Goal: Task Accomplishment & Management: Manage account settings

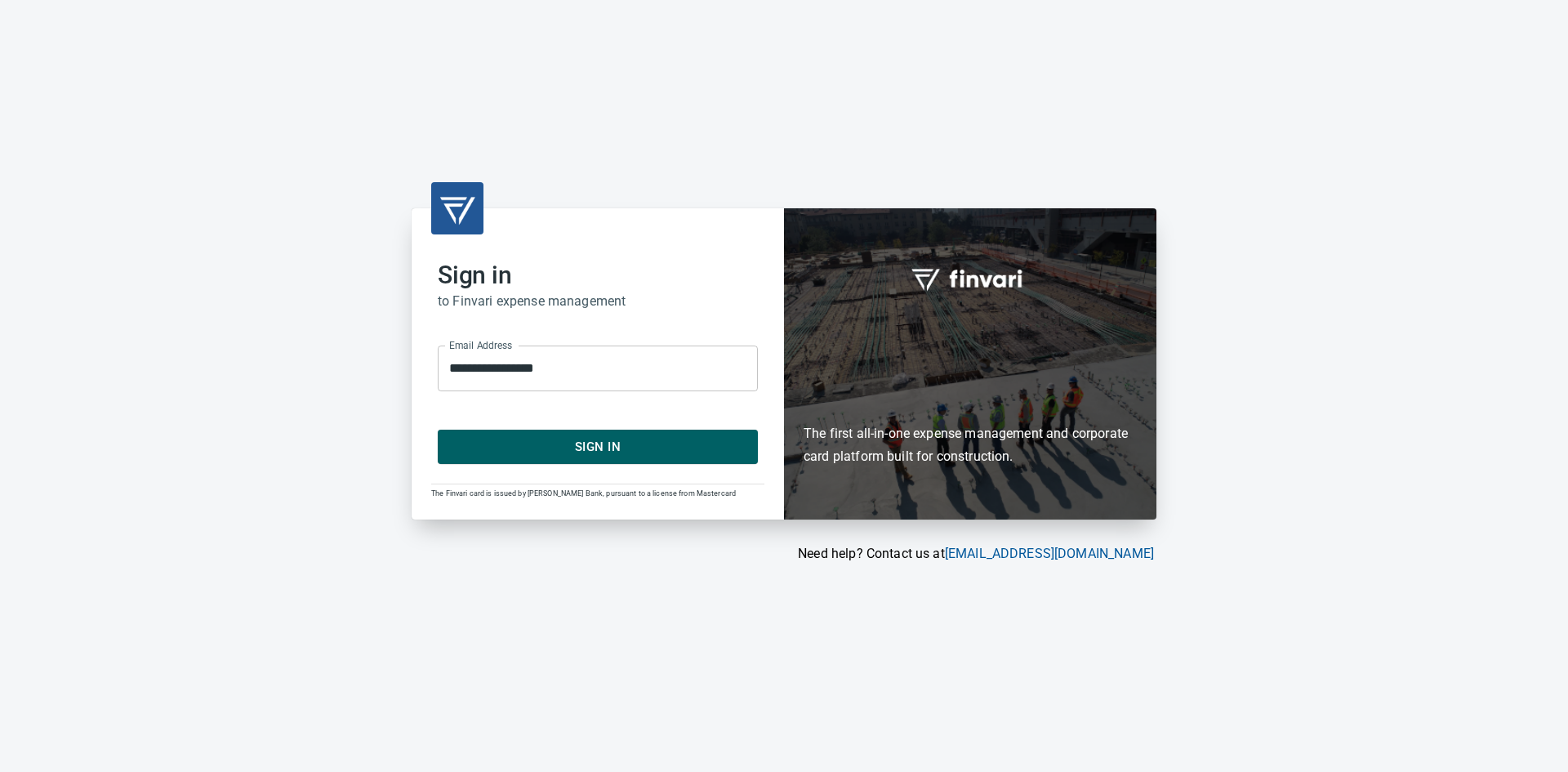
click at [562, 446] on span "Sign In" at bounding box center [598, 447] width 285 height 21
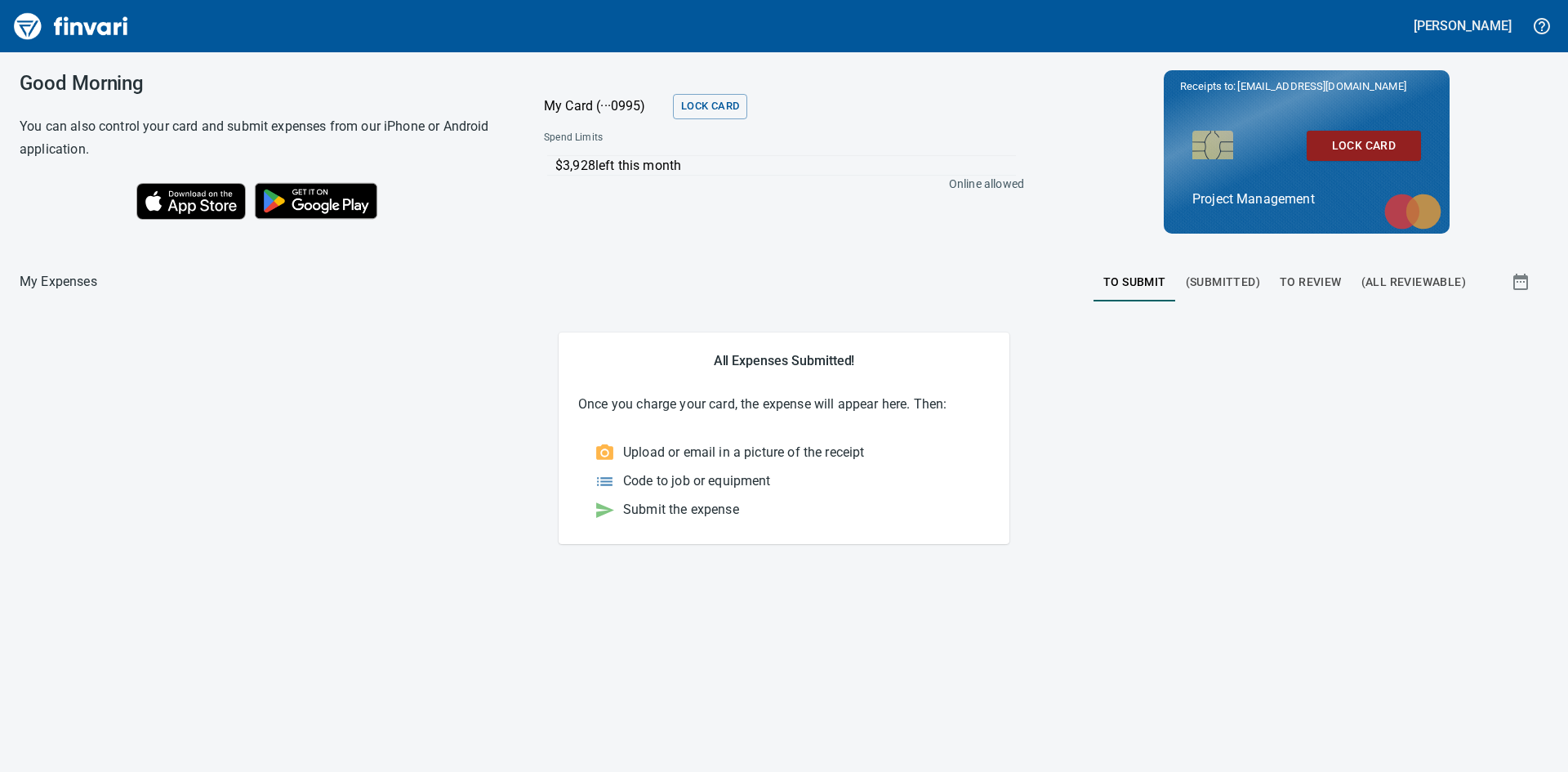
click at [1305, 279] on span "To Review" at bounding box center [1311, 282] width 62 height 20
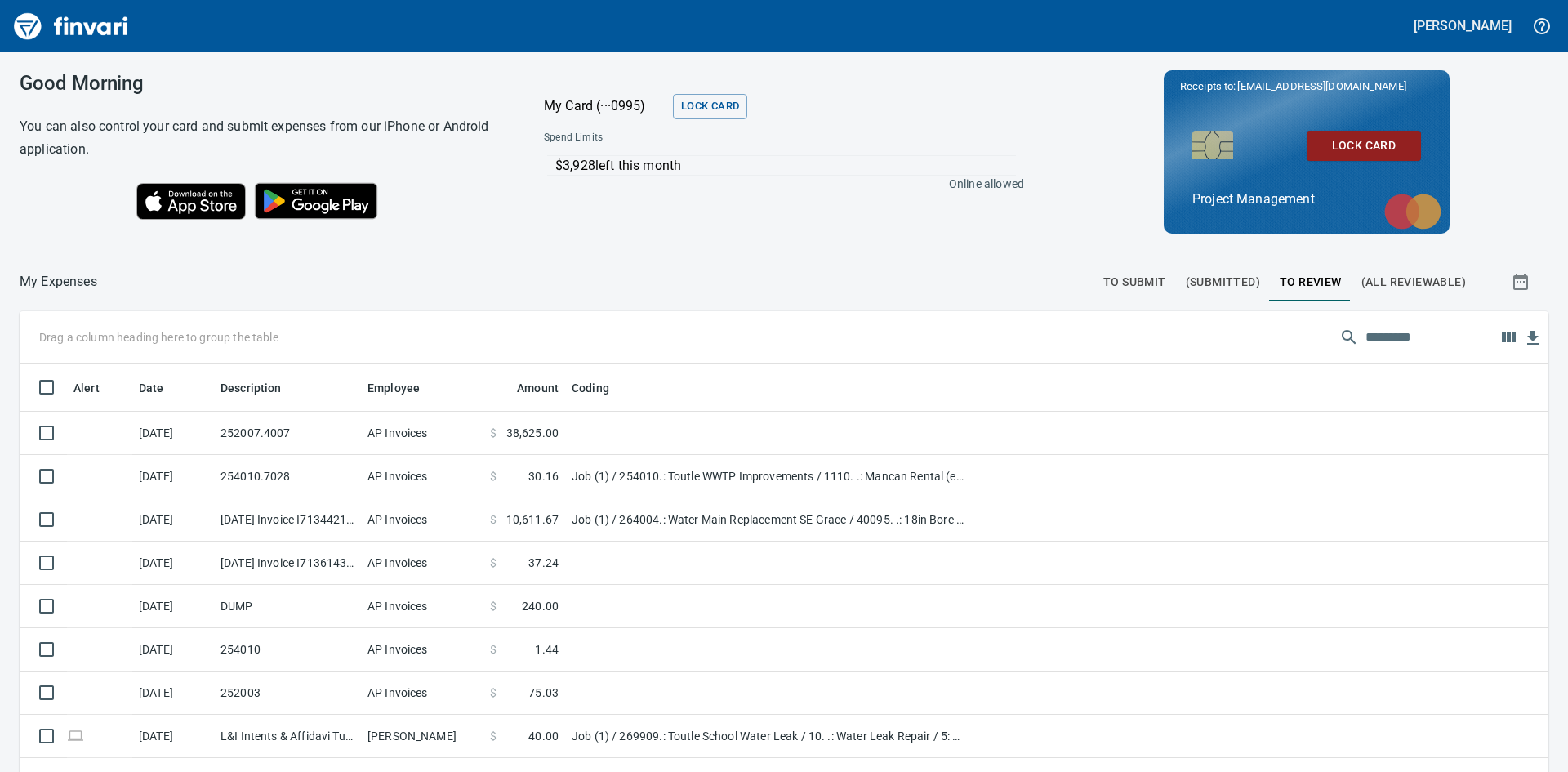
scroll to position [580, 1492]
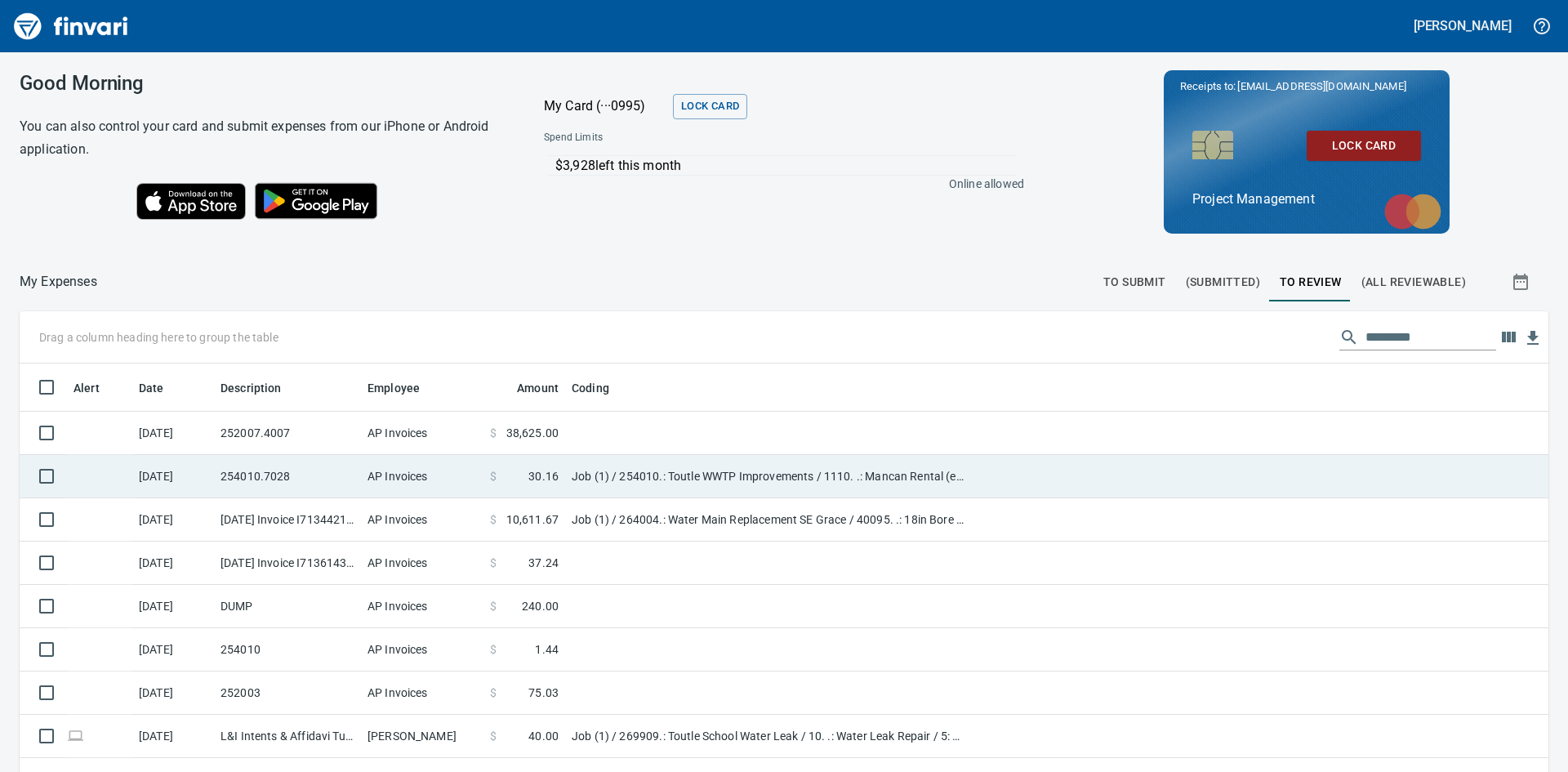
click at [267, 479] on td "254010.7028" at bounding box center [287, 477] width 147 height 43
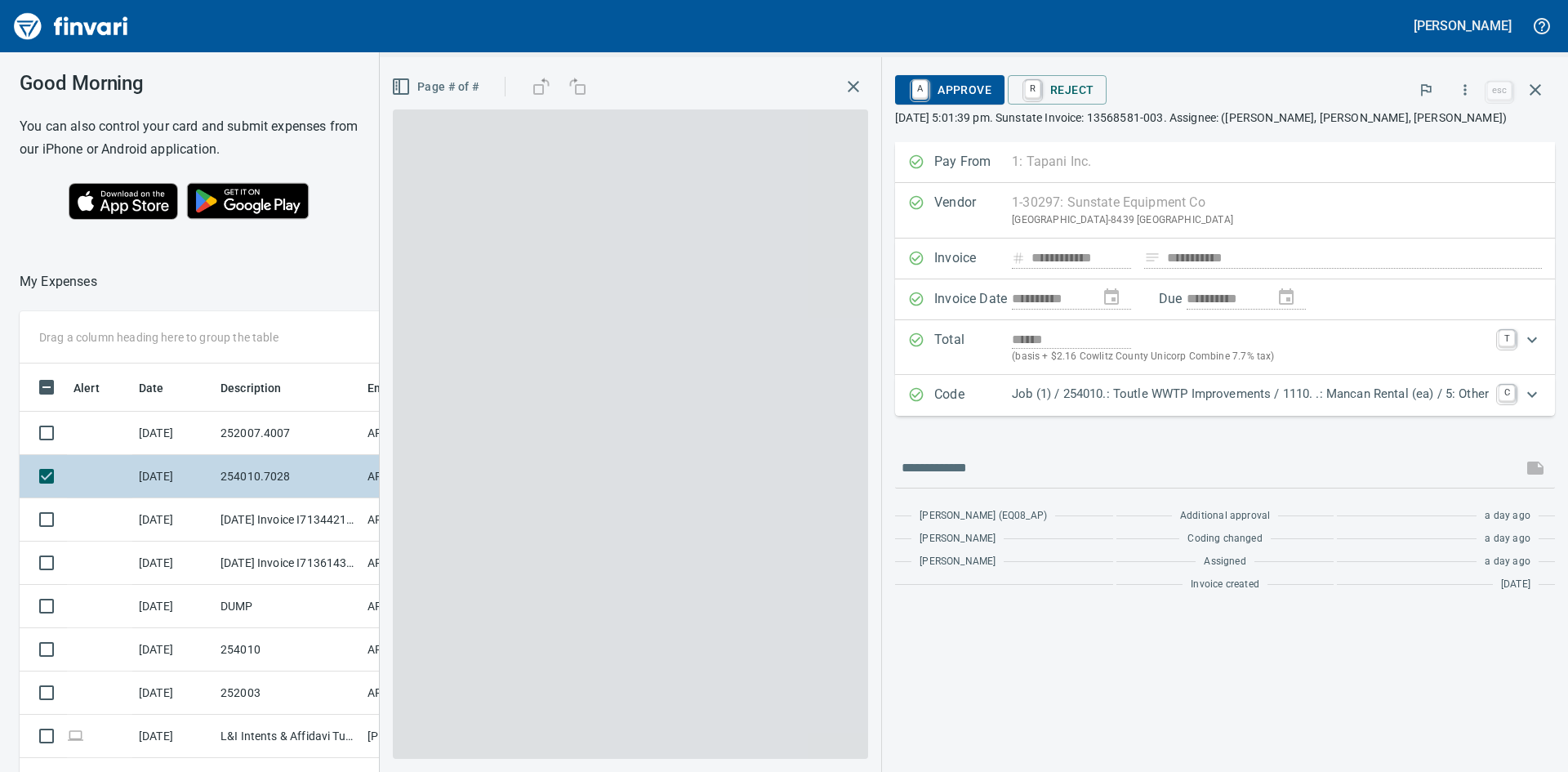
scroll to position [580, 1084]
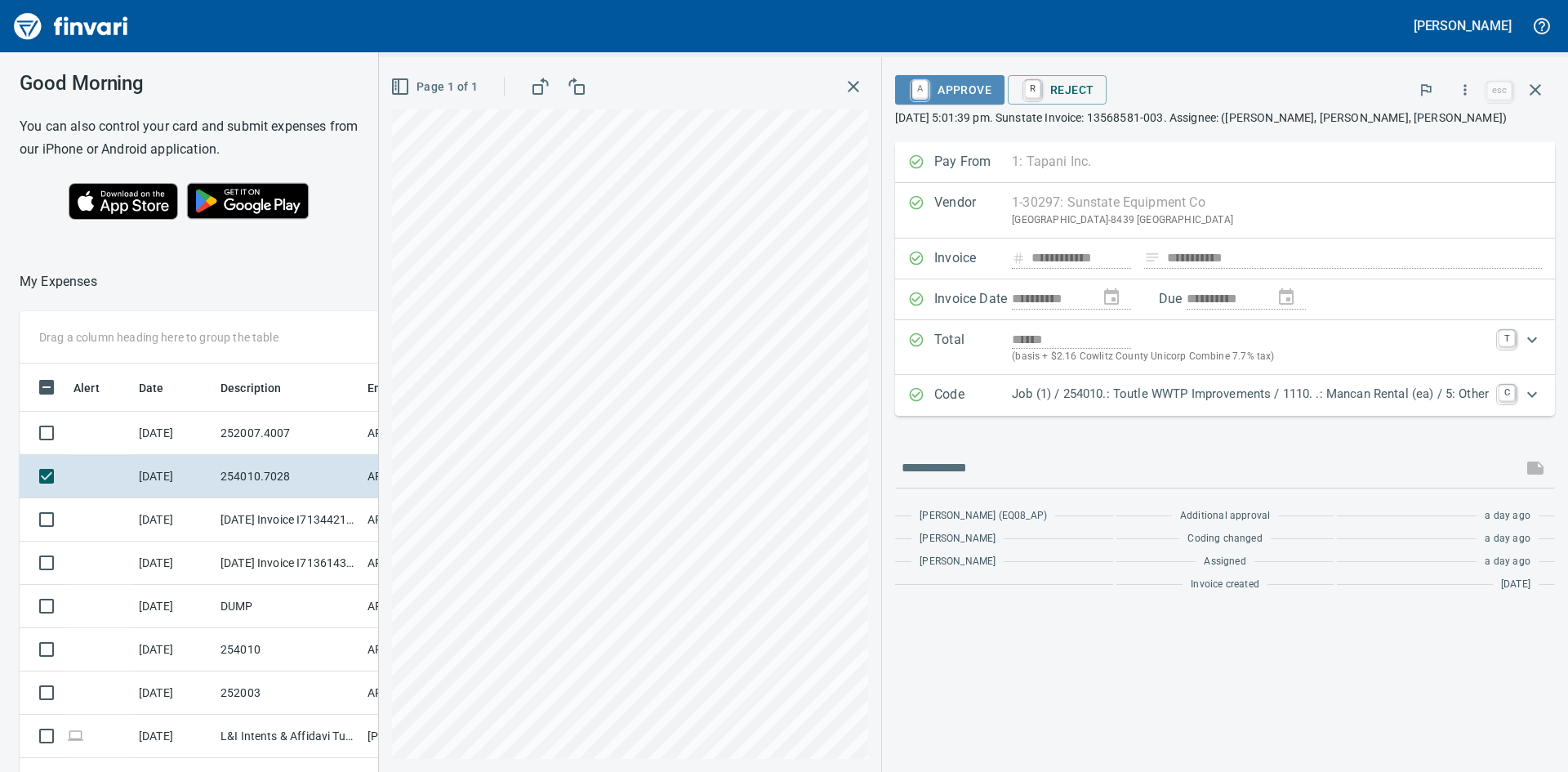
click at [942, 89] on span "A Approve" at bounding box center [949, 90] width 83 height 27
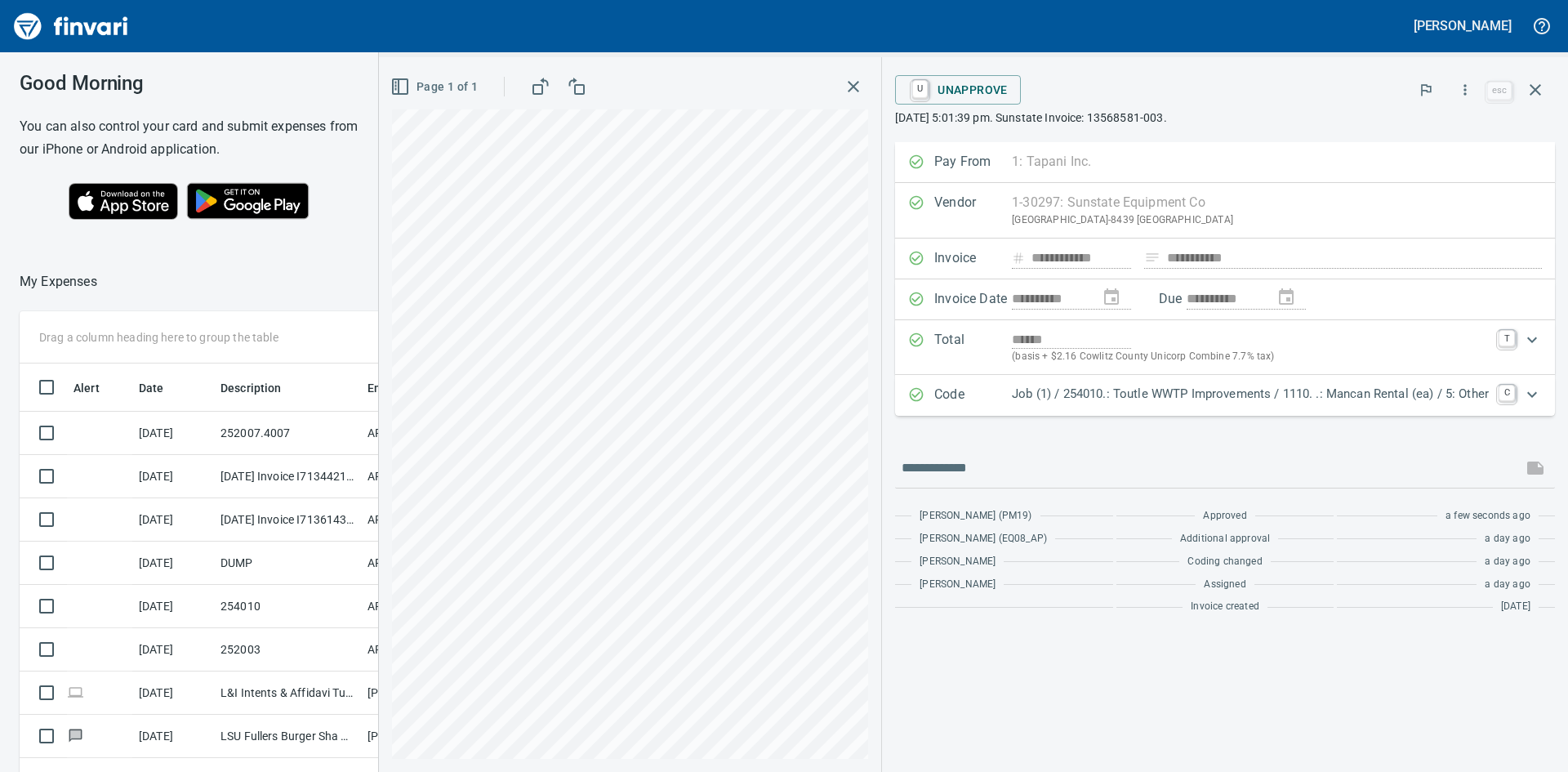
click at [851, 85] on icon "button" at bounding box center [854, 87] width 19 height 19
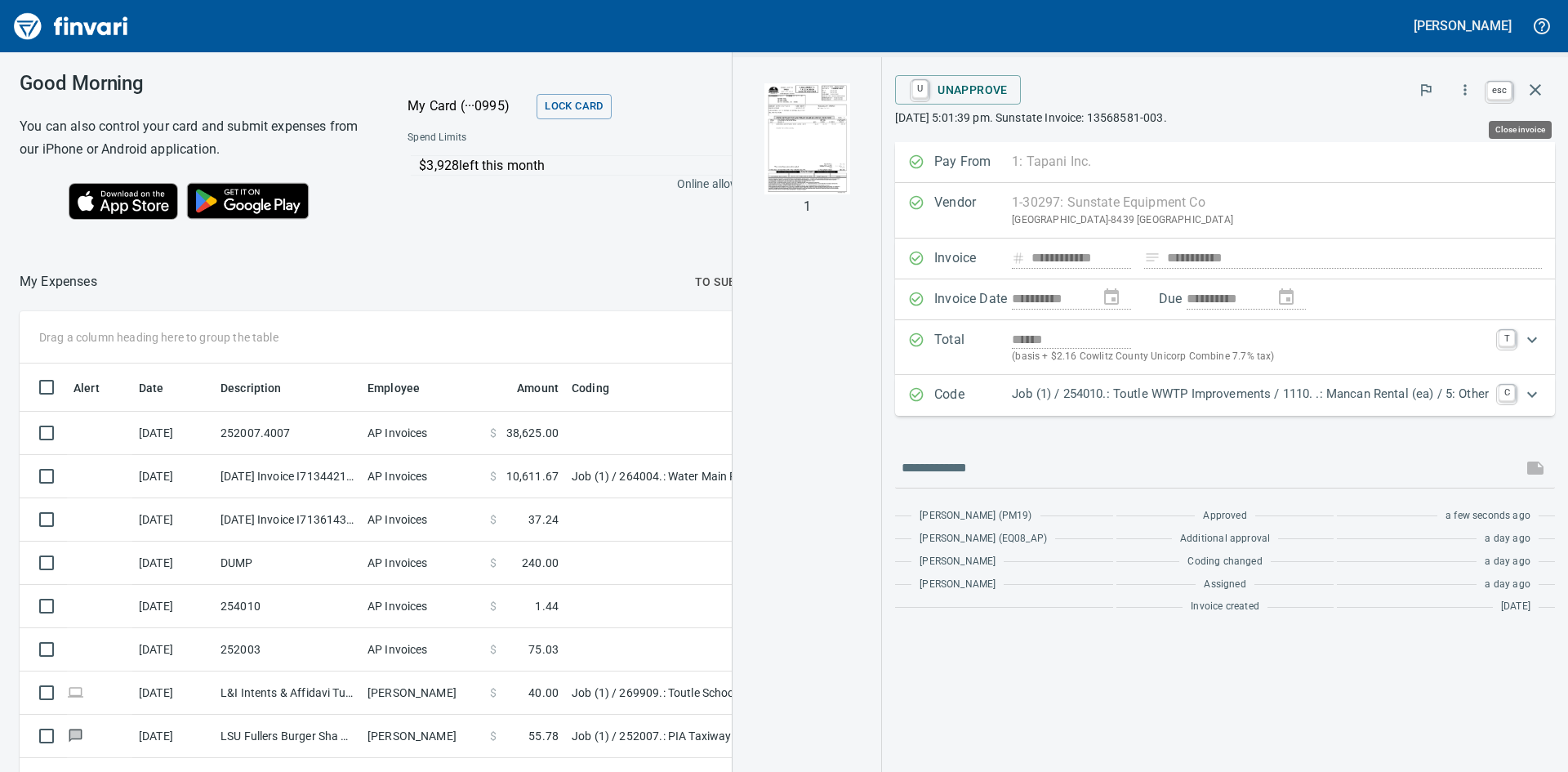
click at [1546, 89] on button "button" at bounding box center [1536, 90] width 39 height 39
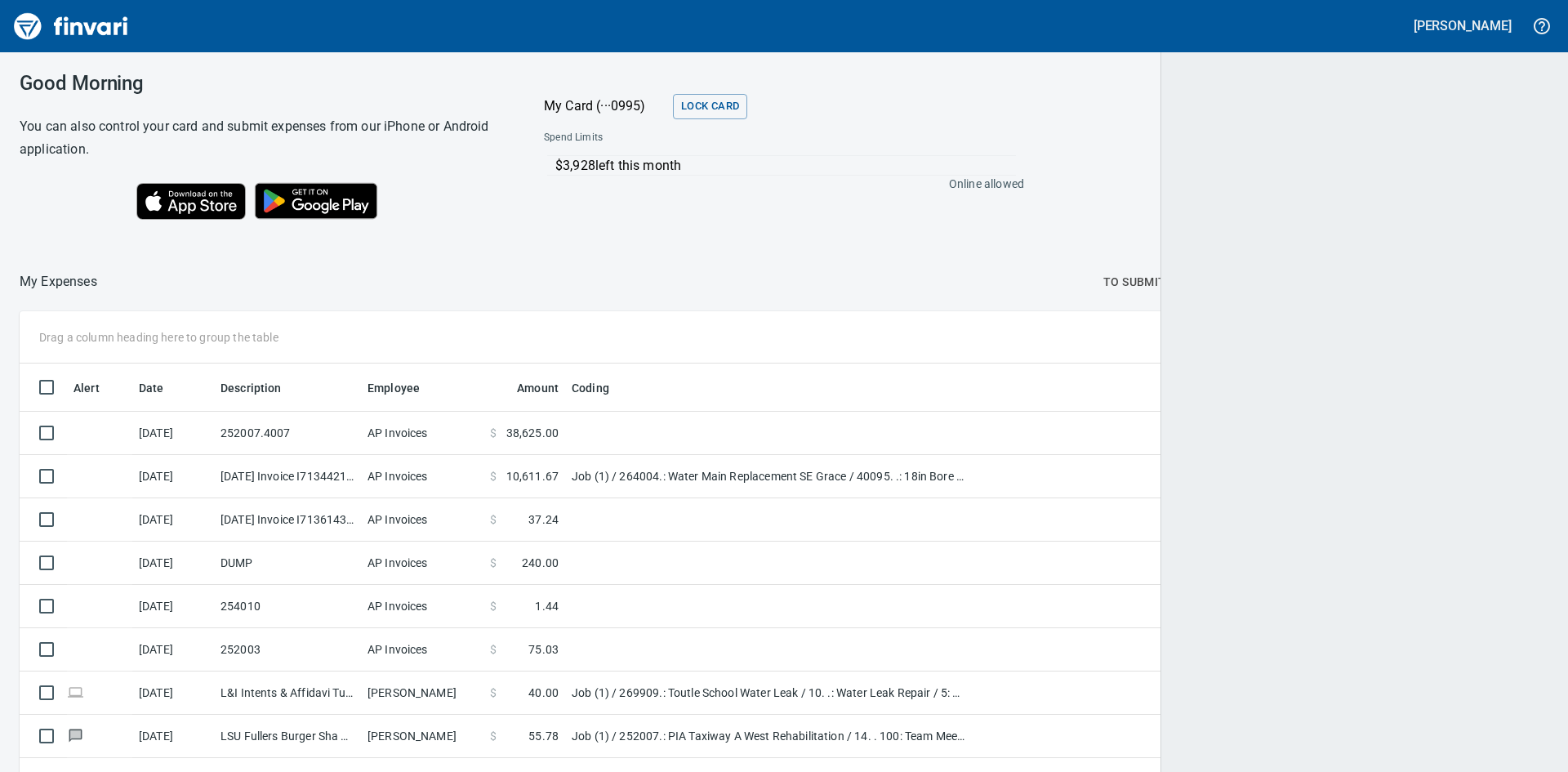
scroll to position [580, 1492]
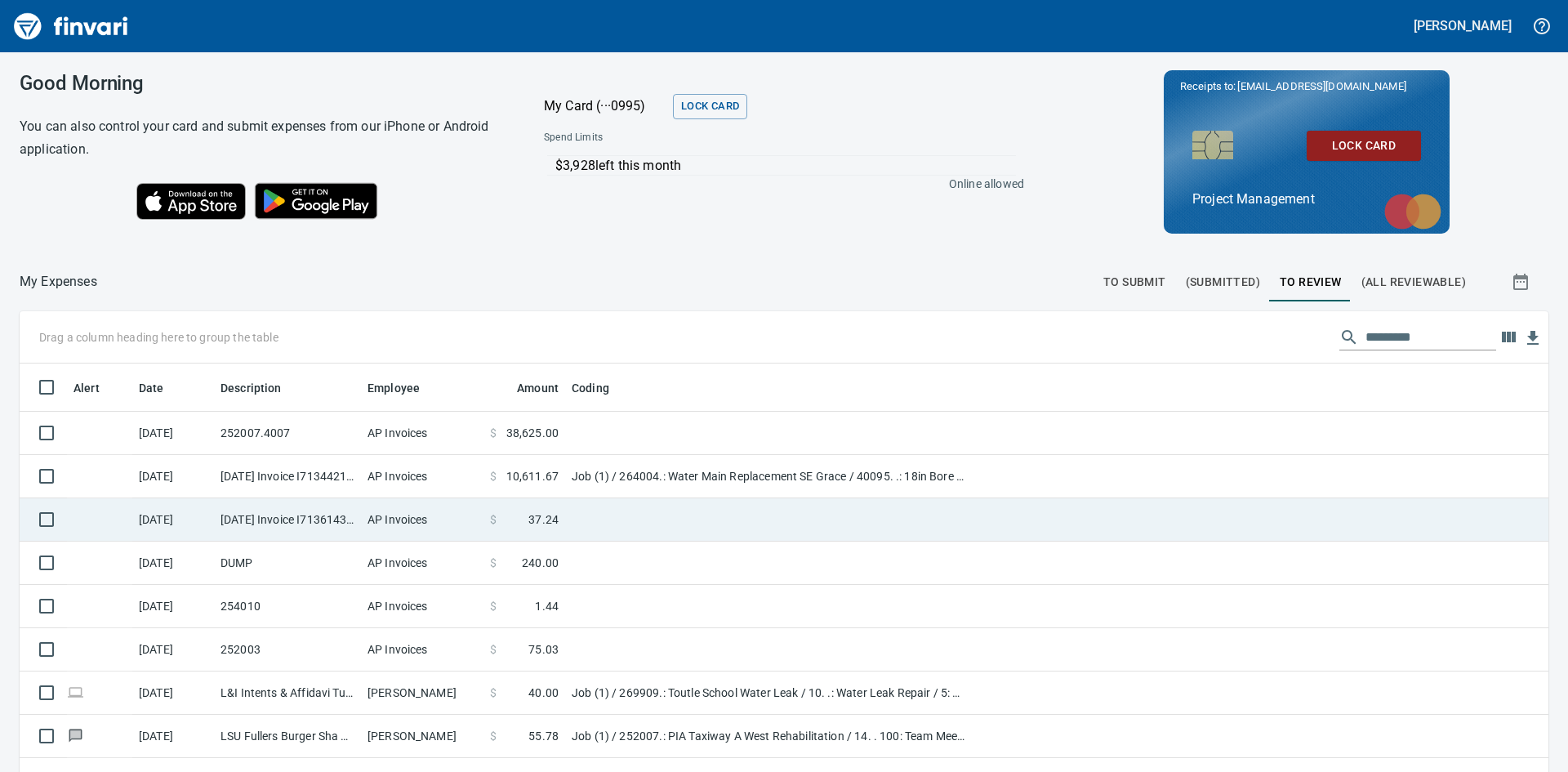
click at [293, 513] on td "9/23/2025 Invoice I7136143 from H.D. Fowler Company Inc. (1-10431)" at bounding box center [287, 520] width 147 height 43
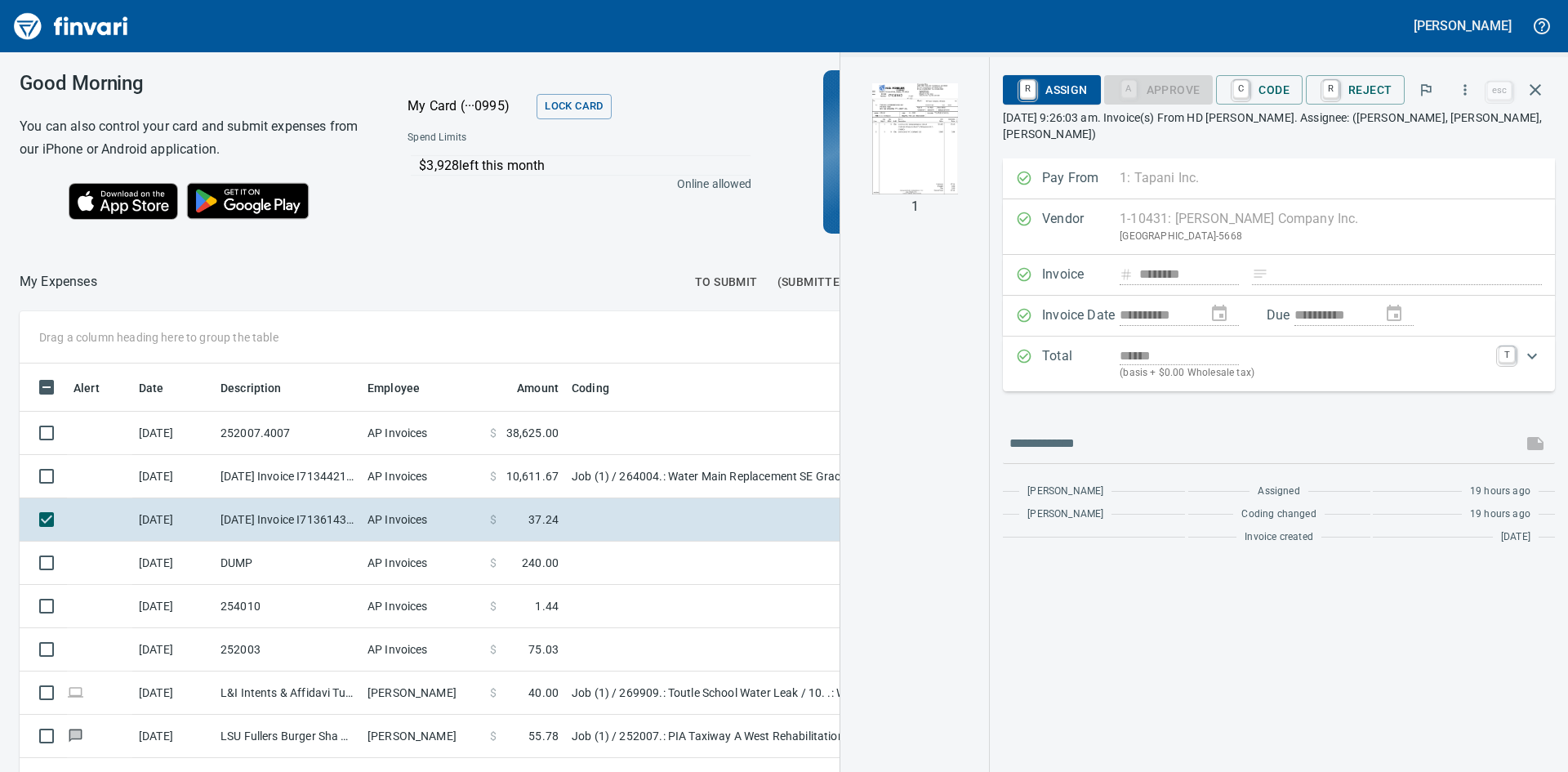
scroll to position [580, 1084]
click at [899, 113] on img "button" at bounding box center [915, 138] width 111 height 111
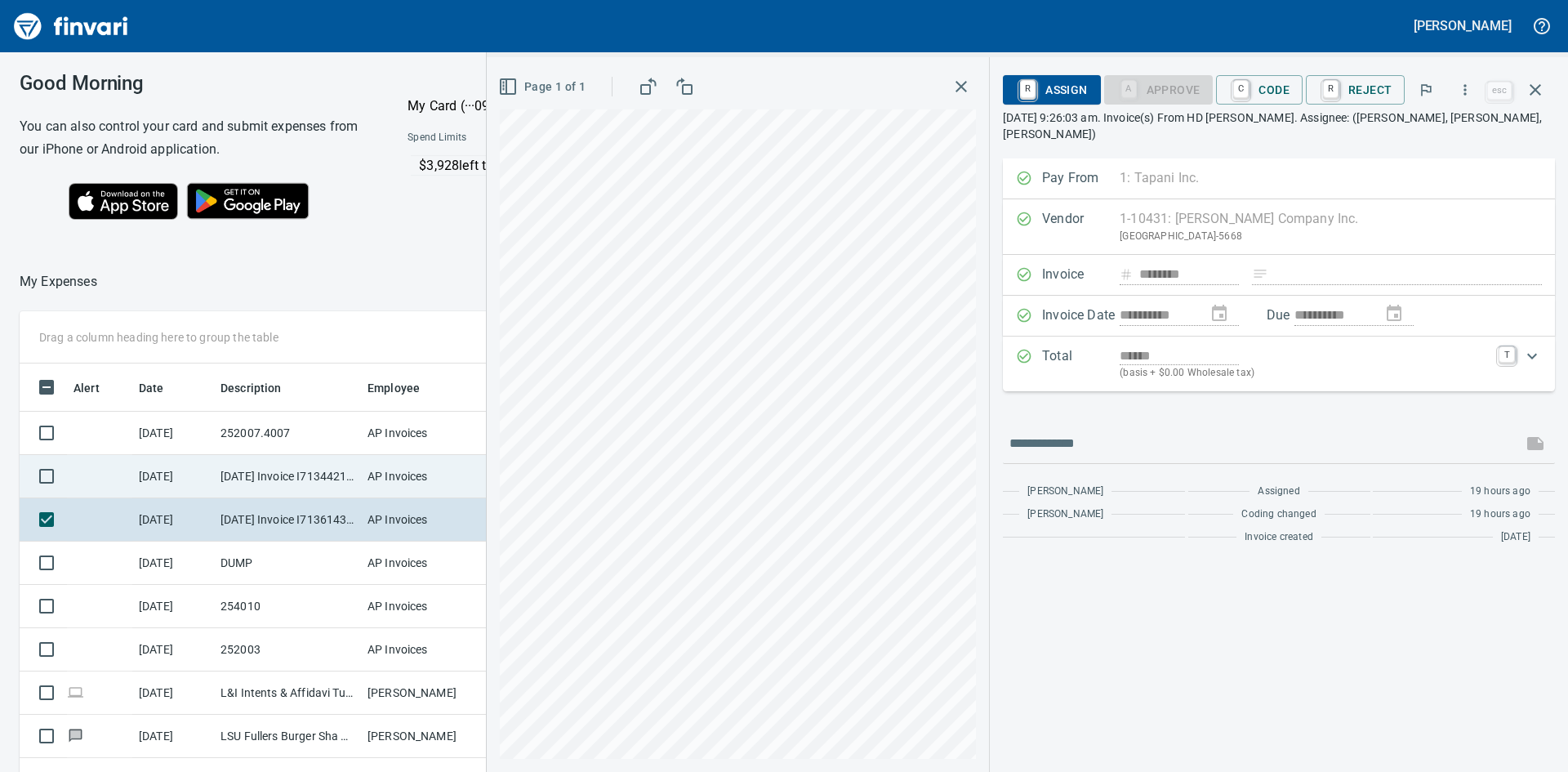
click at [216, 467] on td "9/22/2025 Invoice I7134421 from H.D. Fowler Company Inc. (1-10431)" at bounding box center [287, 477] width 147 height 43
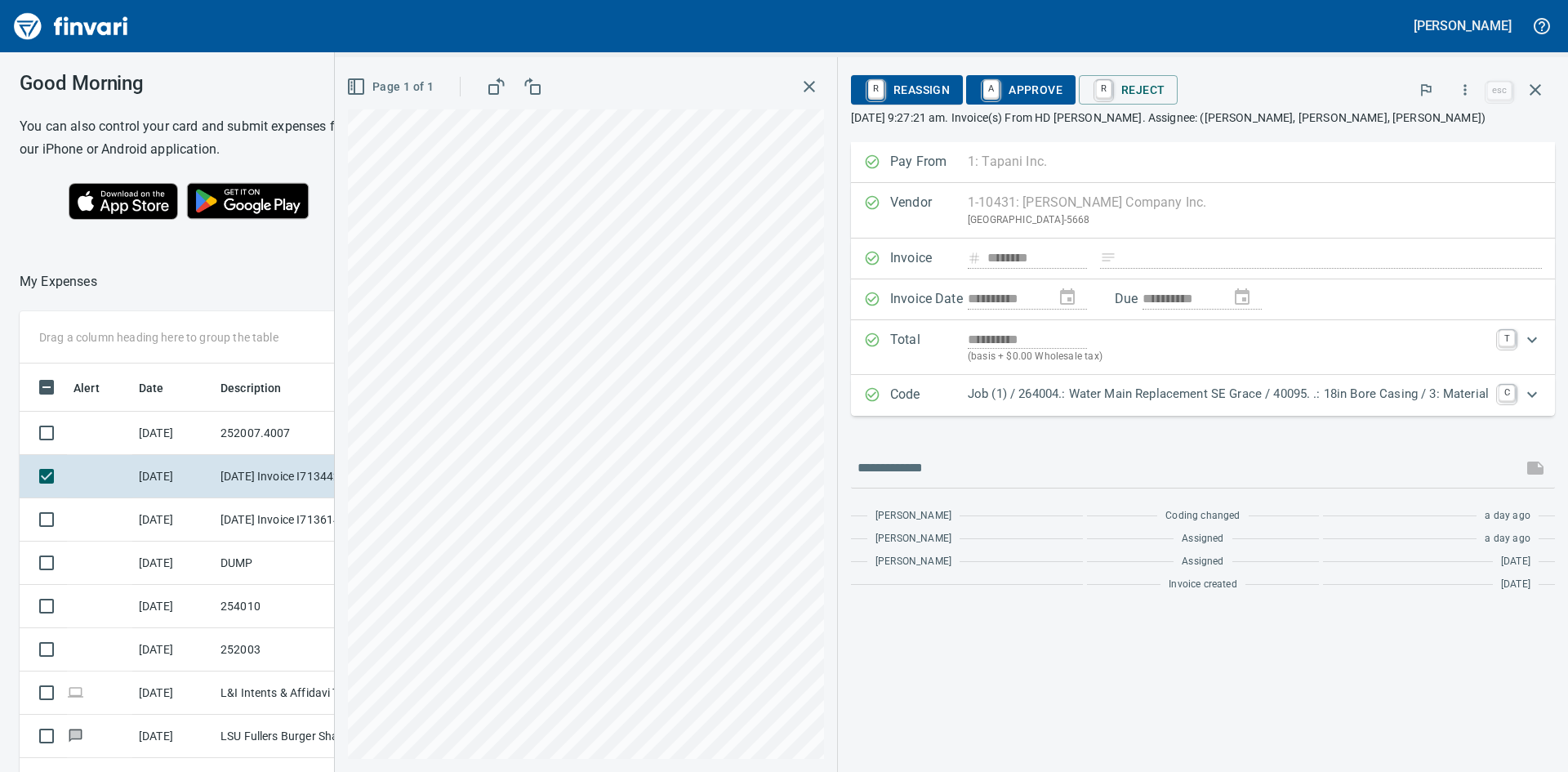
click at [807, 82] on icon "button" at bounding box center [810, 87] width 19 height 19
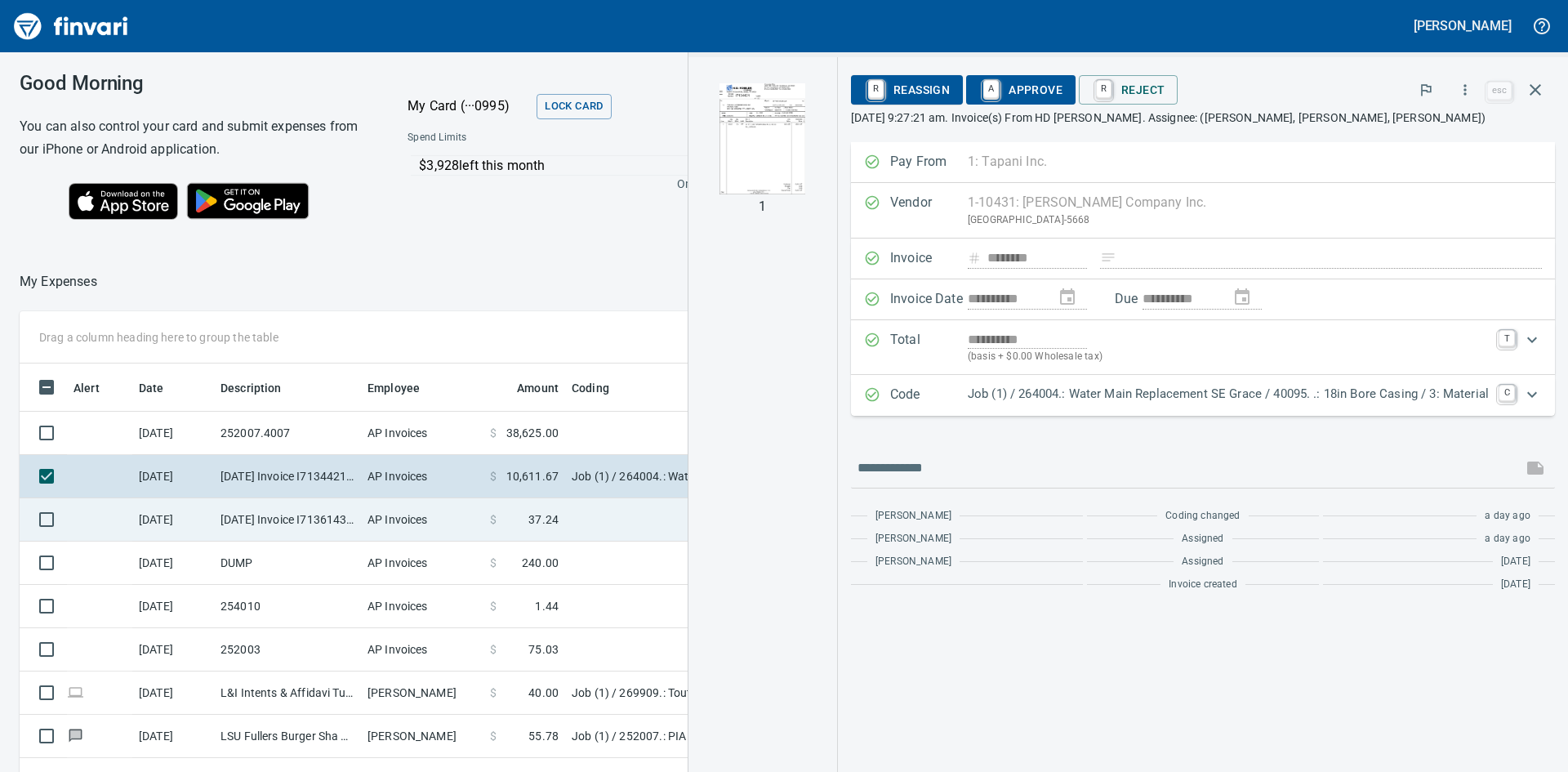
click at [212, 523] on td "9/24/2025" at bounding box center [173, 520] width 82 height 43
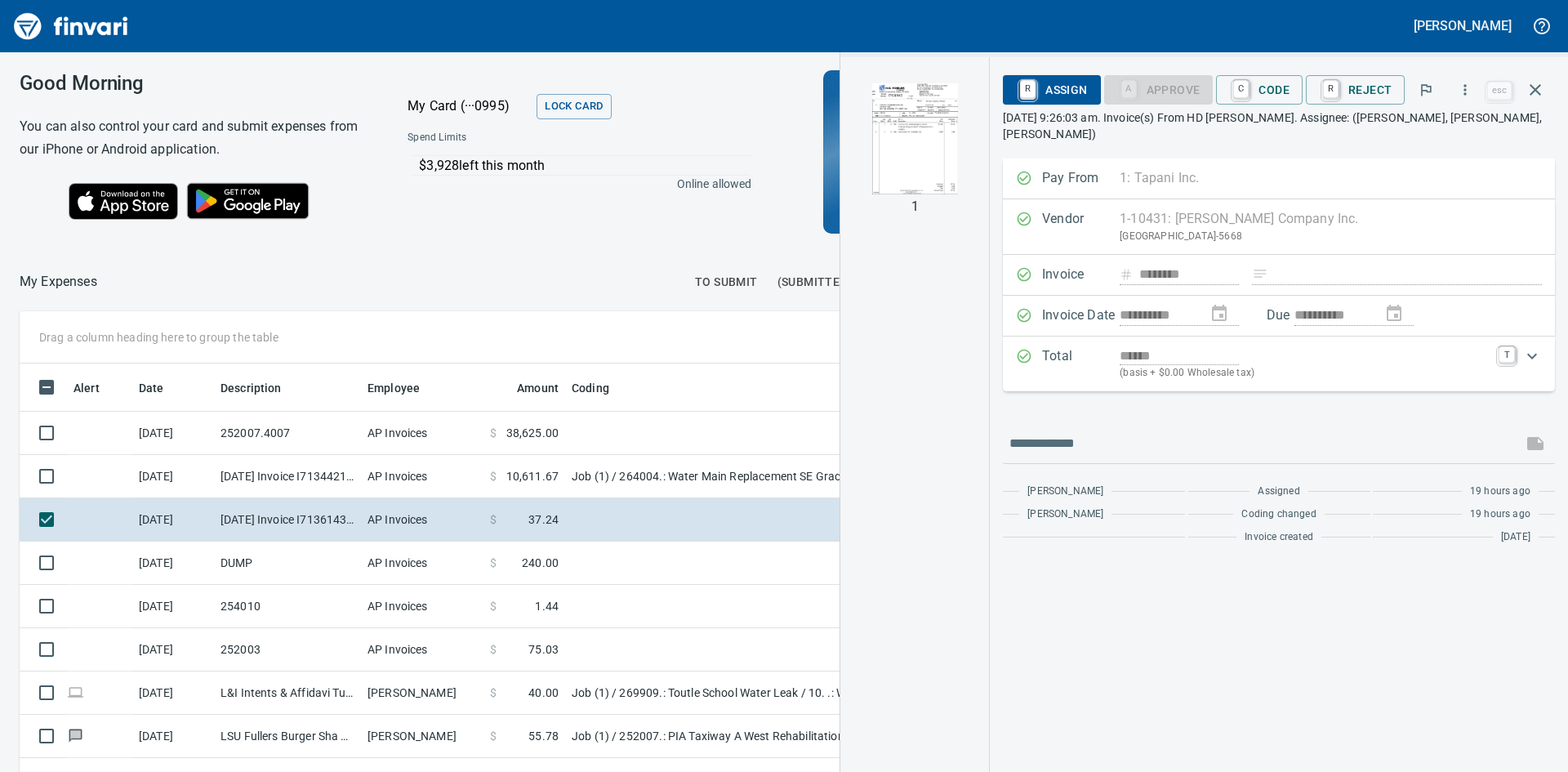
click at [899, 168] on img "button" at bounding box center [915, 138] width 111 height 111
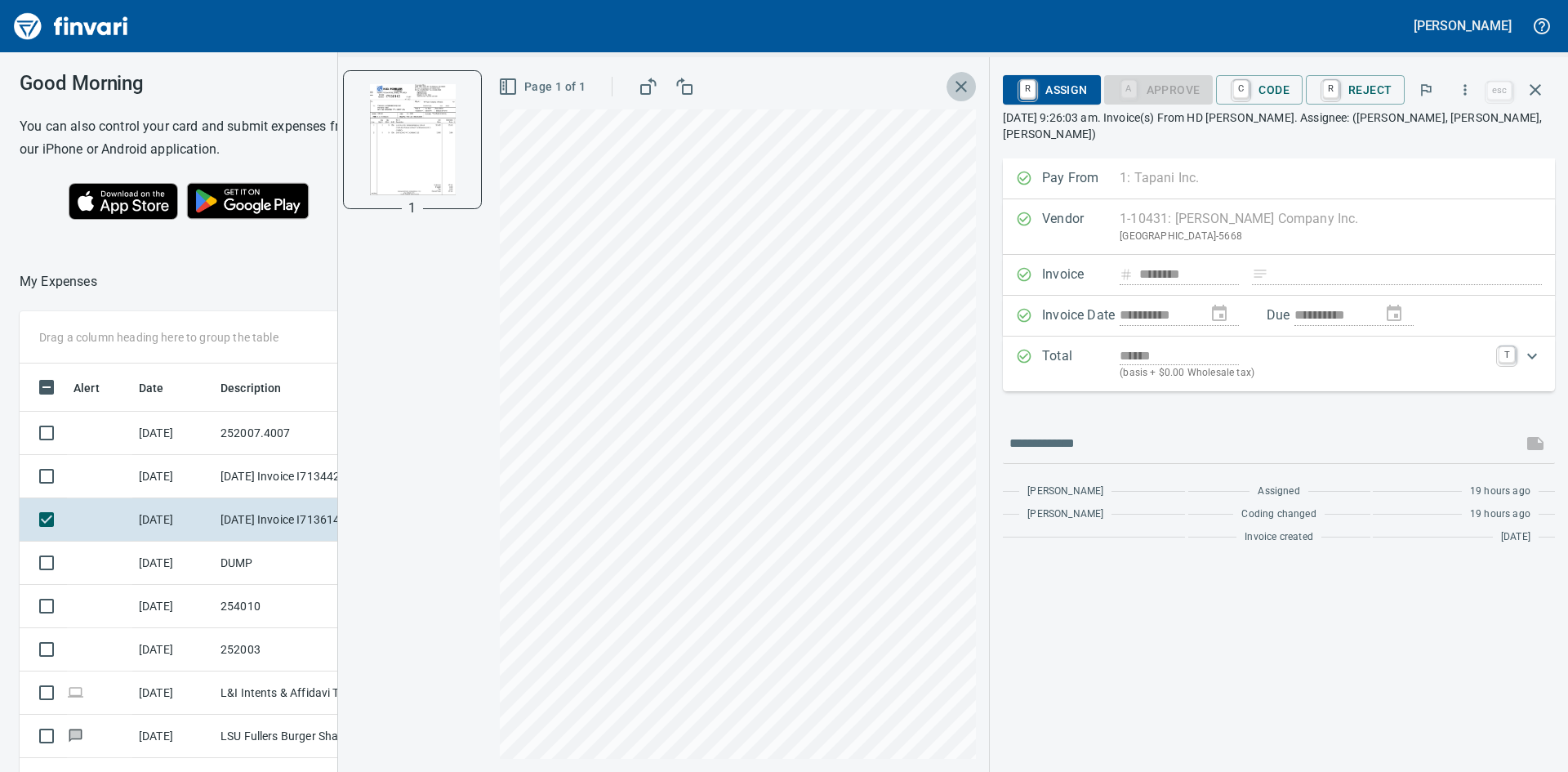
click at [963, 88] on icon "button" at bounding box center [962, 87] width 12 height 12
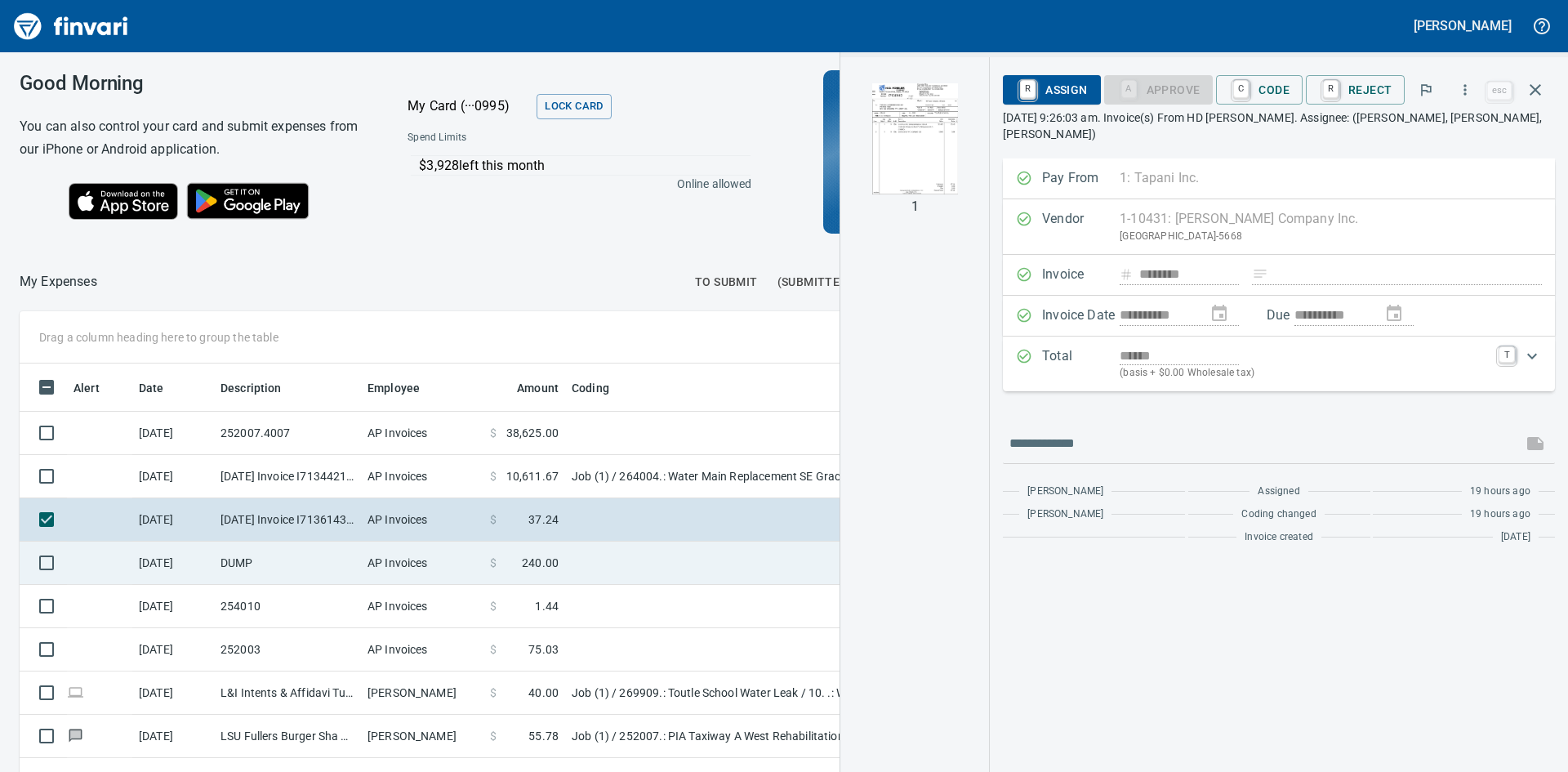
click at [180, 560] on td "9/24/2025" at bounding box center [173, 563] width 82 height 43
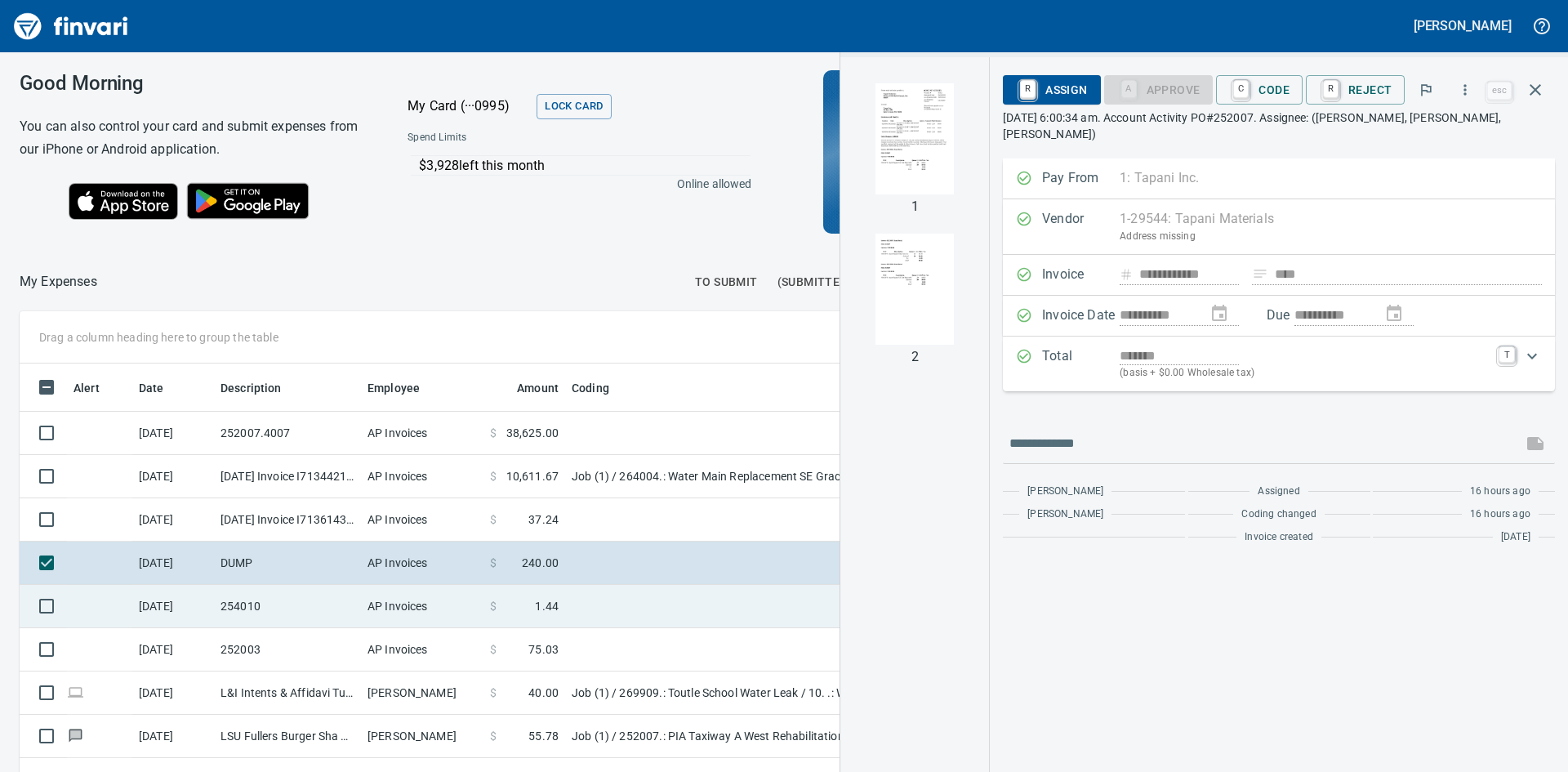
click at [292, 613] on td "254010" at bounding box center [287, 606] width 147 height 43
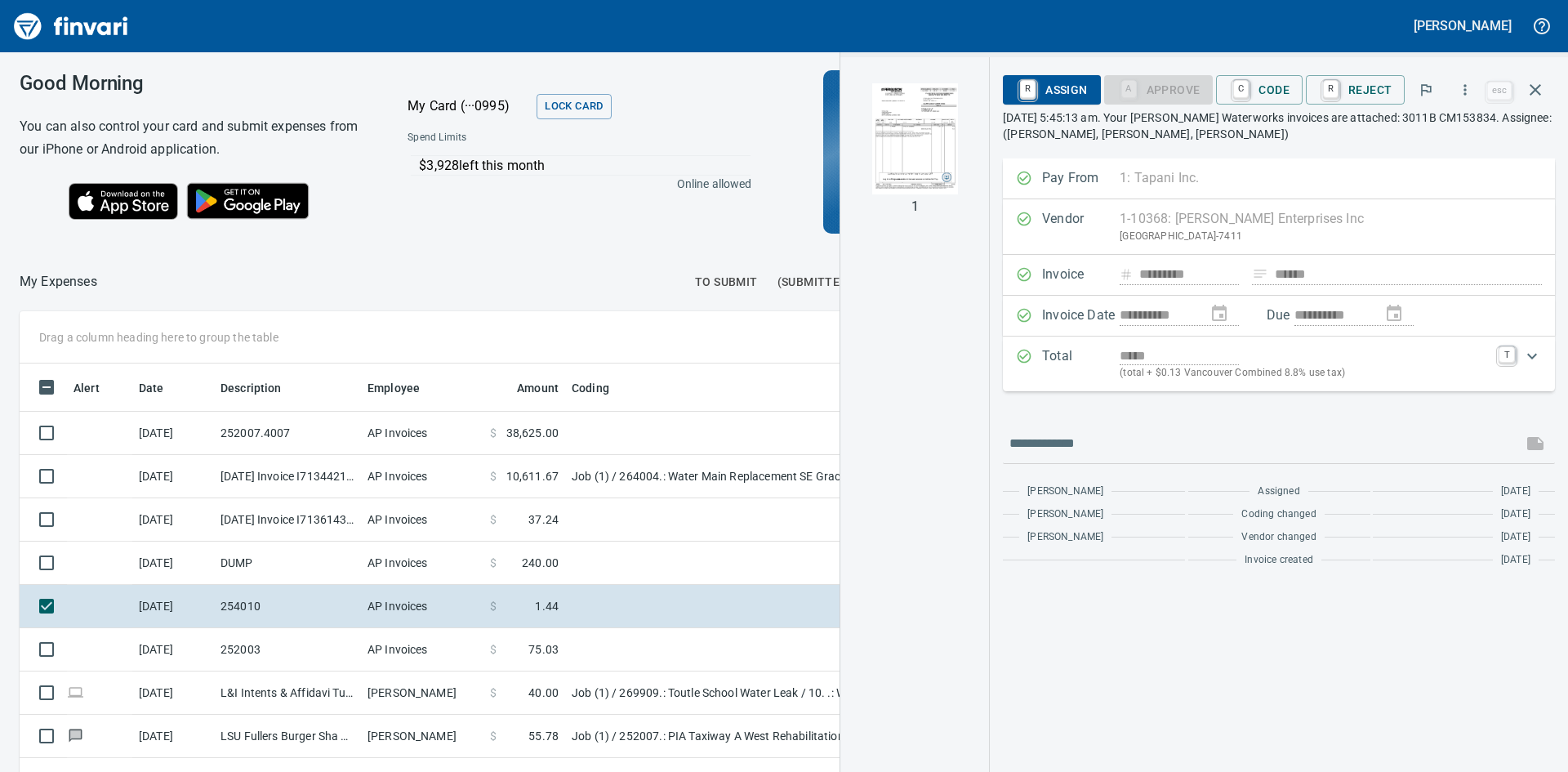
click at [928, 142] on img "button" at bounding box center [915, 138] width 111 height 111
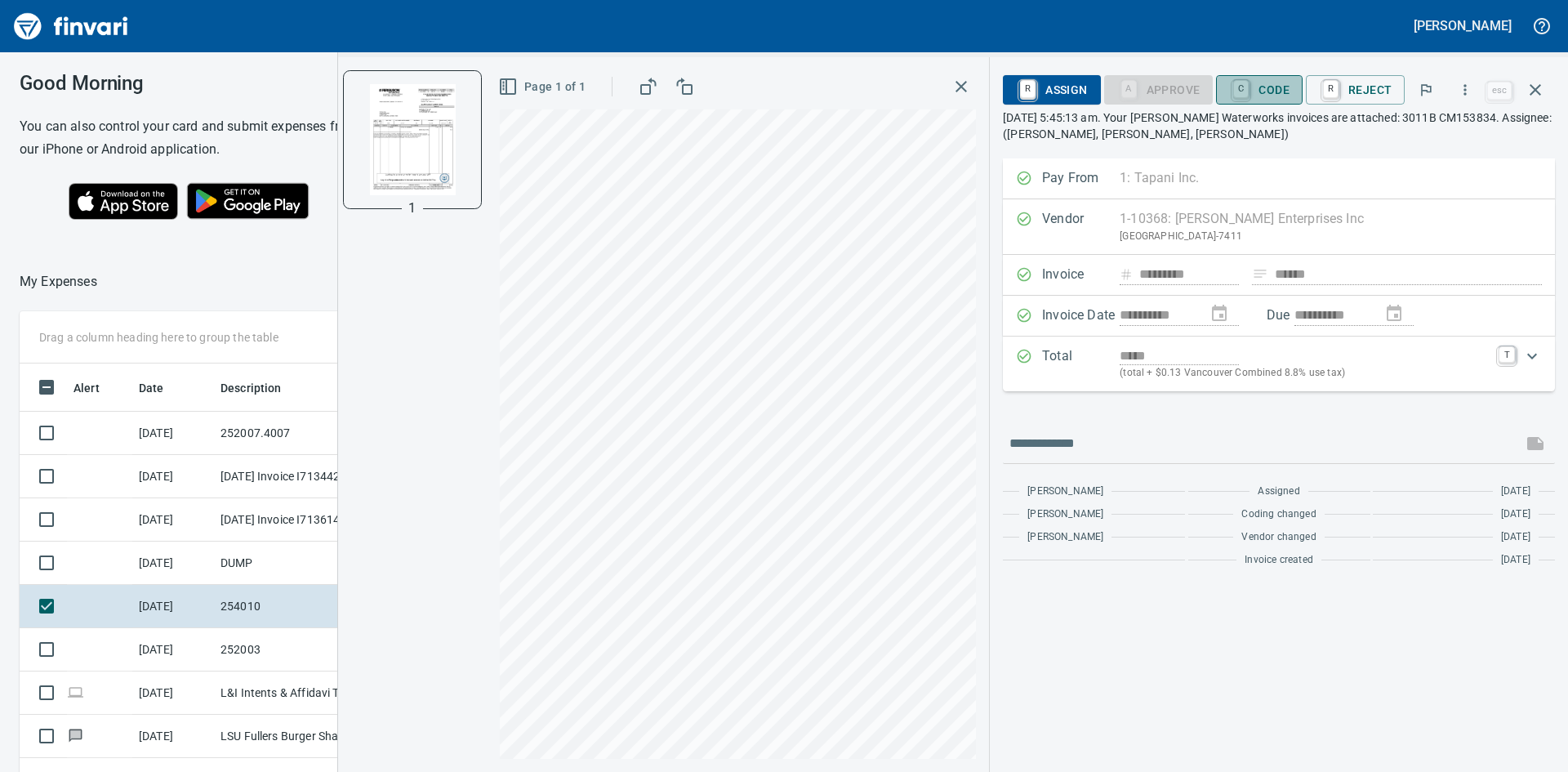
click at [1280, 85] on span "C Code" at bounding box center [1259, 90] width 60 height 27
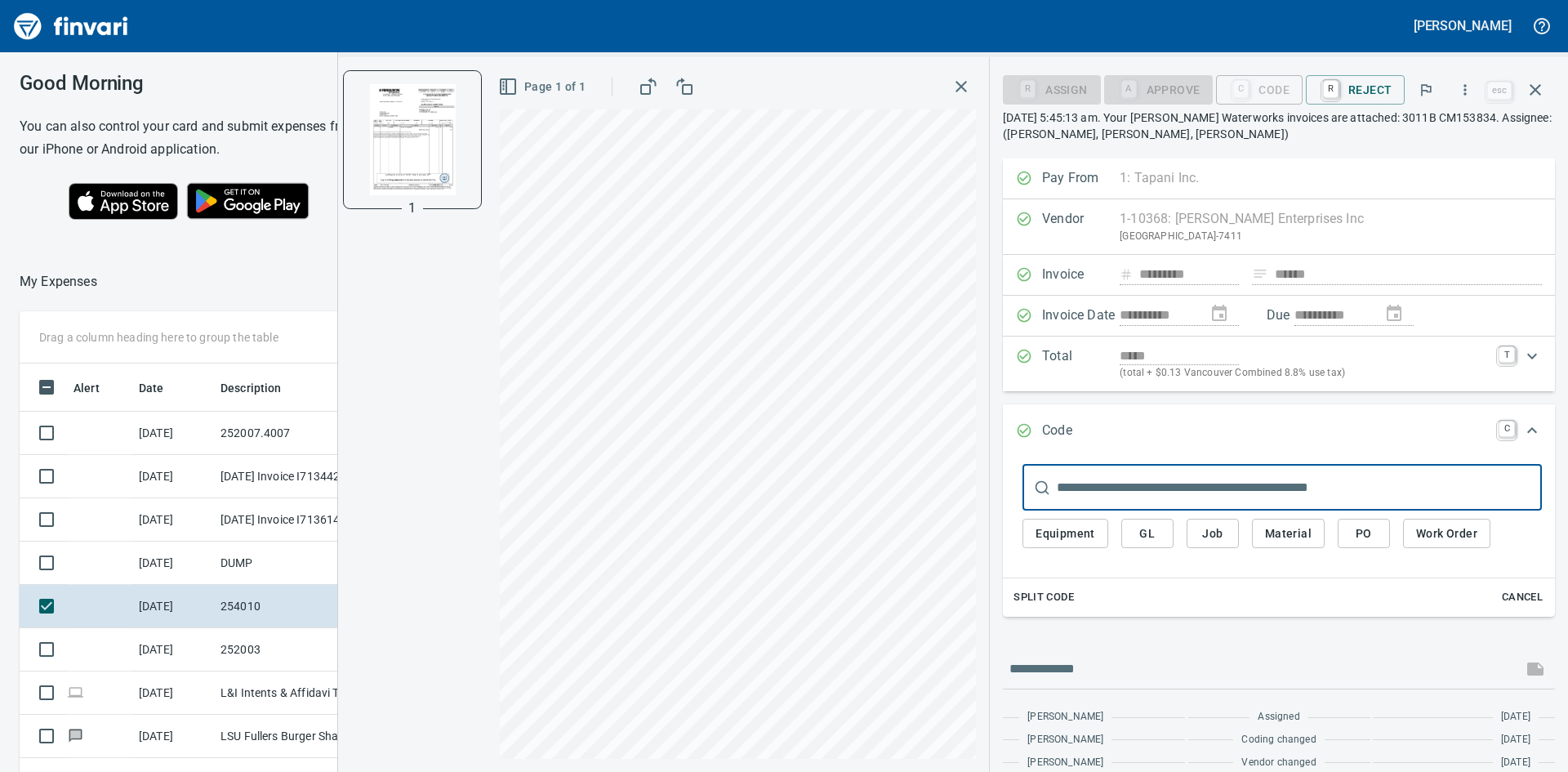
scroll to position [580, 1084]
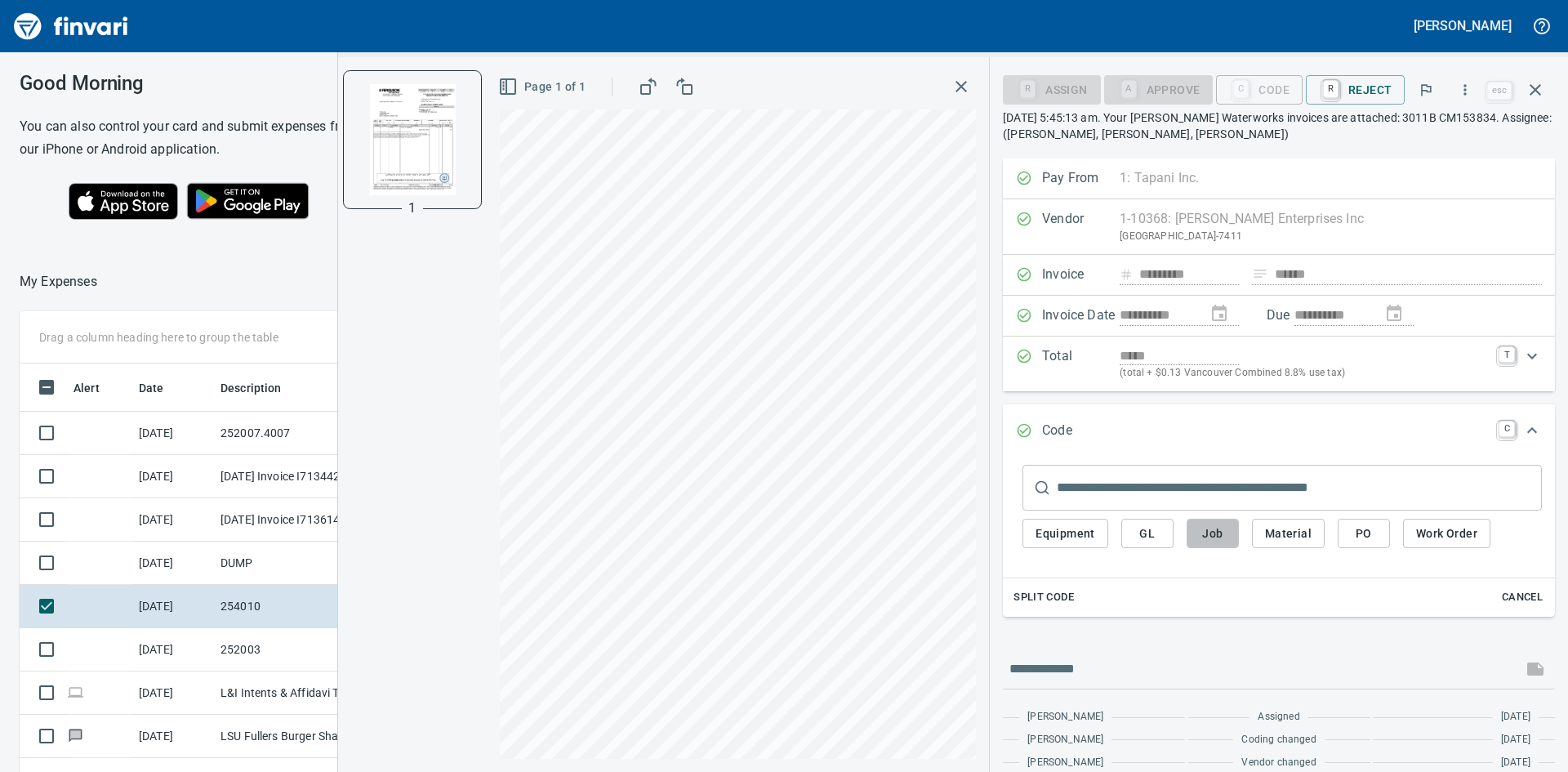
click at [1217, 537] on span "Job" at bounding box center [1212, 533] width 26 height 20
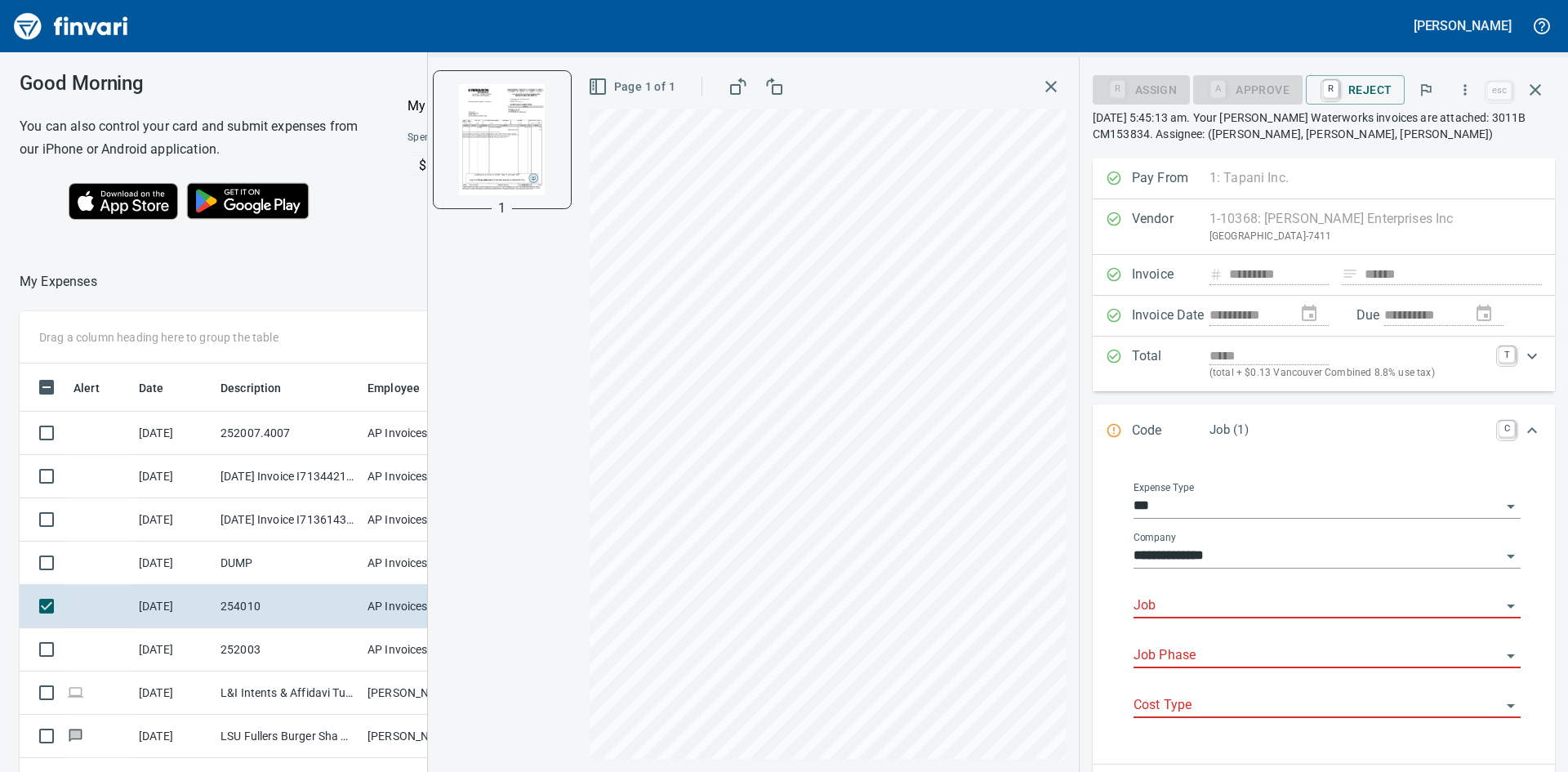
click at [1246, 606] on input "Job" at bounding box center [1317, 605] width 367 height 22
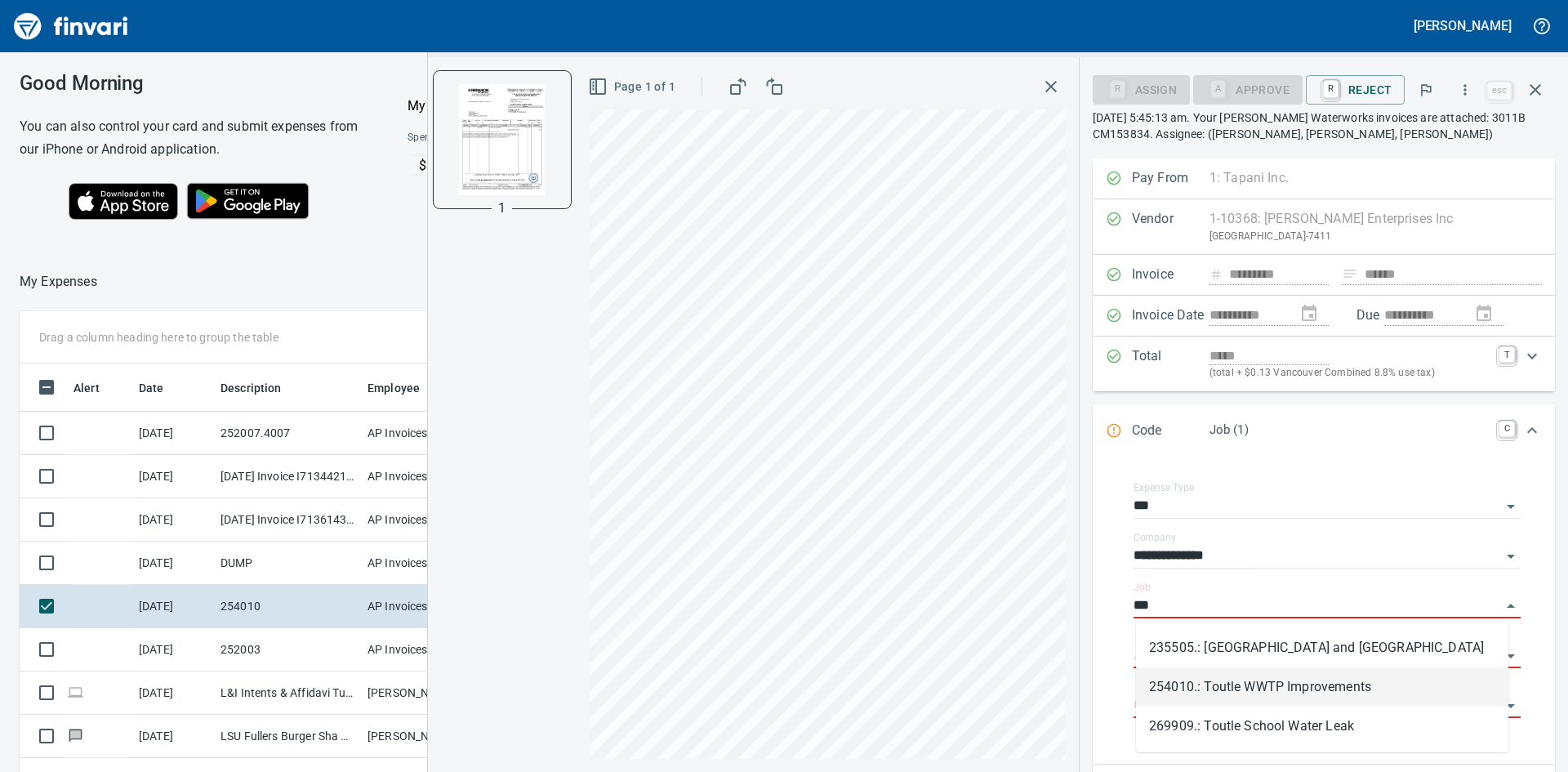
click at [1260, 688] on li "254010.: Toutle WWTP Improvements" at bounding box center [1322, 687] width 372 height 39
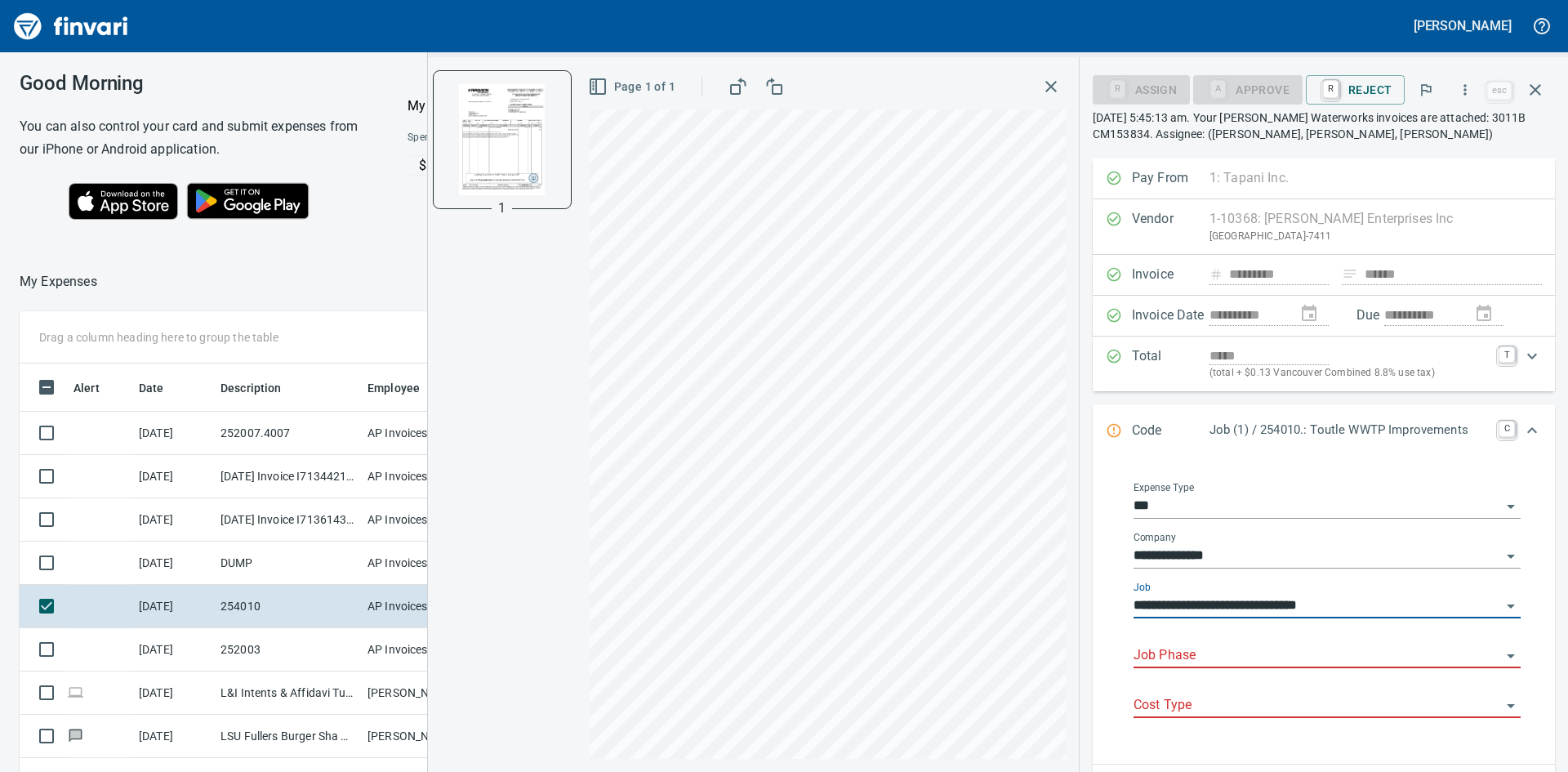
click at [1239, 639] on div "Job Phase" at bounding box center [1326, 650] width 387 height 37
type input "**********"
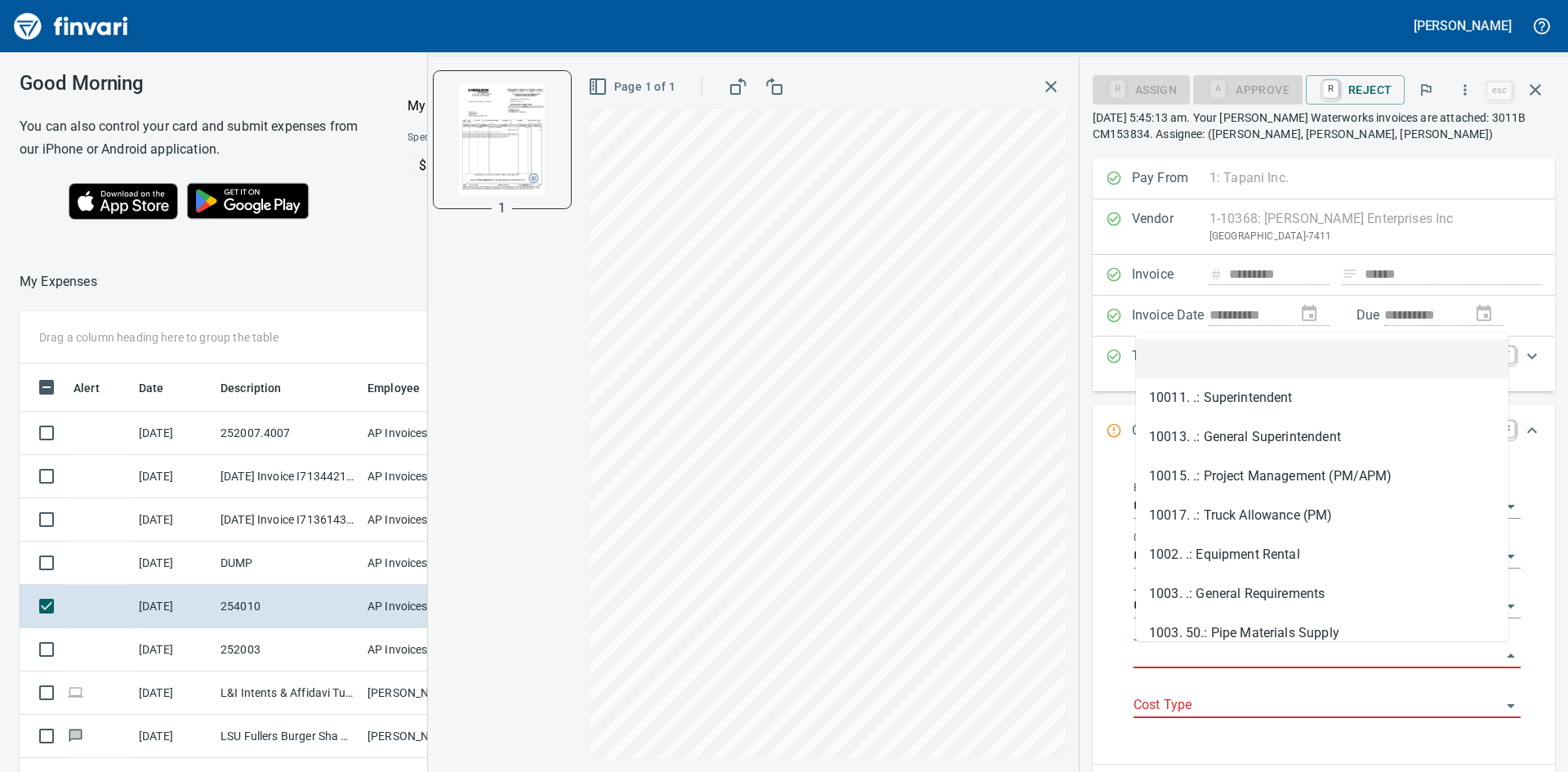
click at [1236, 655] on input "Job Phase" at bounding box center [1317, 655] width 367 height 22
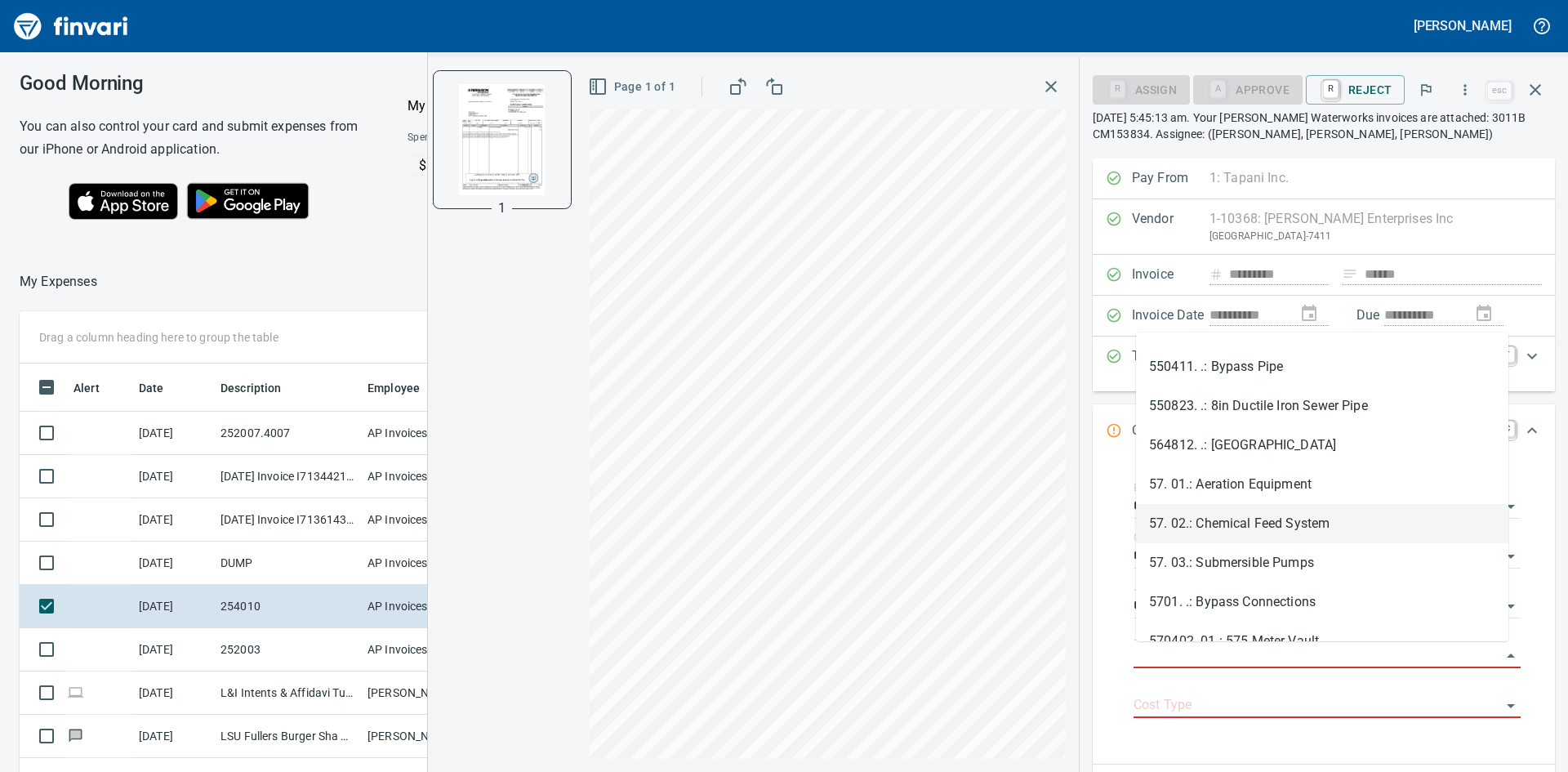
scroll to position [1715, 0]
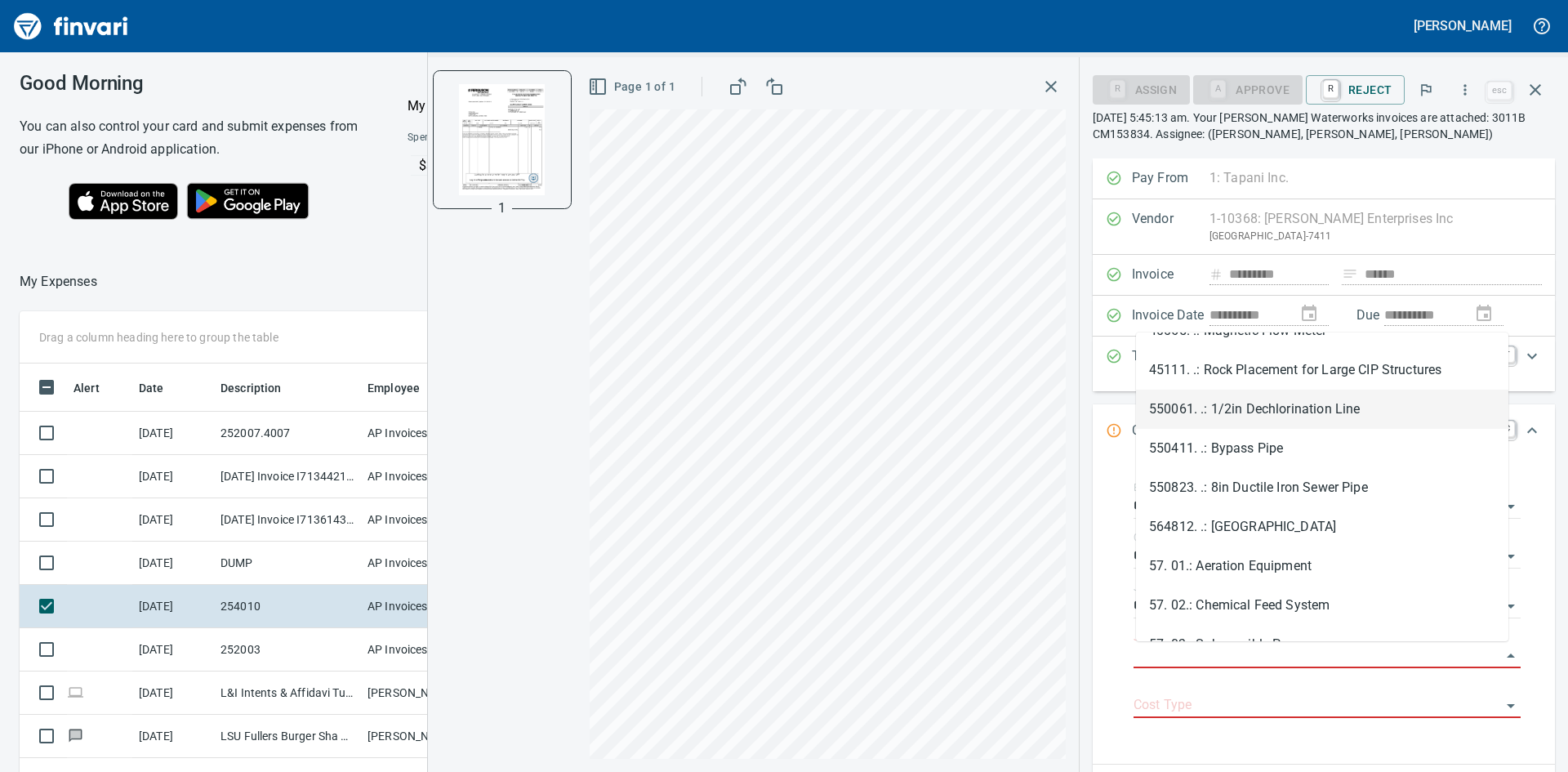
click at [1312, 405] on li "550061. .: 1/2in Dechlorination Line" at bounding box center [1322, 409] width 372 height 39
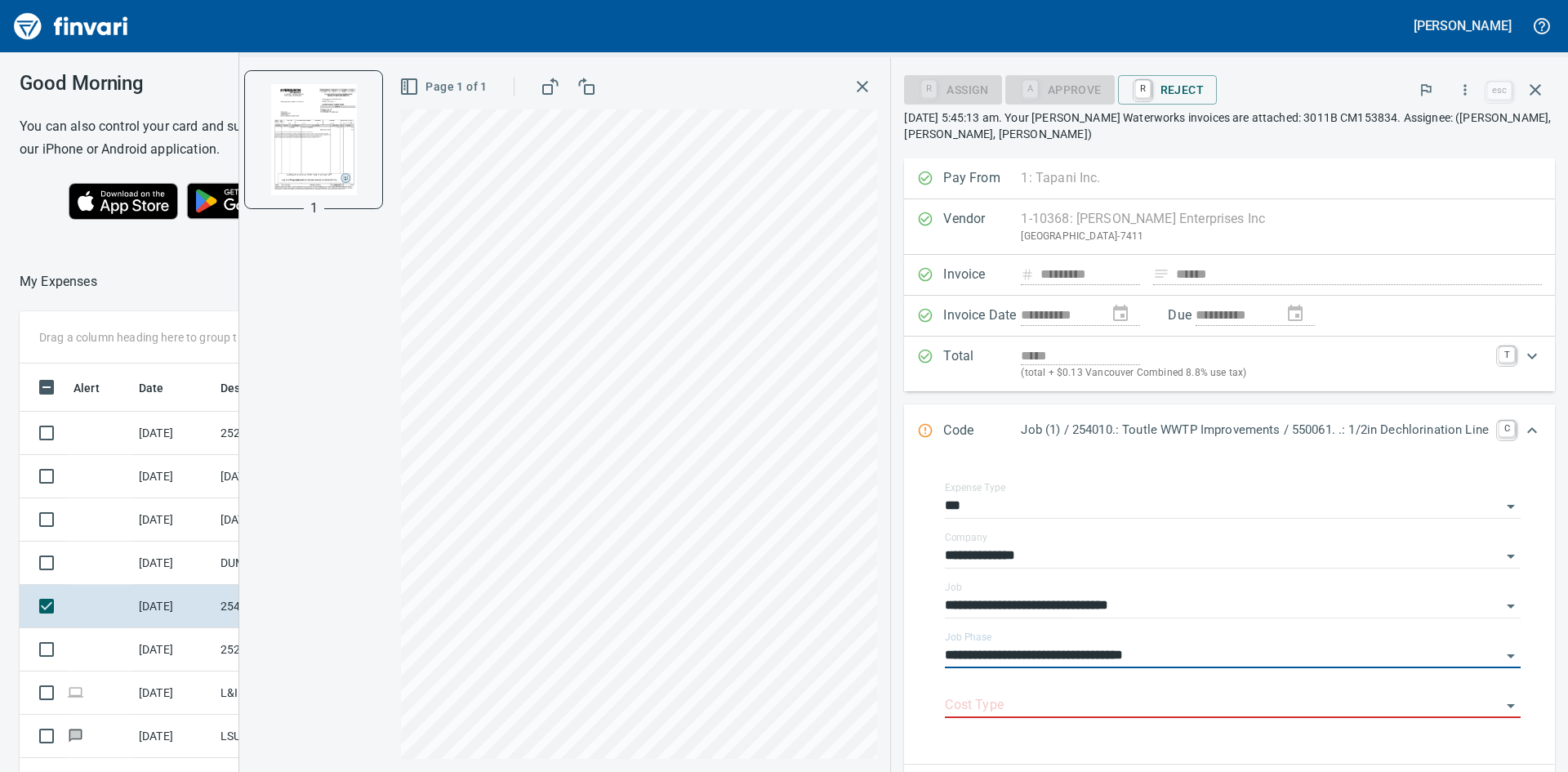
type input "**********"
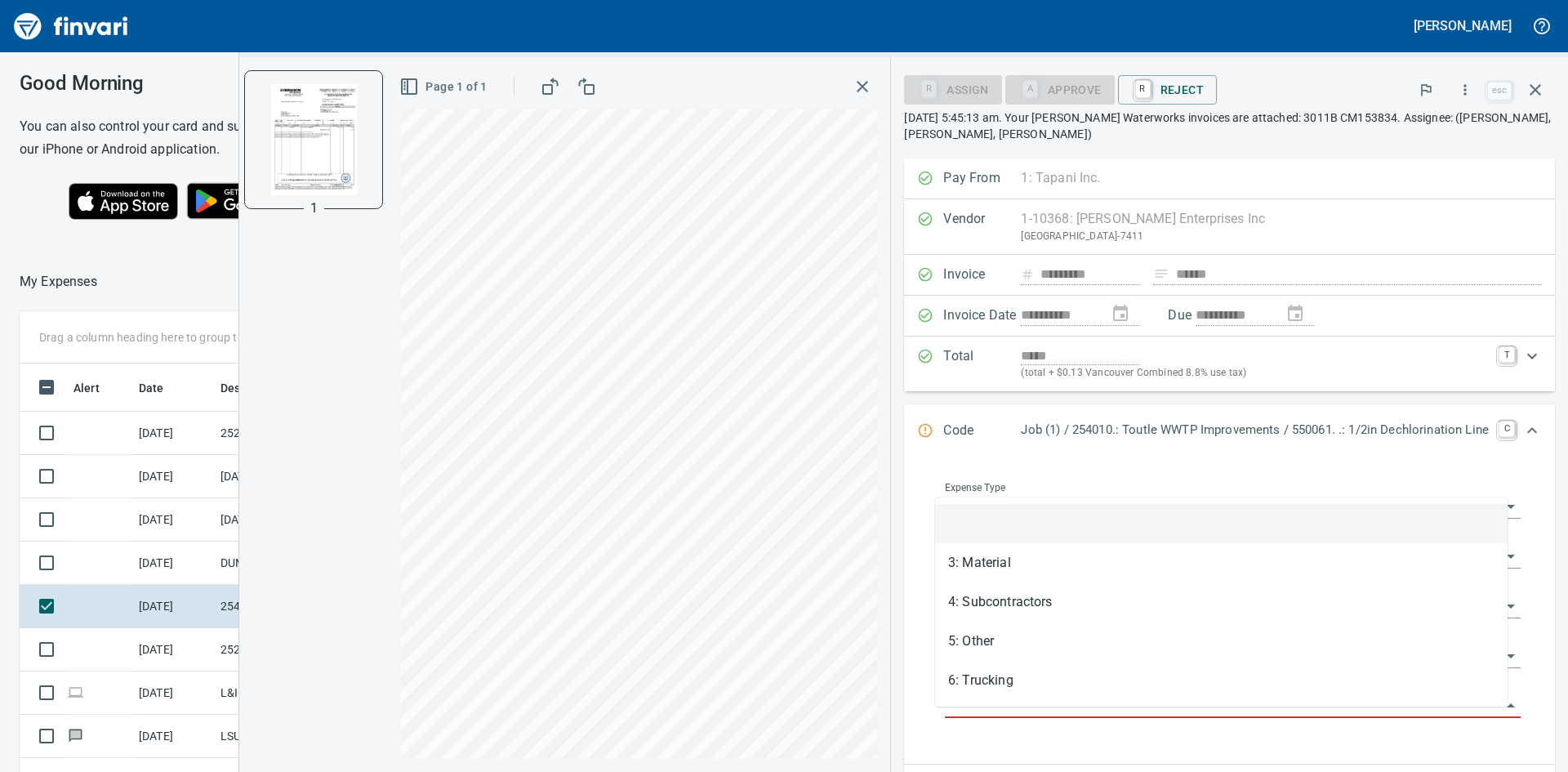
click at [1095, 717] on input "Cost Type" at bounding box center [1223, 705] width 556 height 22
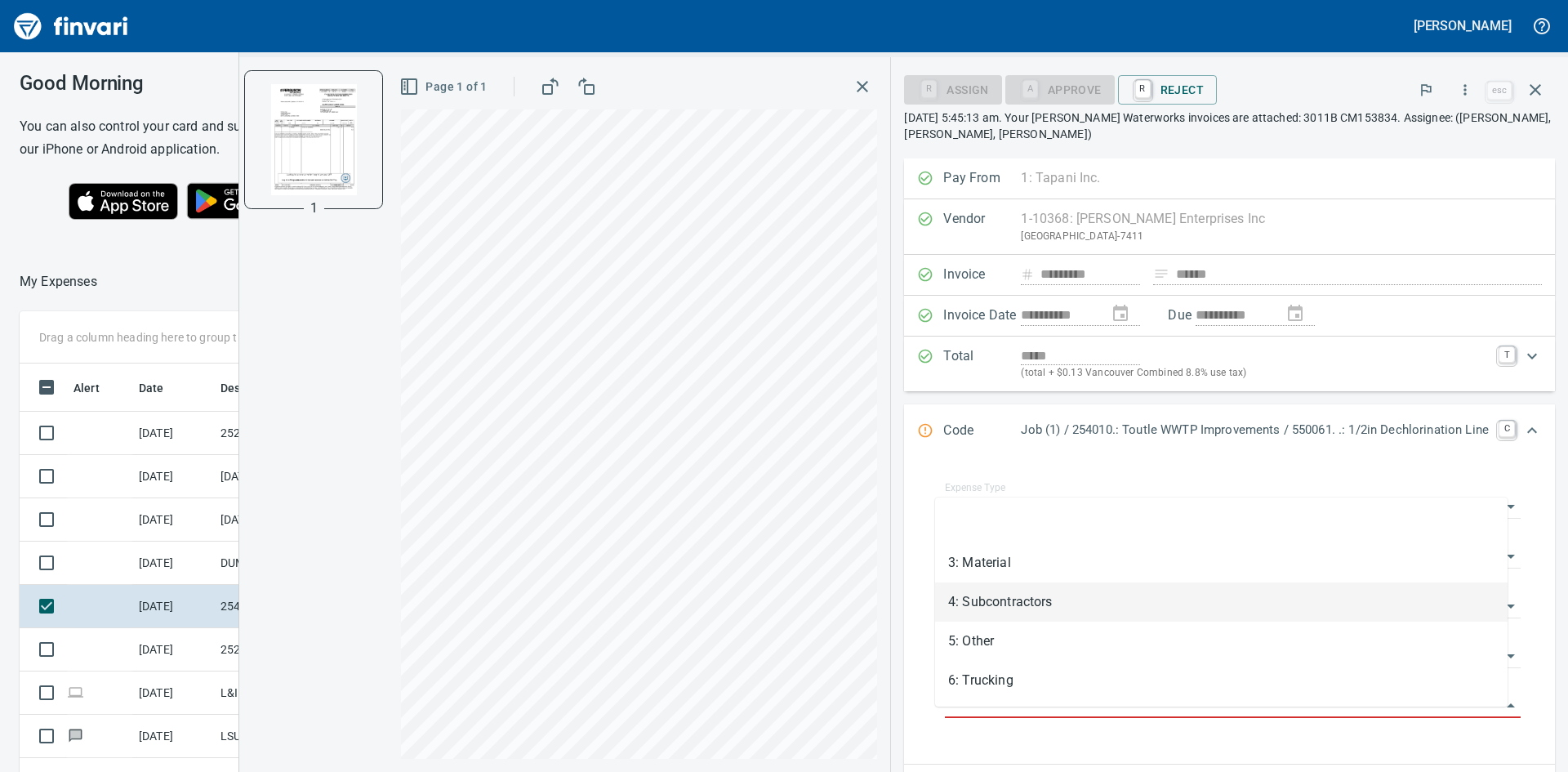
click at [995, 603] on li "4: Subcontractors" at bounding box center [1222, 602] width 573 height 39
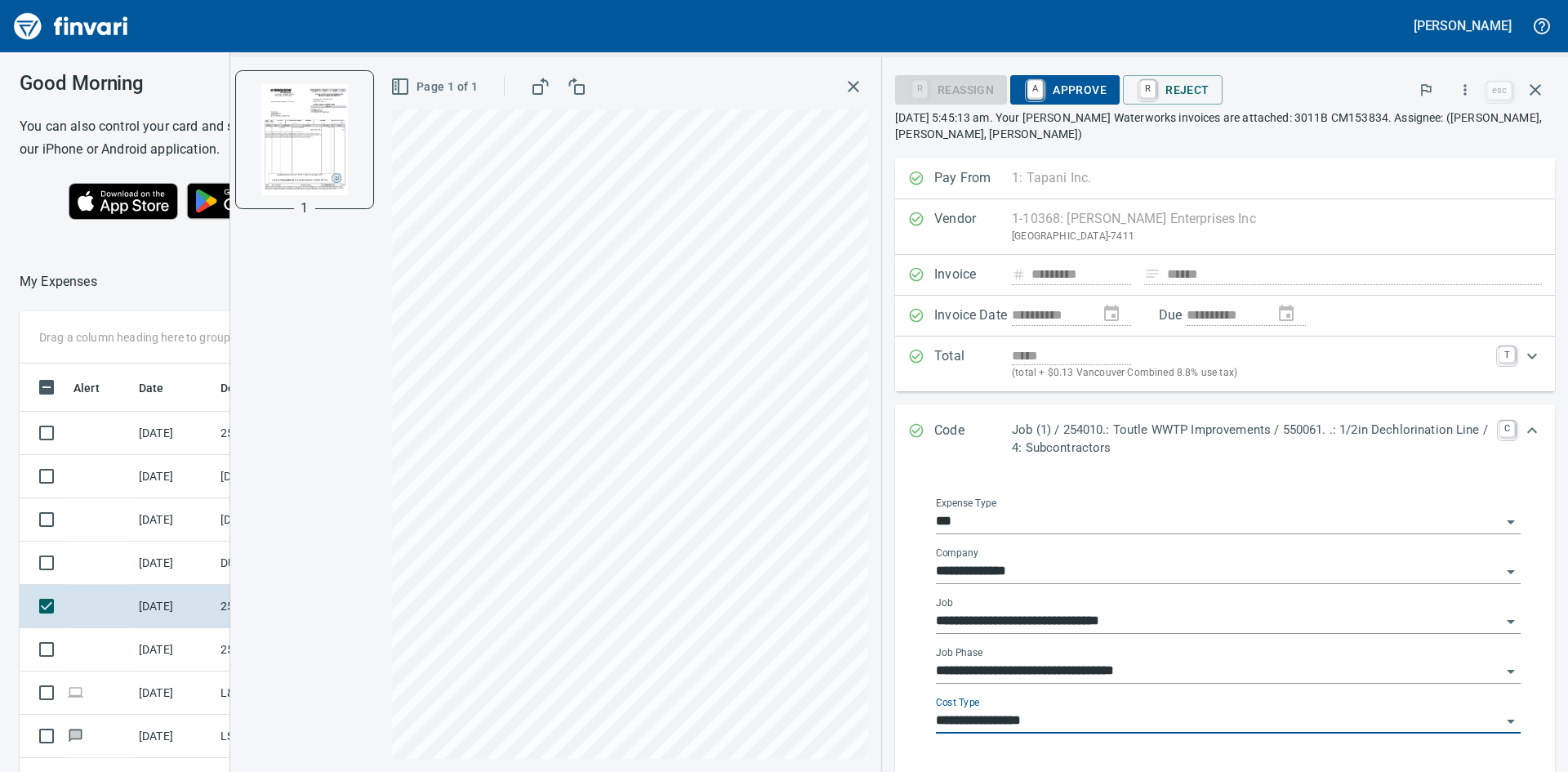
click at [1055, 722] on input "**********" at bounding box center [1219, 720] width 565 height 22
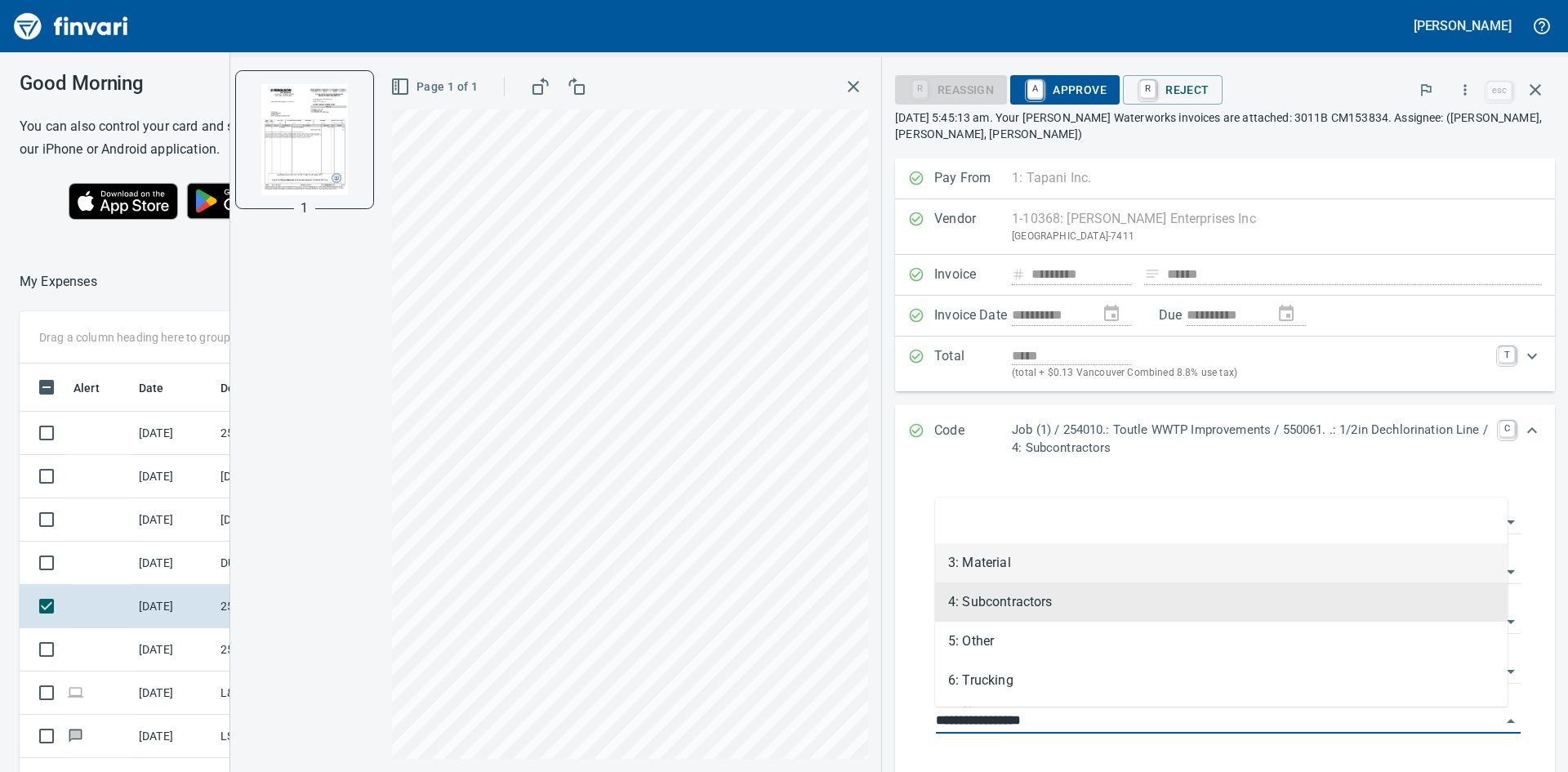
click at [1009, 567] on li "3: Material" at bounding box center [1222, 562] width 573 height 39
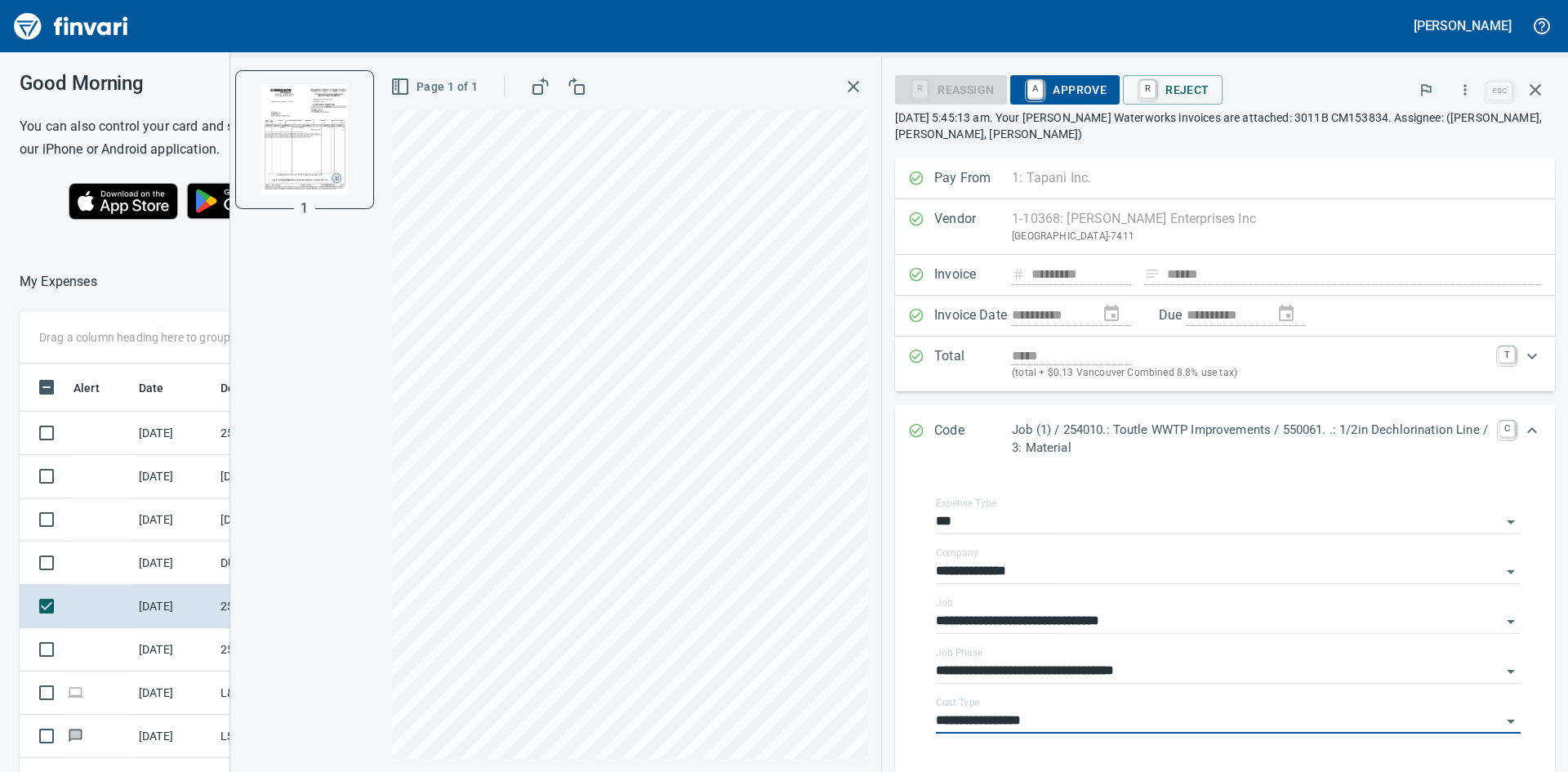
type input "**********"
click at [1061, 93] on span "A Approve" at bounding box center [1064, 90] width 83 height 27
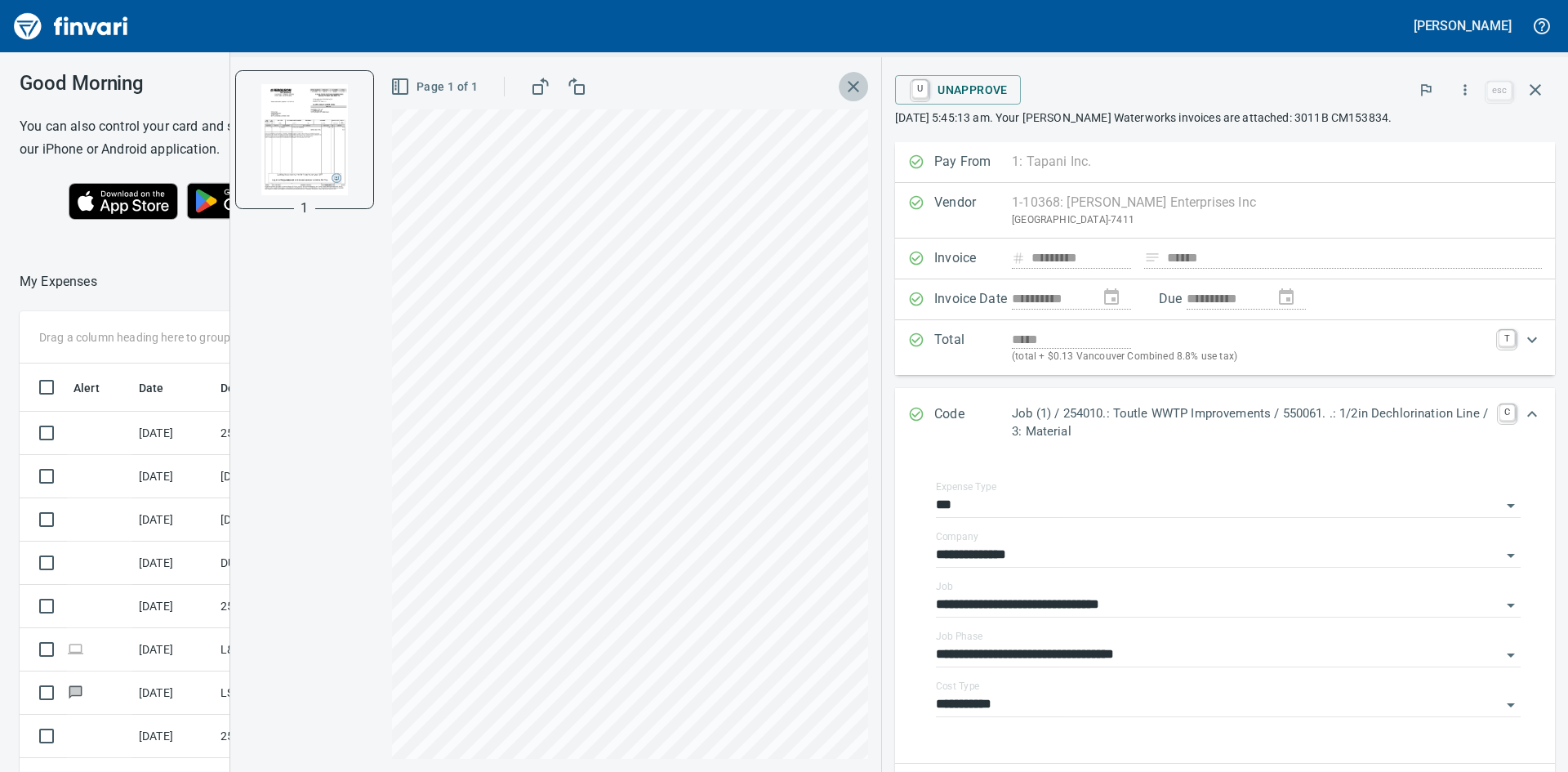
click at [848, 85] on icon "button" at bounding box center [854, 87] width 19 height 19
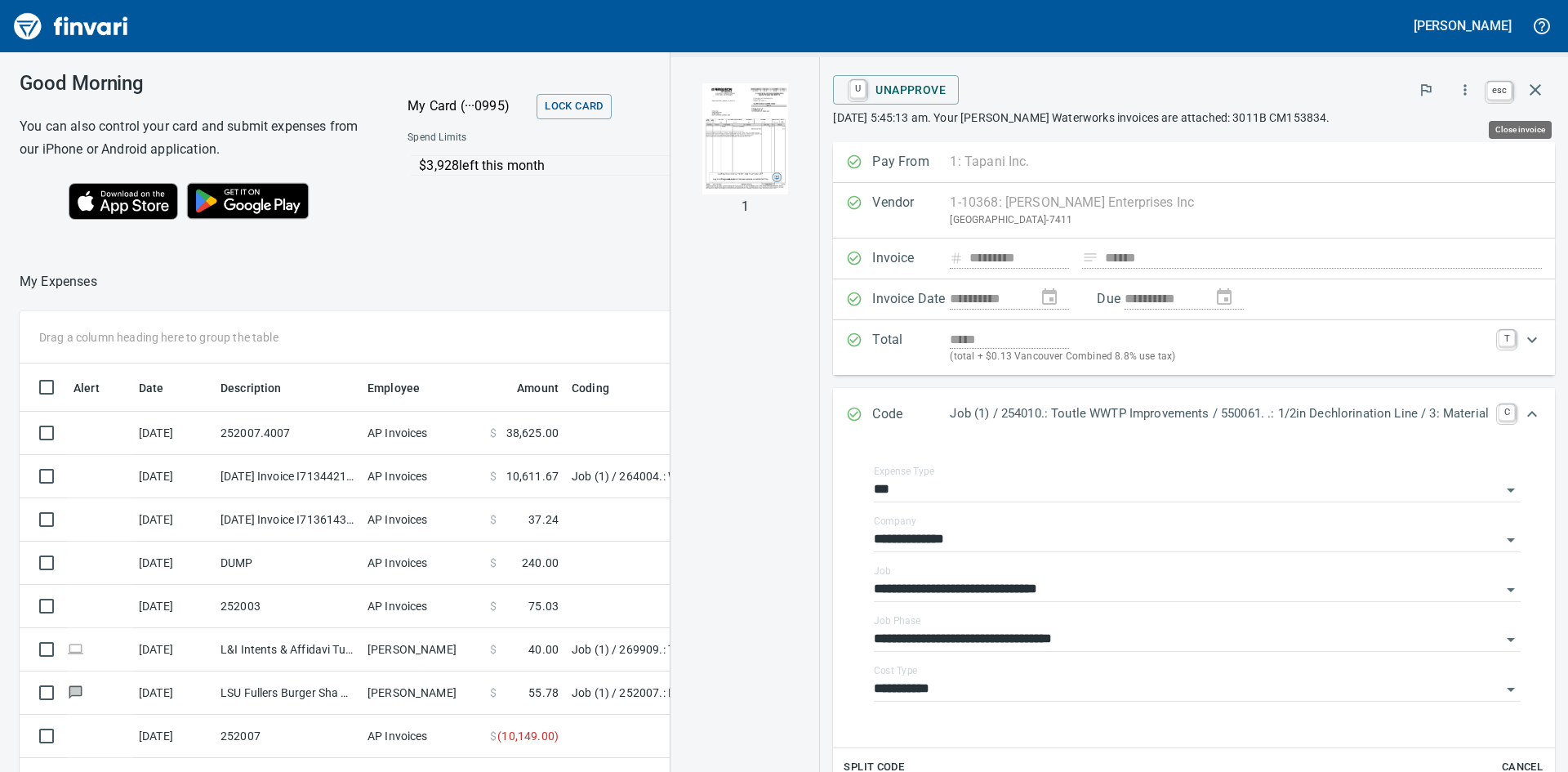
click at [1529, 82] on icon "button" at bounding box center [1536, 90] width 19 height 19
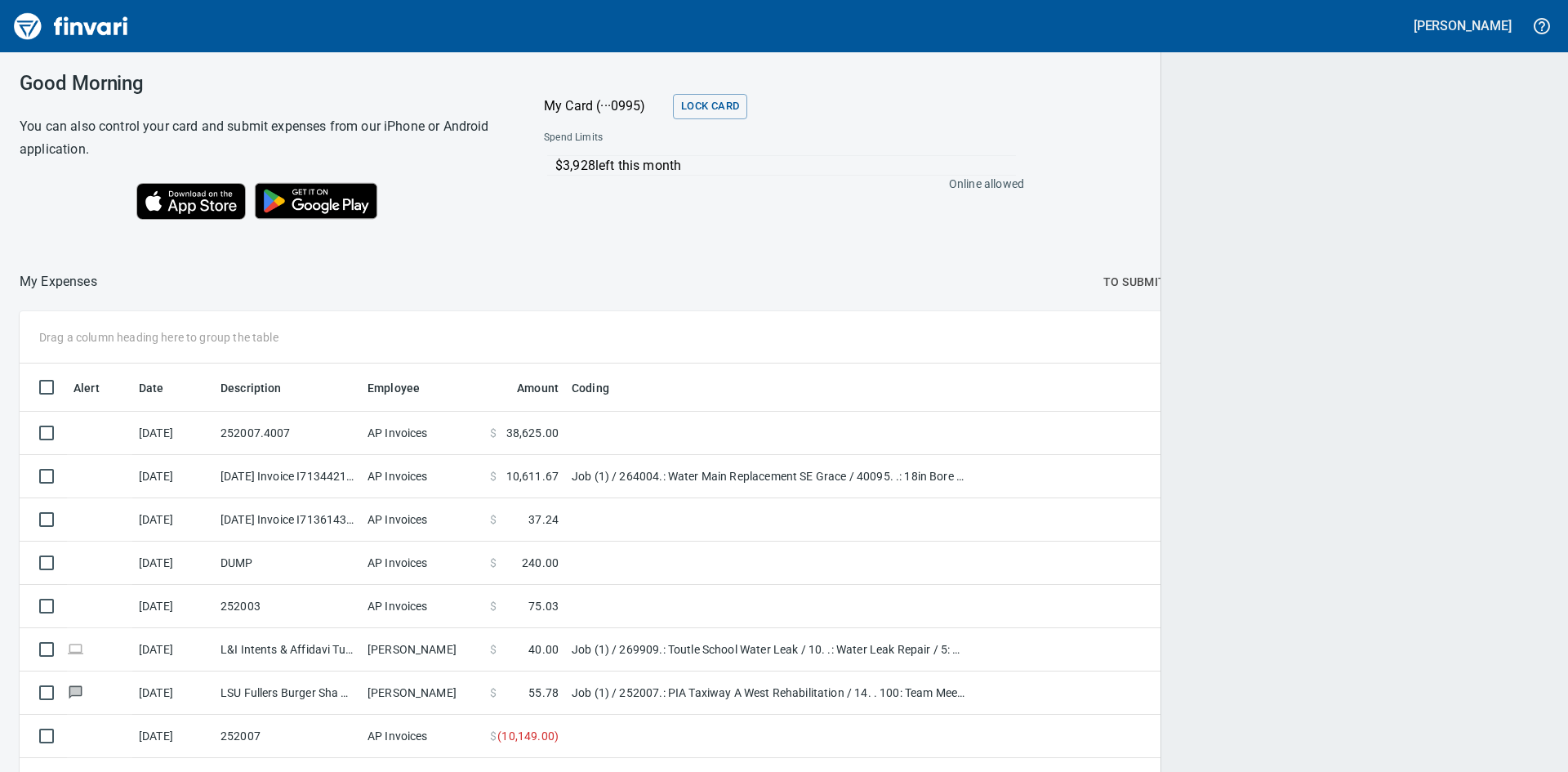
scroll to position [580, 1490]
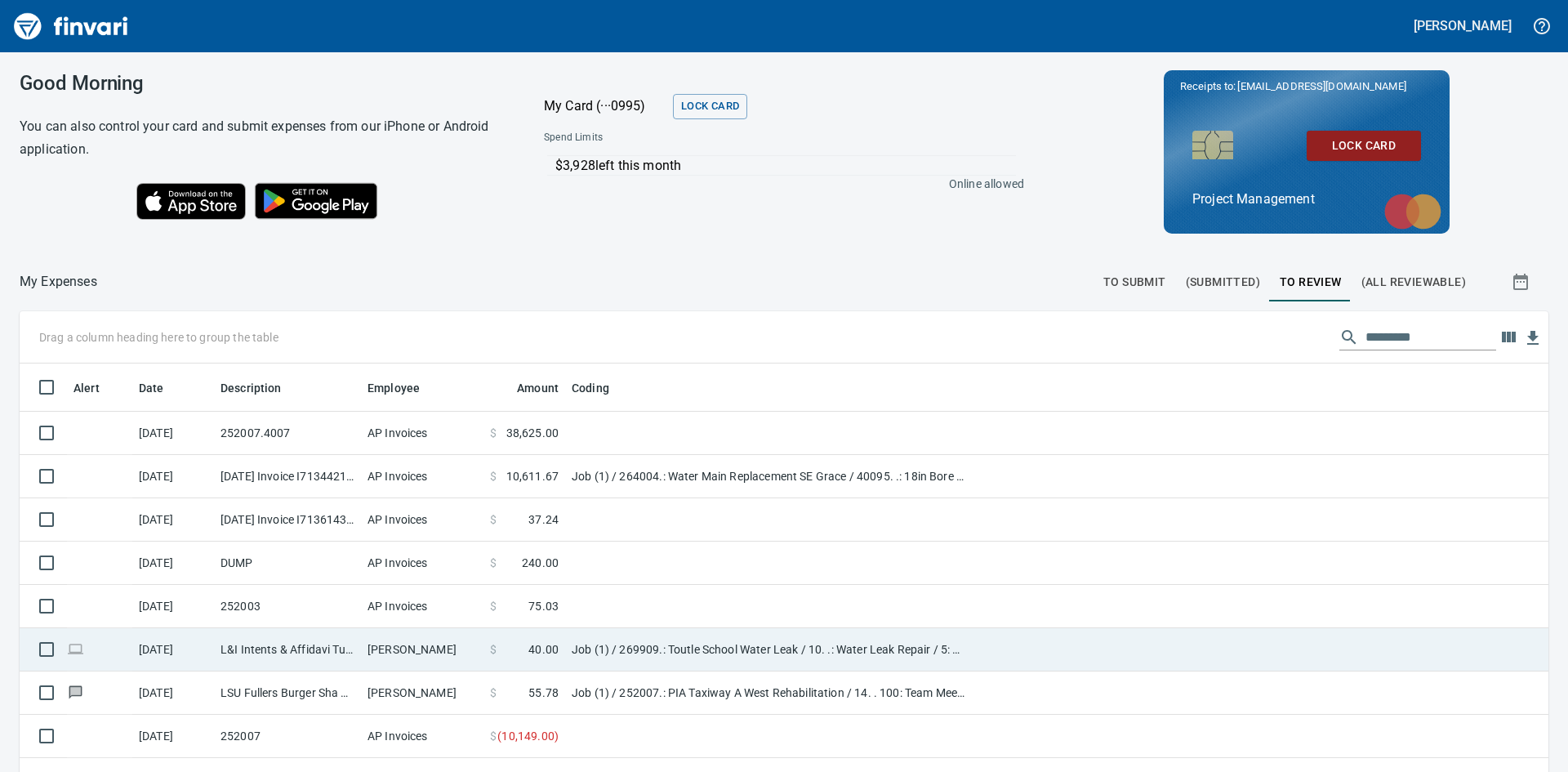
click at [275, 654] on td "L&I Intents & Affidavi Tumwater WA" at bounding box center [287, 650] width 147 height 43
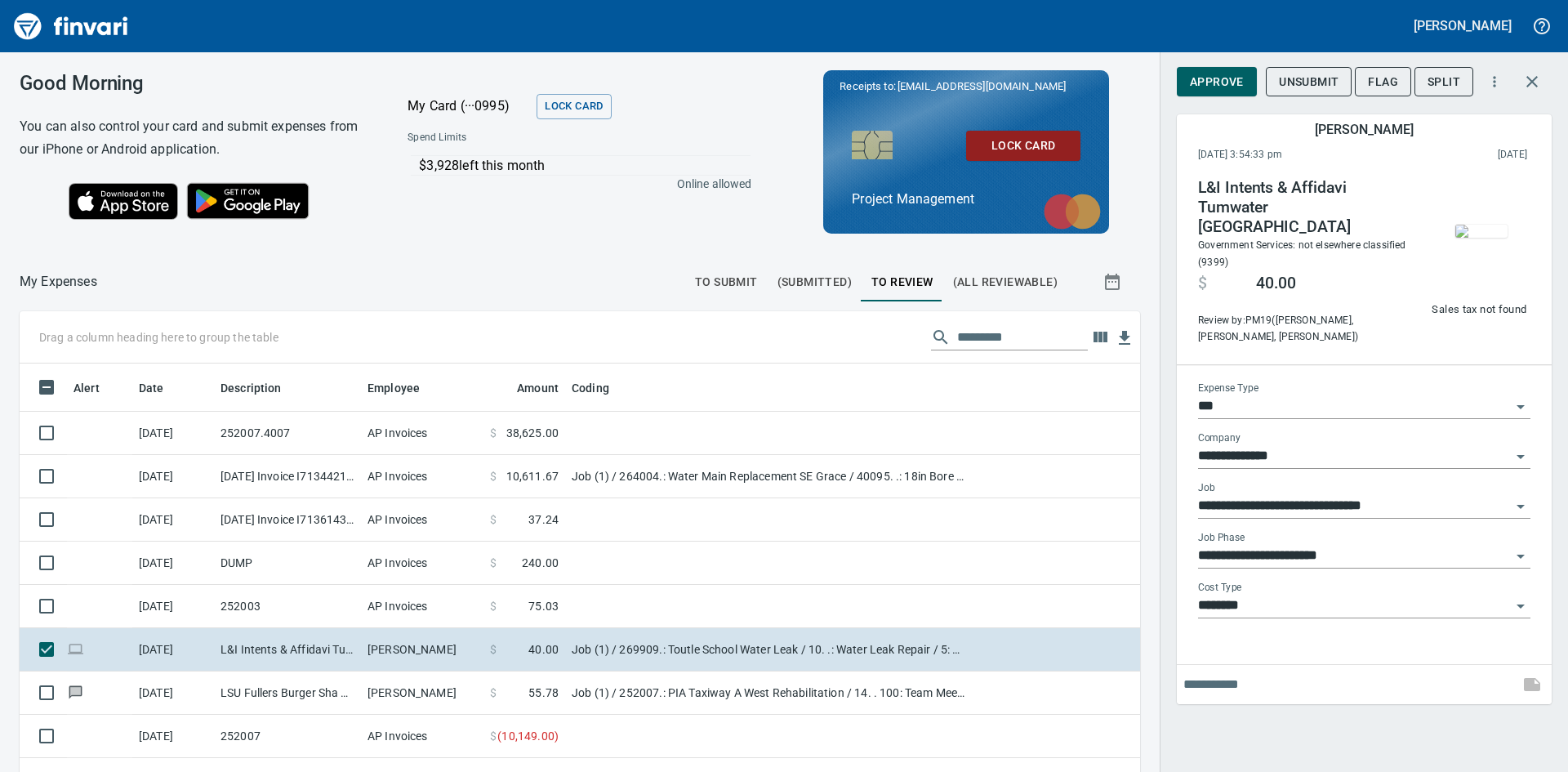
scroll to position [580, 1084]
click at [1197, 74] on span "Approve" at bounding box center [1216, 82] width 54 height 20
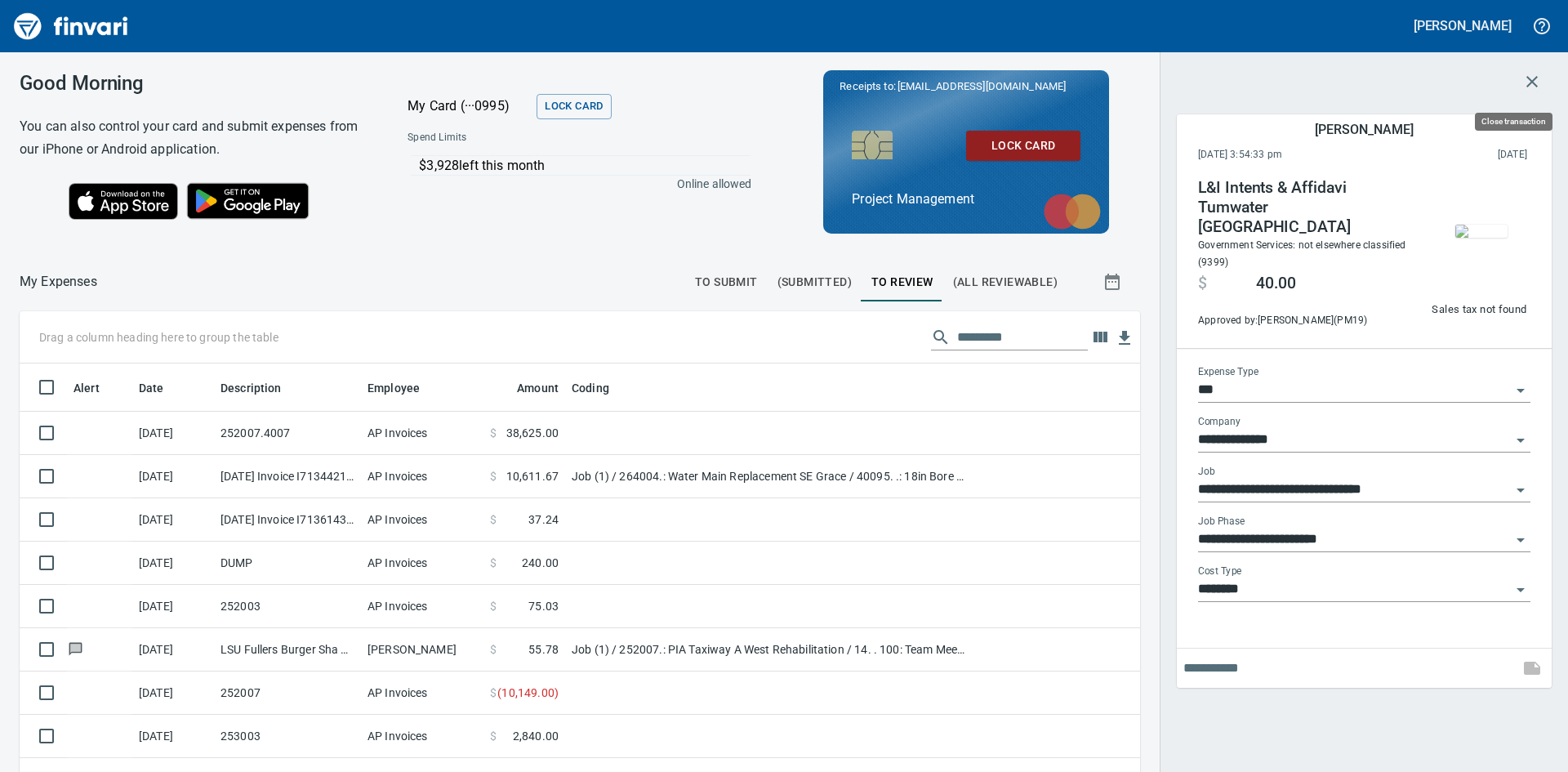
click at [1529, 80] on icon "button" at bounding box center [1532, 82] width 19 height 19
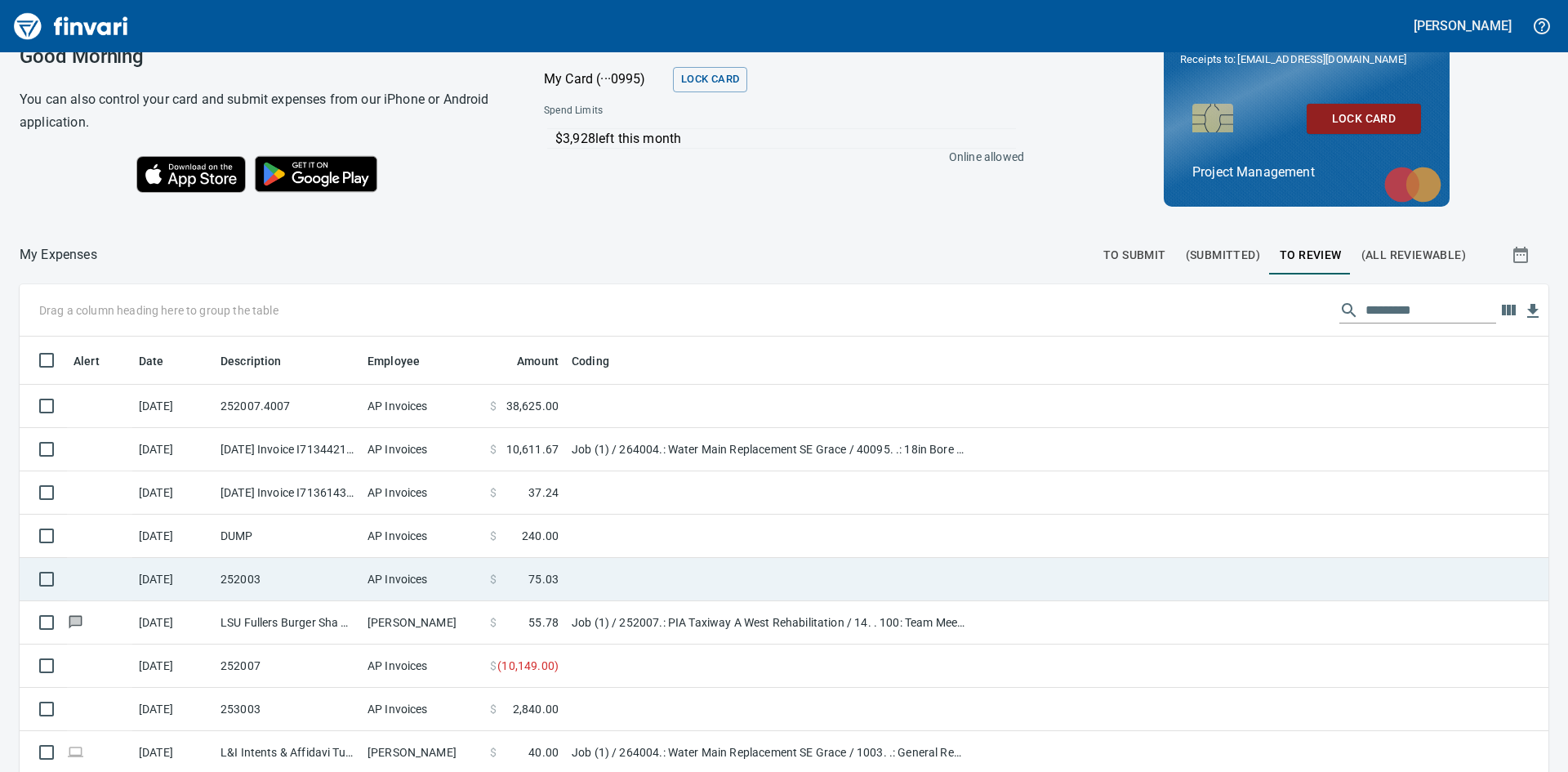
scroll to position [20, 0]
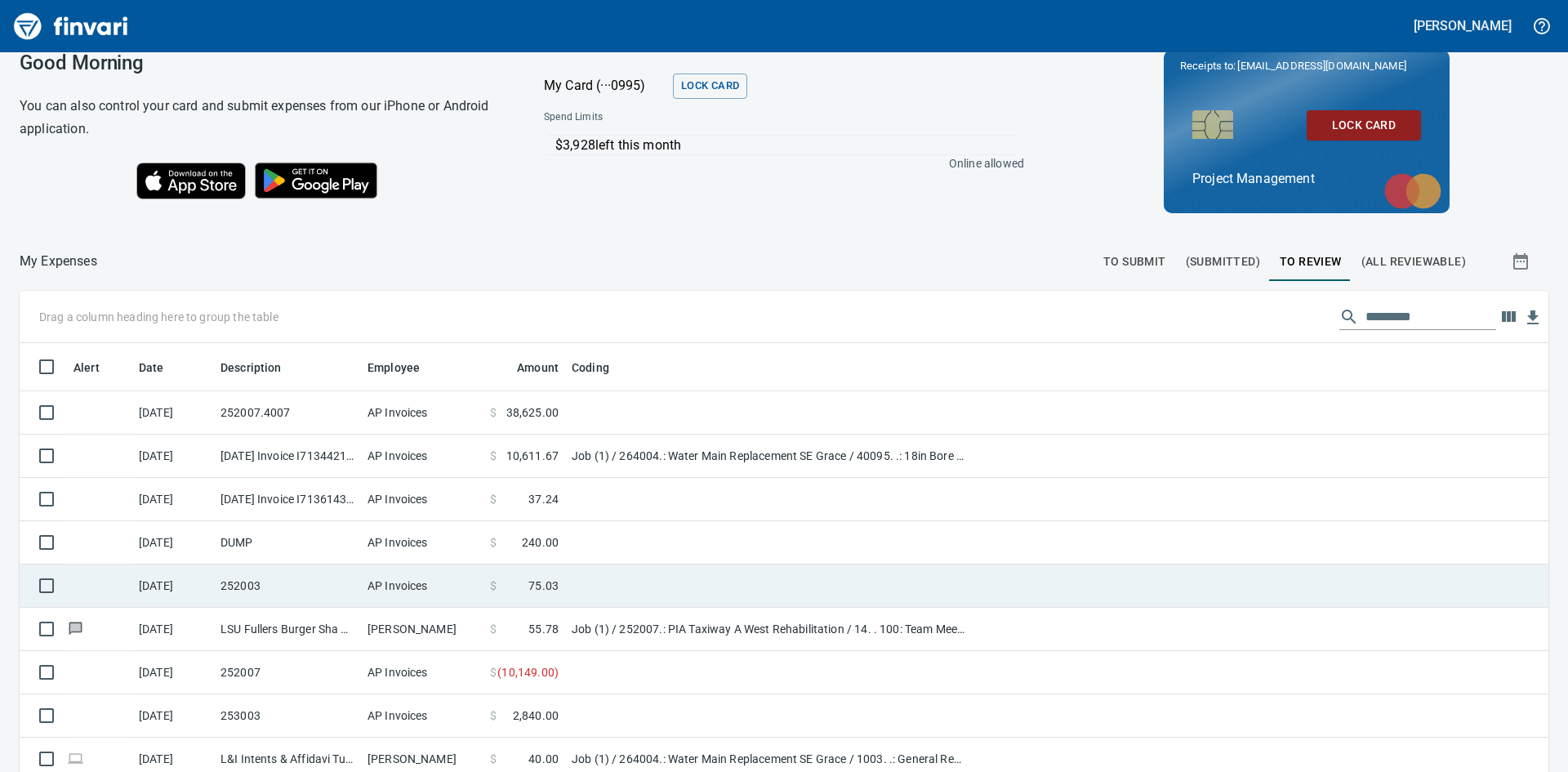
click at [277, 595] on td "252003" at bounding box center [287, 586] width 147 height 43
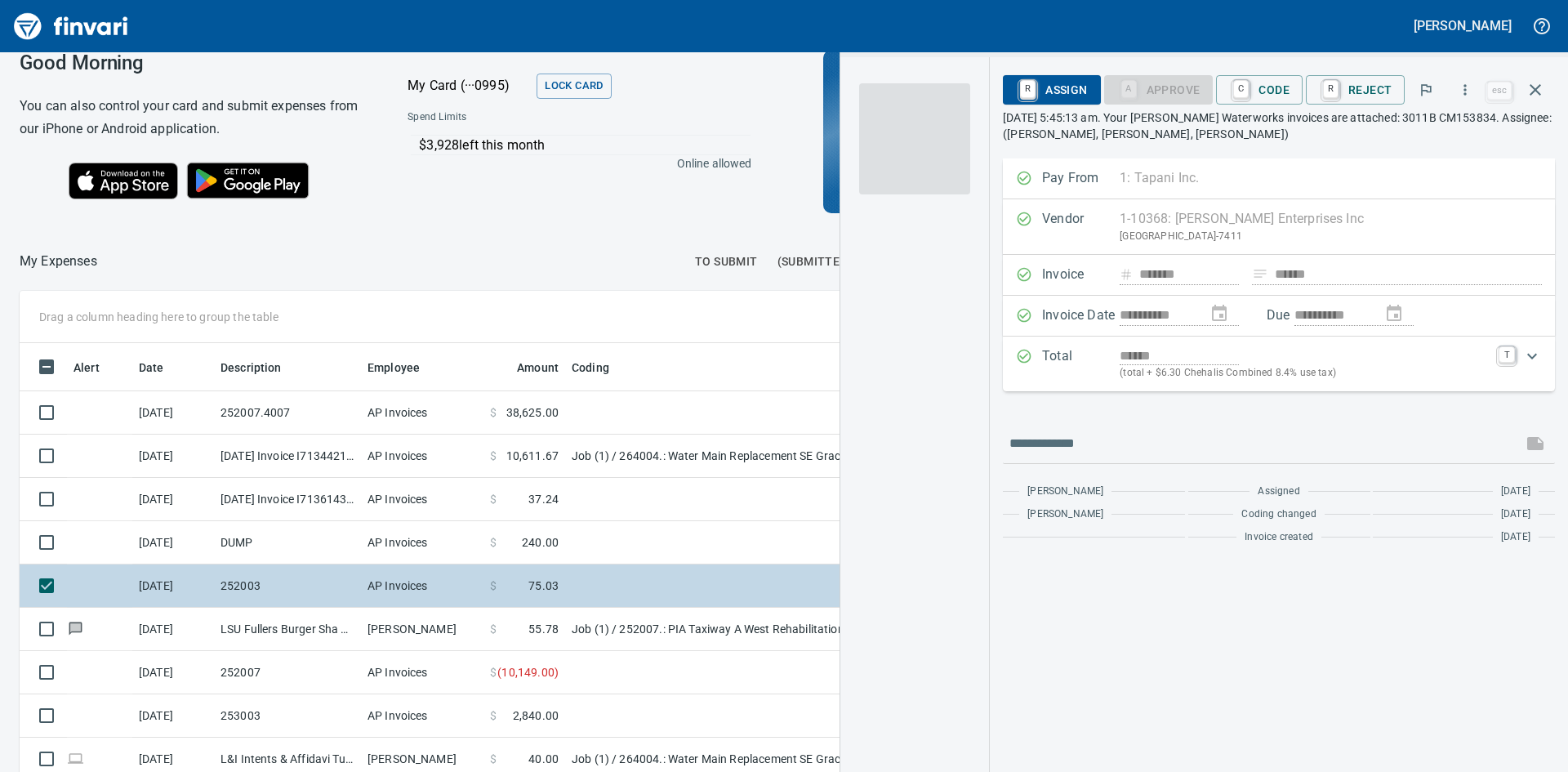
scroll to position [580, 1084]
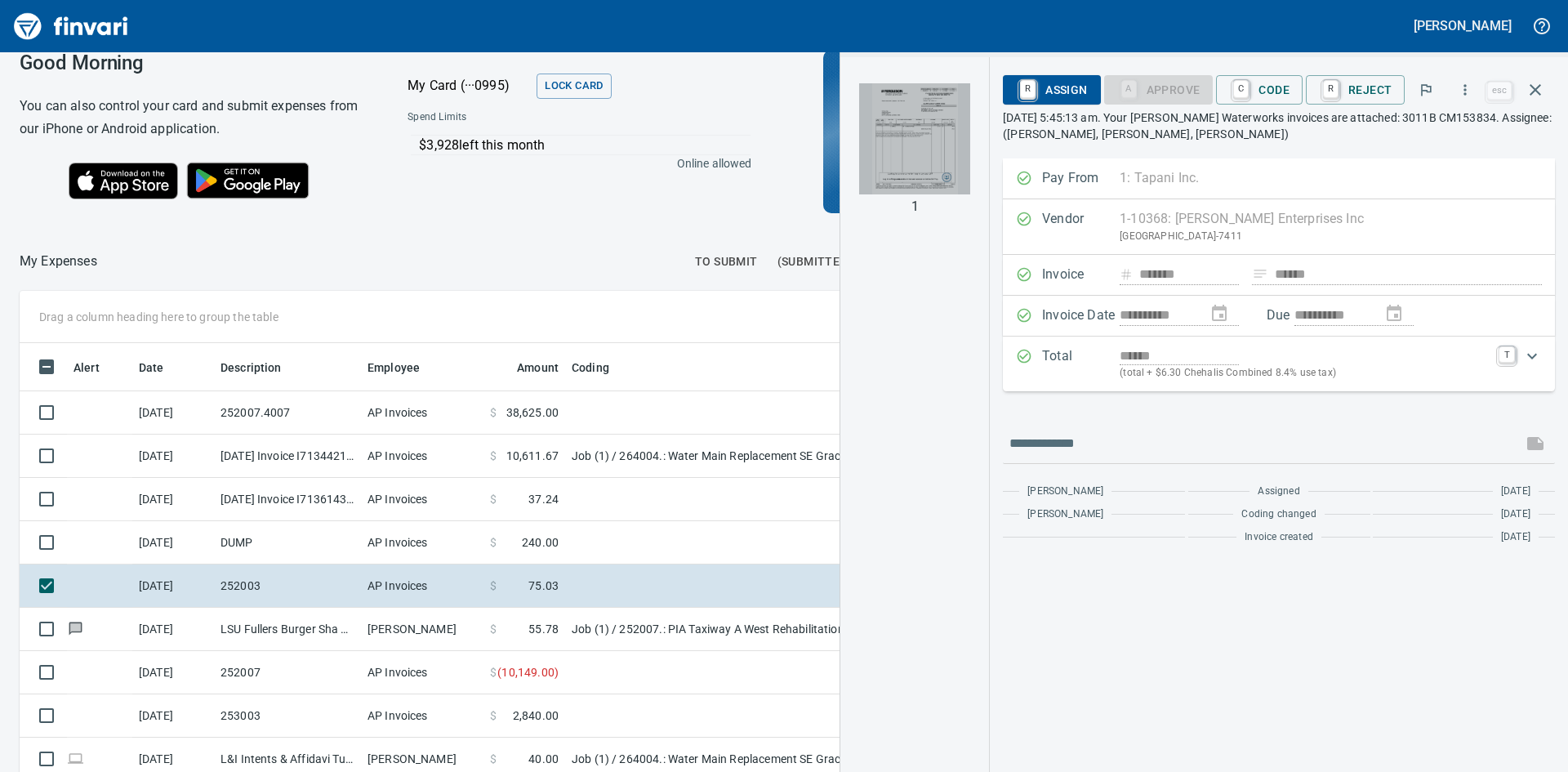
click at [930, 135] on img "button" at bounding box center [915, 138] width 111 height 111
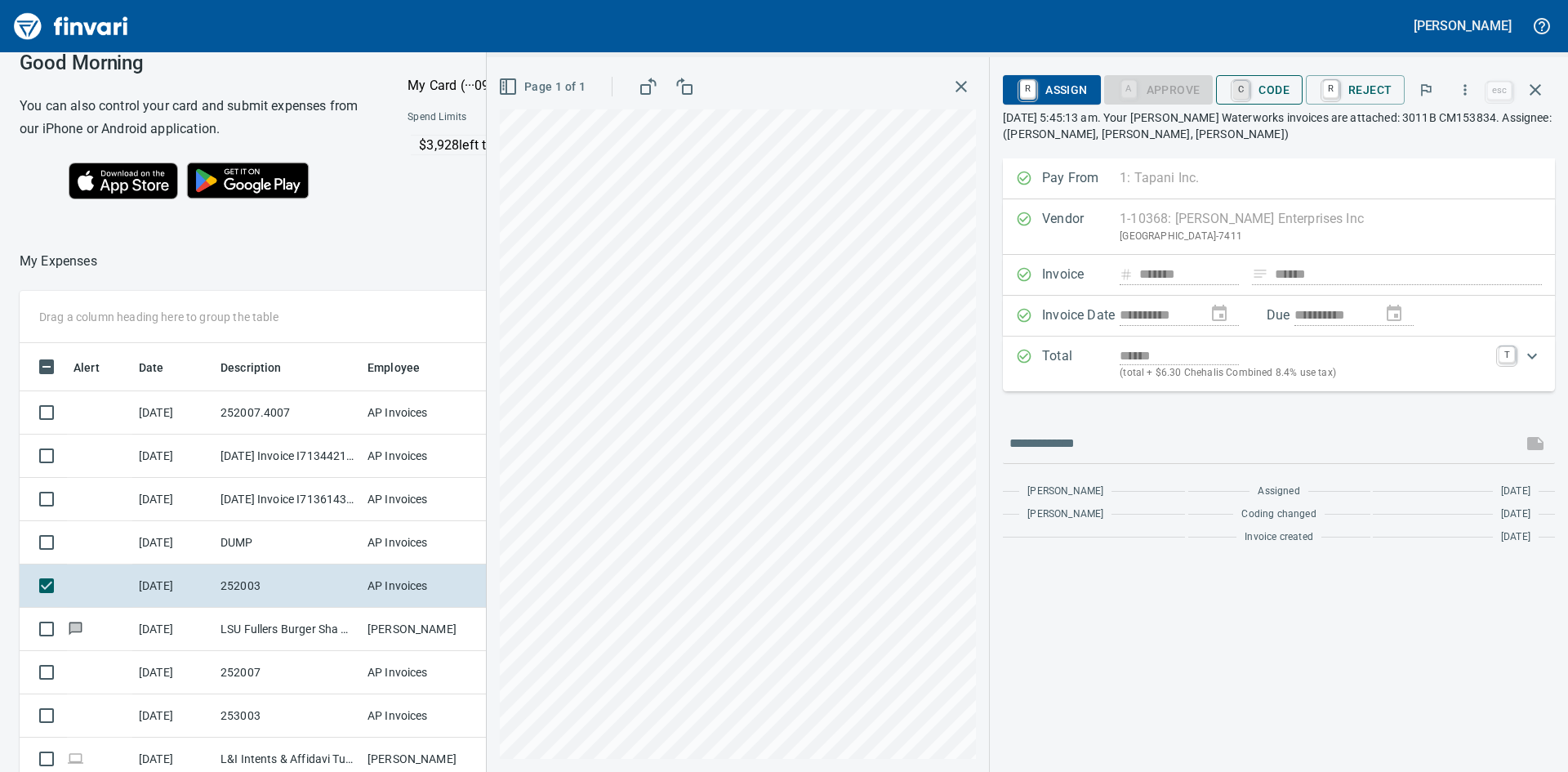
click at [1242, 85] on link "C" at bounding box center [1242, 90] width 16 height 18
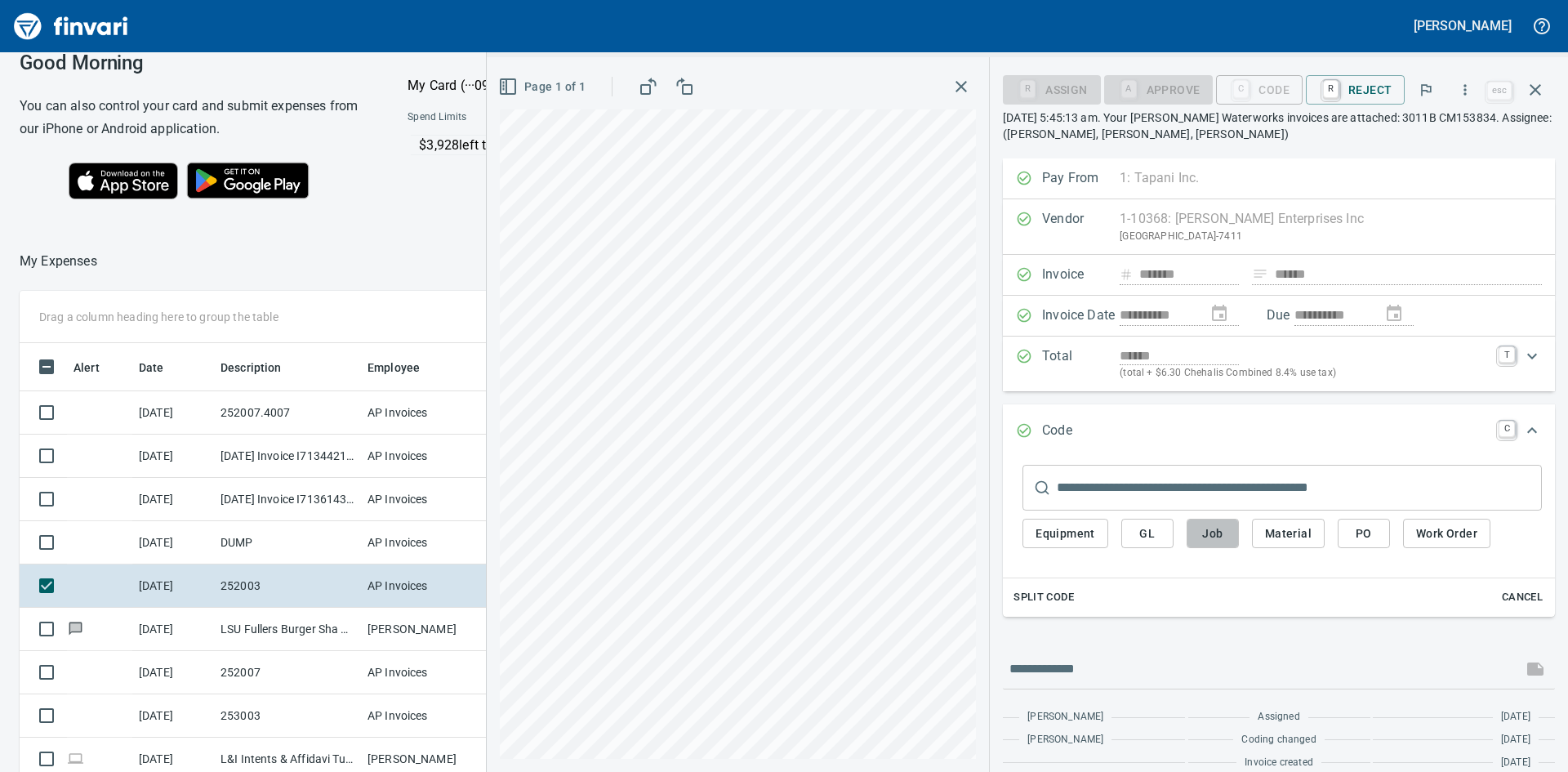
click at [1218, 541] on span "Job" at bounding box center [1212, 533] width 26 height 20
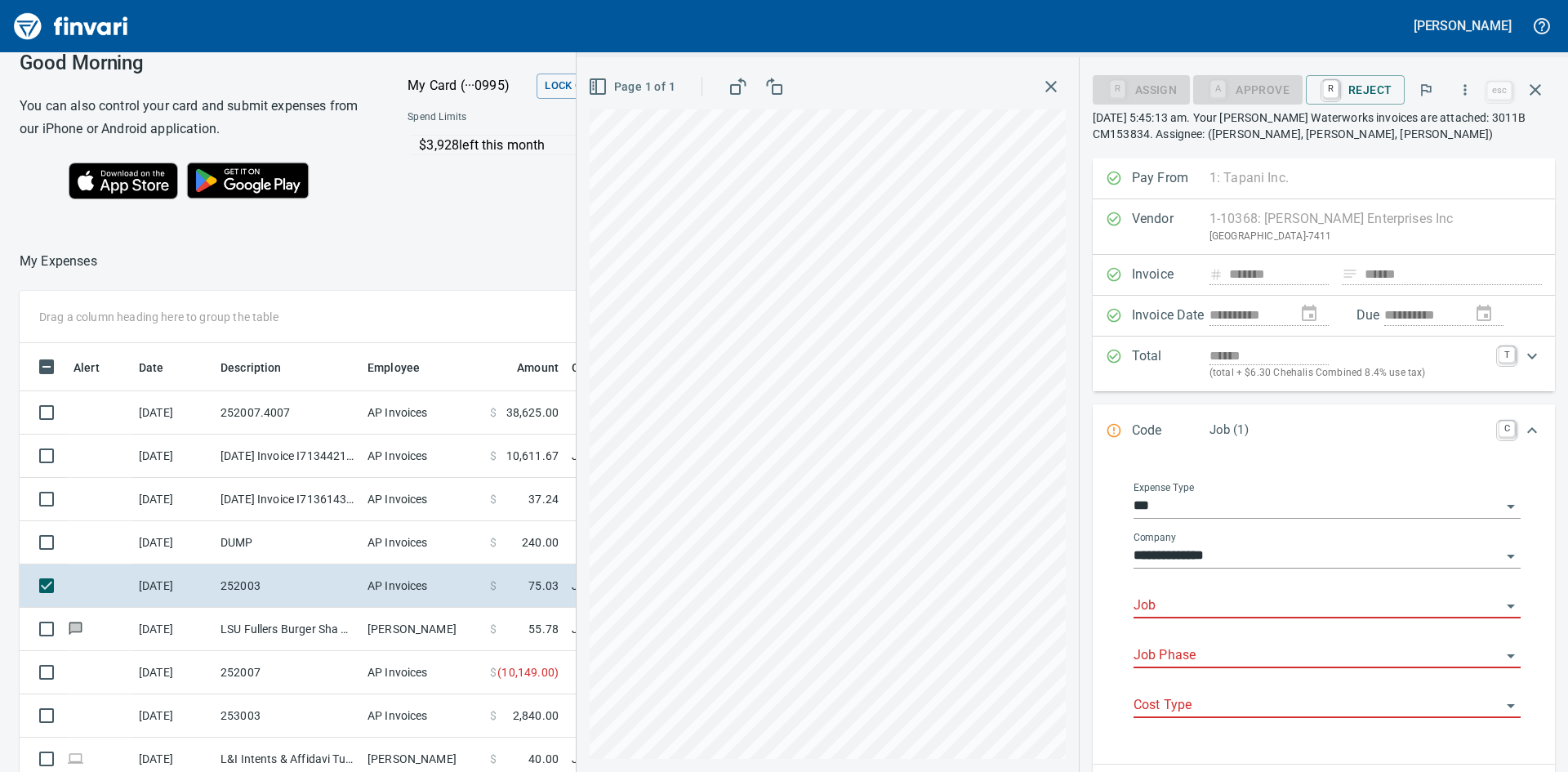
click at [1244, 603] on input "Job" at bounding box center [1317, 605] width 367 height 22
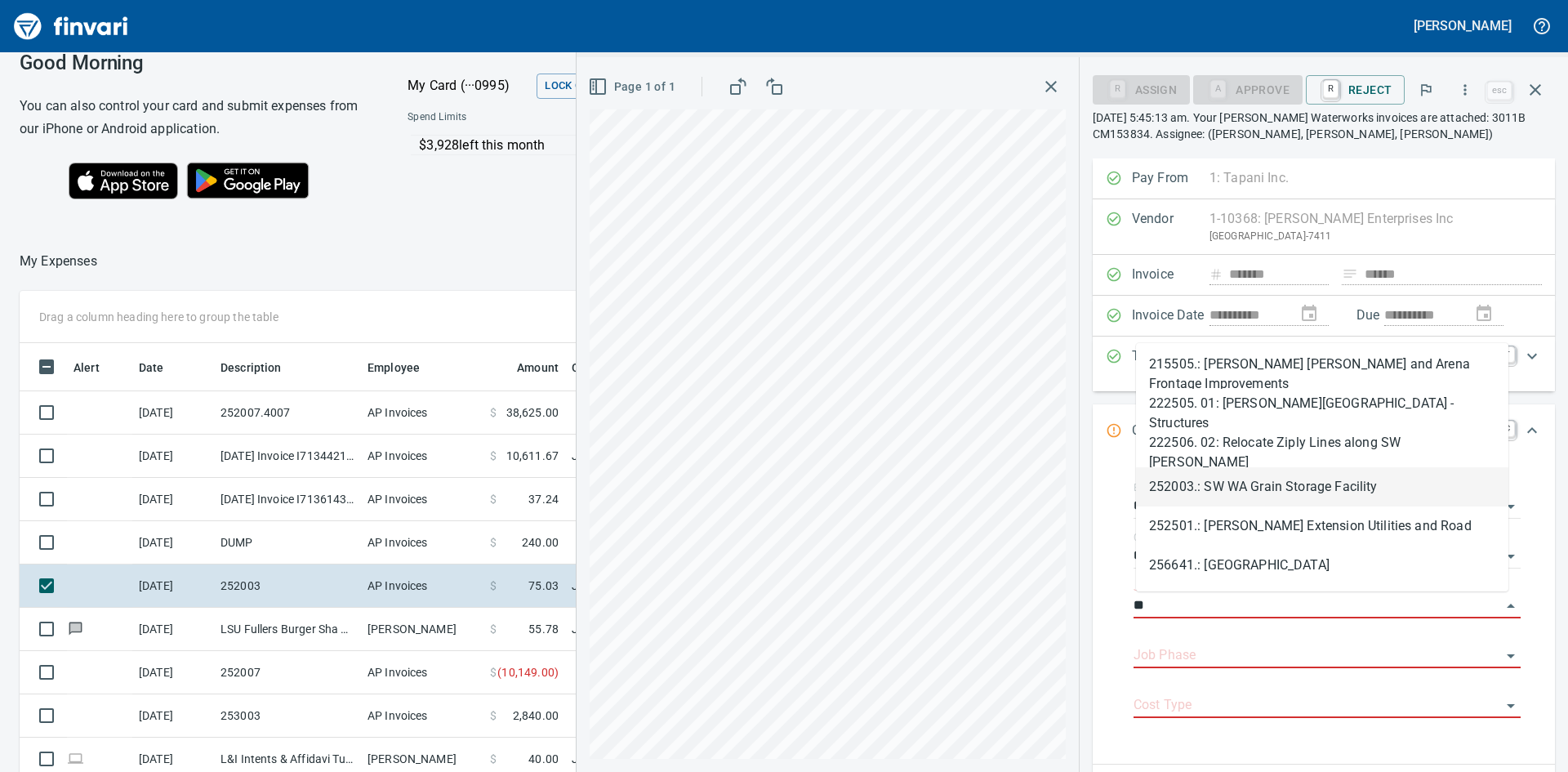
click at [1248, 487] on li "252003.: SW WA Grain Storage Facility" at bounding box center [1322, 486] width 372 height 39
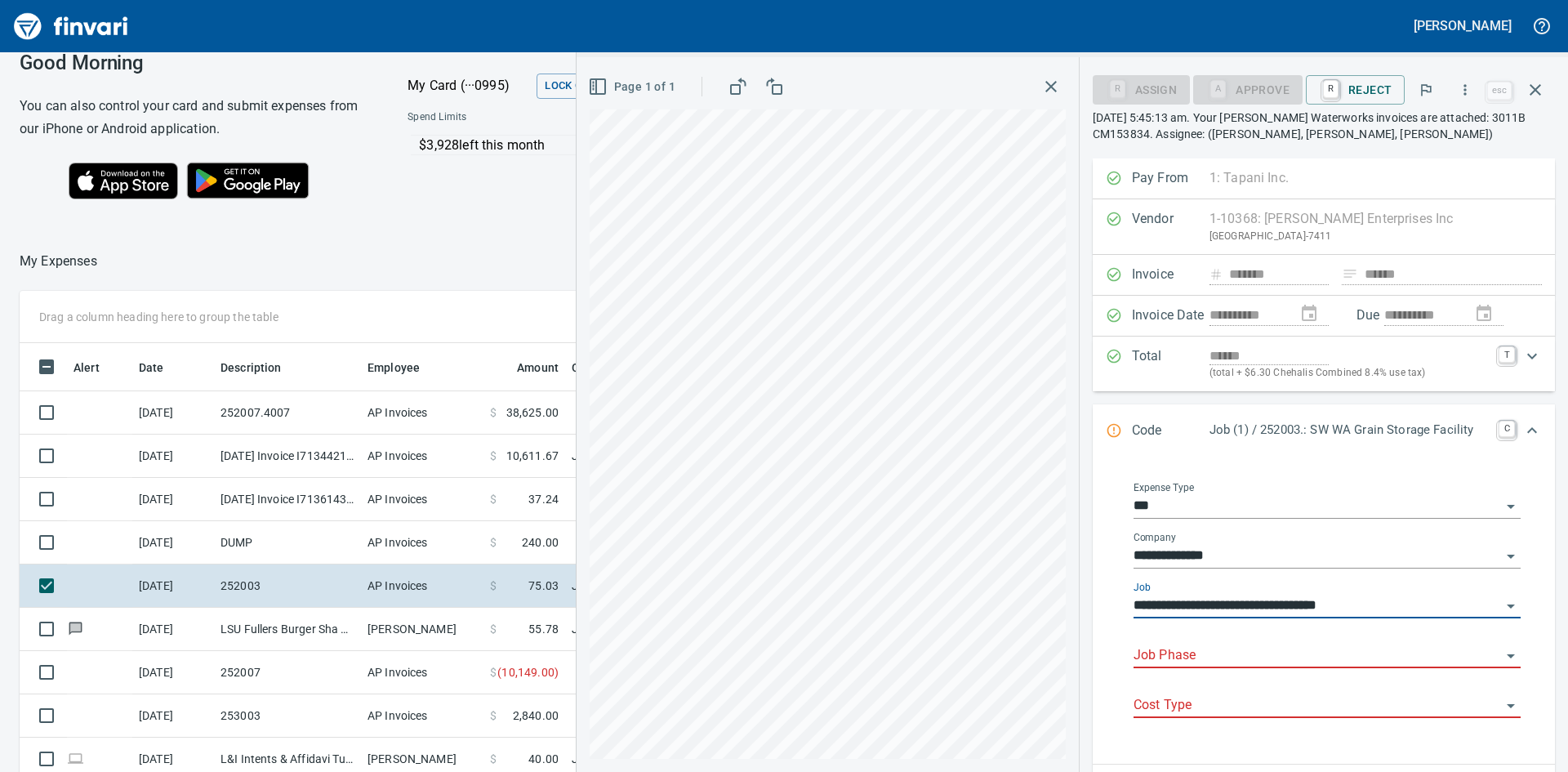
click at [1198, 638] on div "Job Phase" at bounding box center [1326, 650] width 387 height 37
type input "**********"
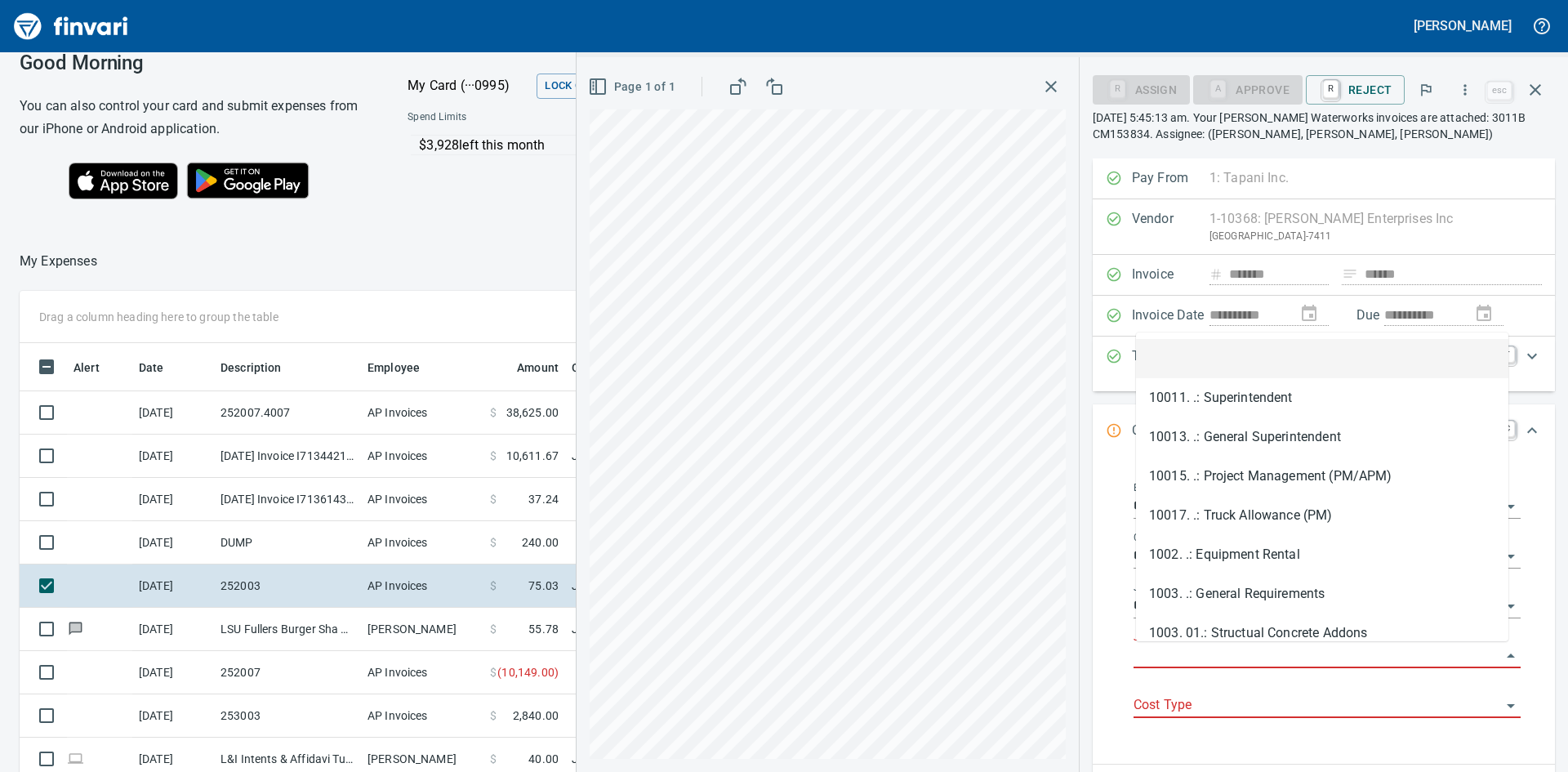
click at [1198, 650] on input "Job Phase" at bounding box center [1317, 655] width 367 height 22
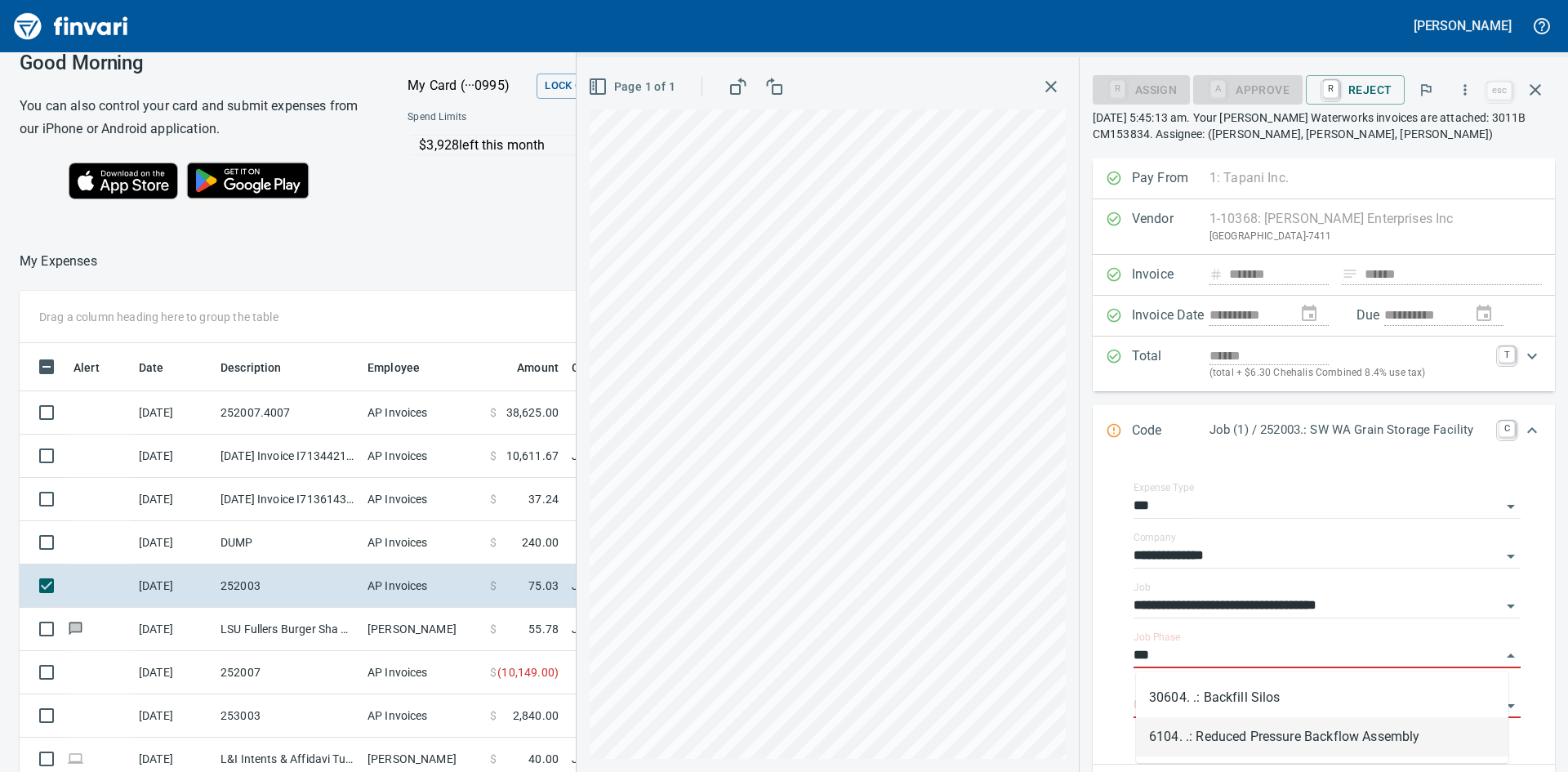
click at [1318, 741] on li "6104. .: Reduced Pressure Backflow Assembly" at bounding box center [1322, 737] width 372 height 39
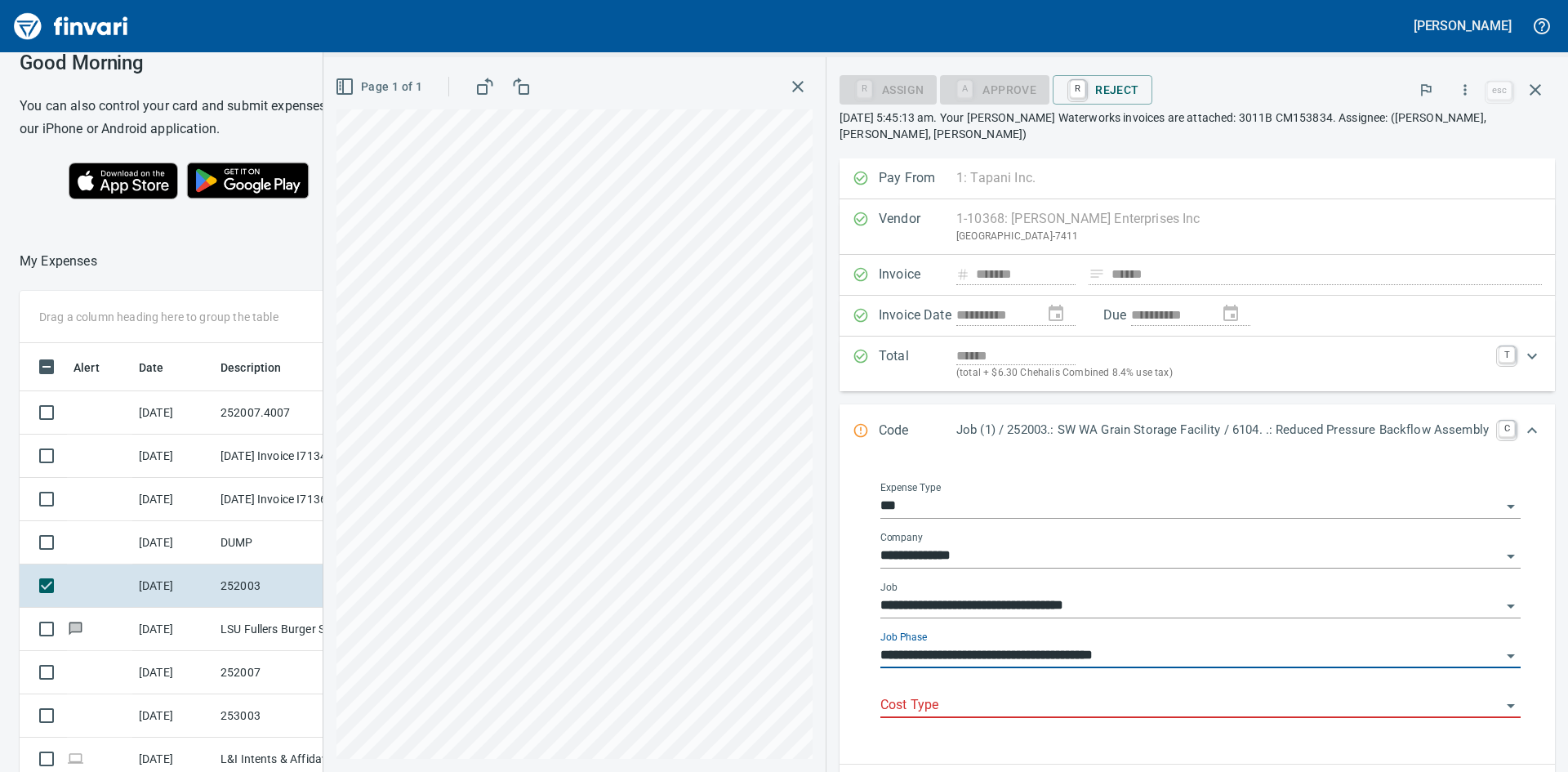
type input "**********"
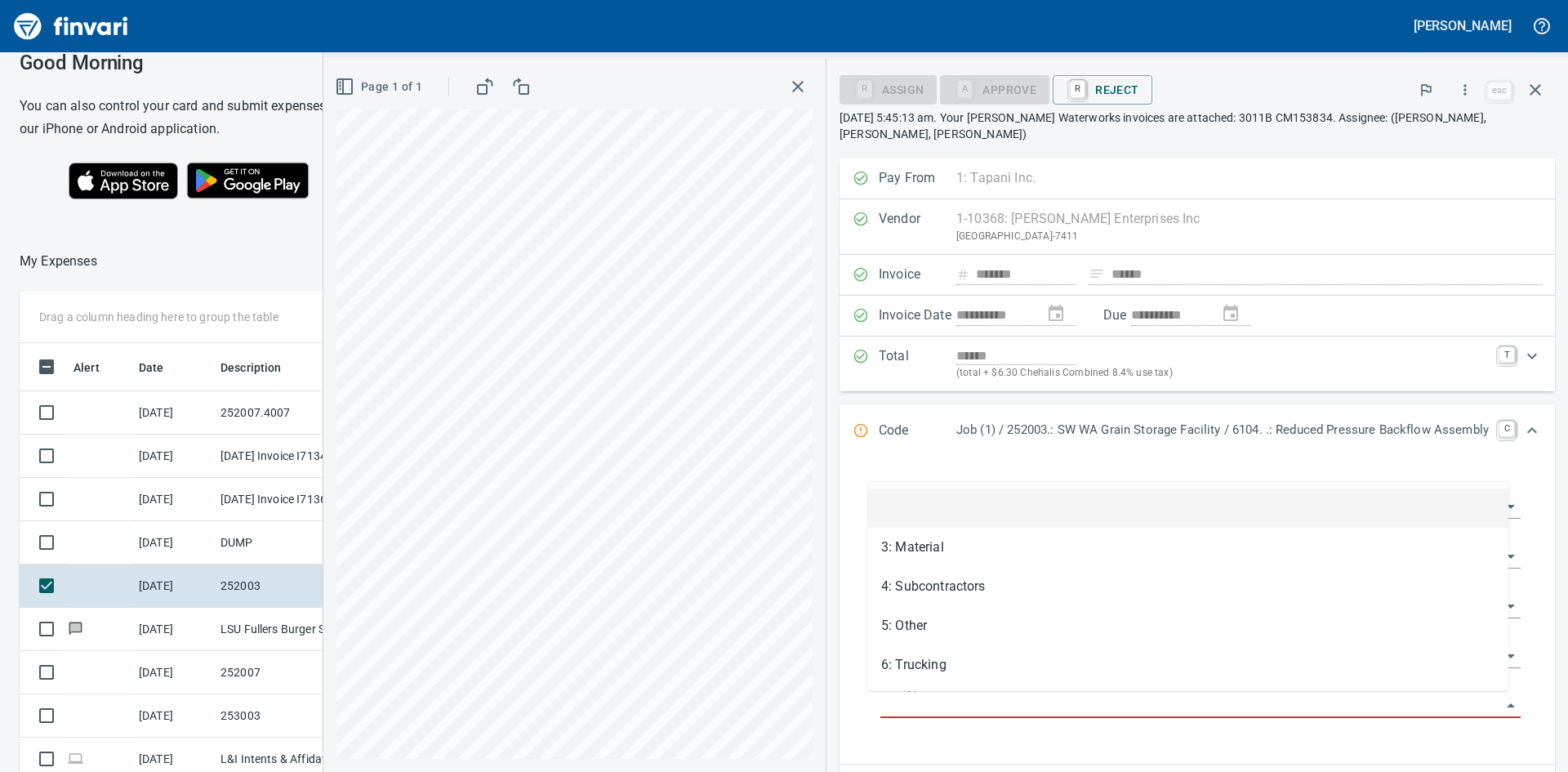
click at [1231, 705] on input "Cost Type" at bounding box center [1191, 705] width 621 height 22
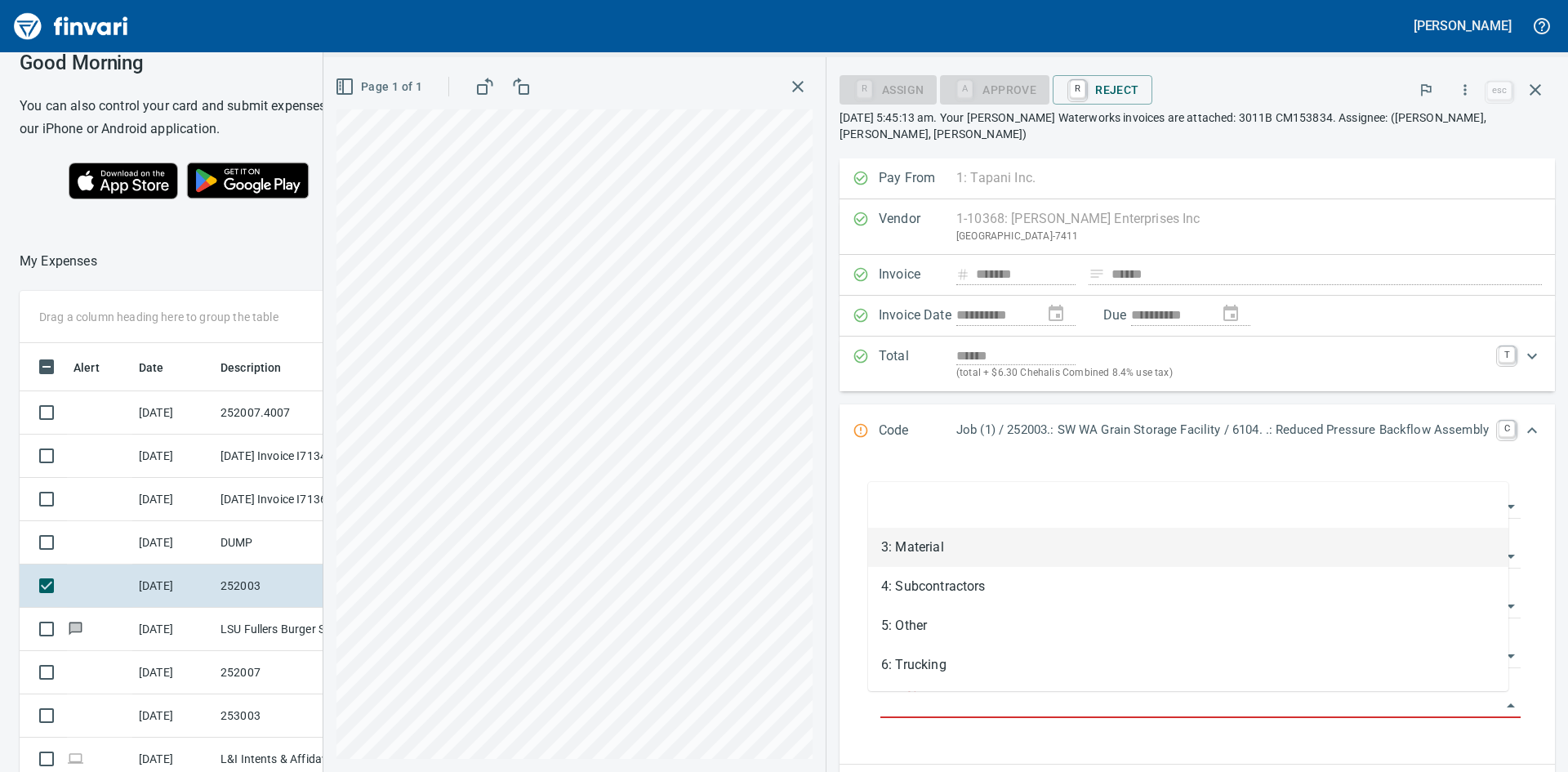
click at [952, 553] on li "3: Material" at bounding box center [1188, 547] width 640 height 39
type input "**********"
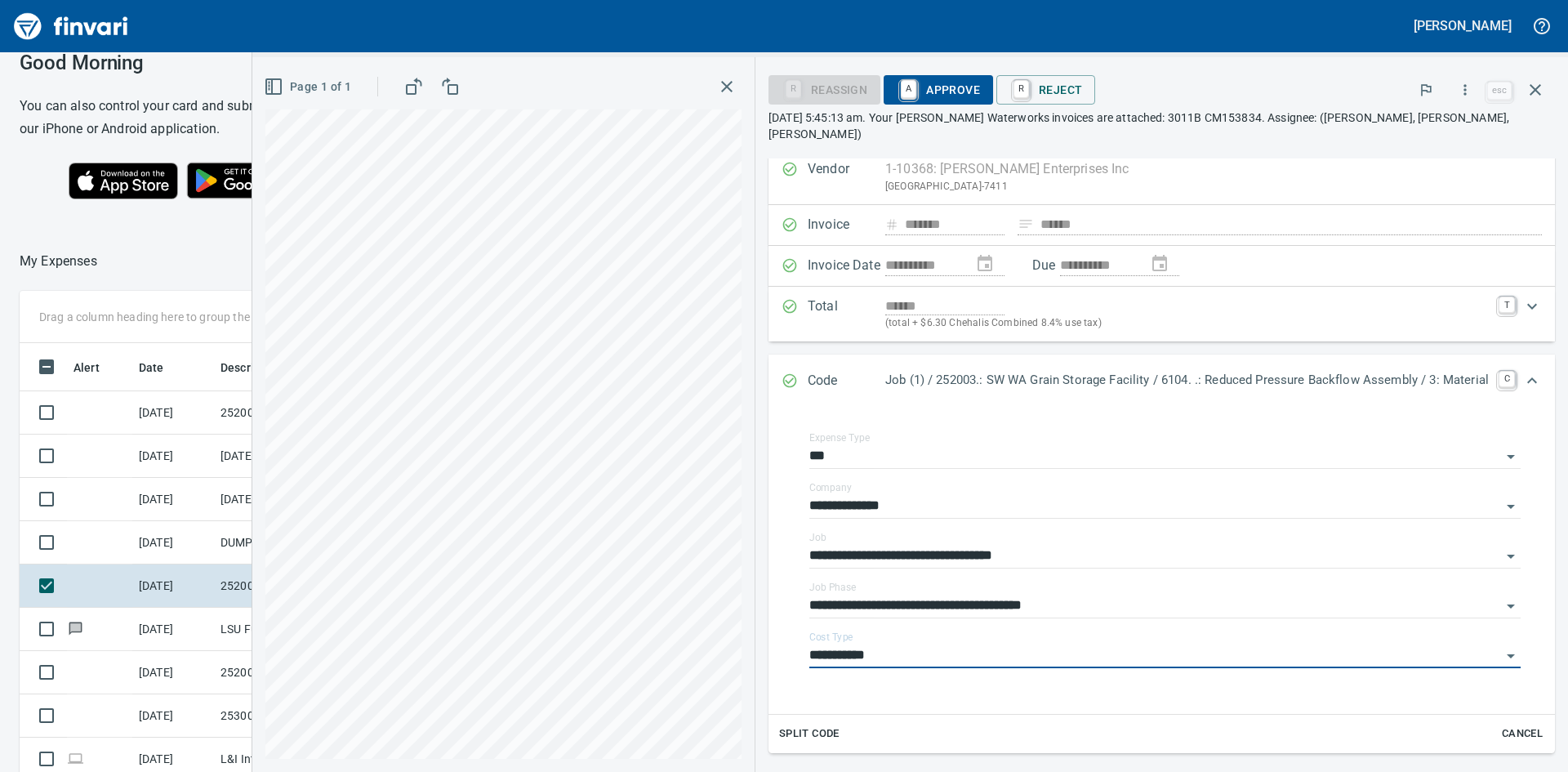
scroll to position [0, 0]
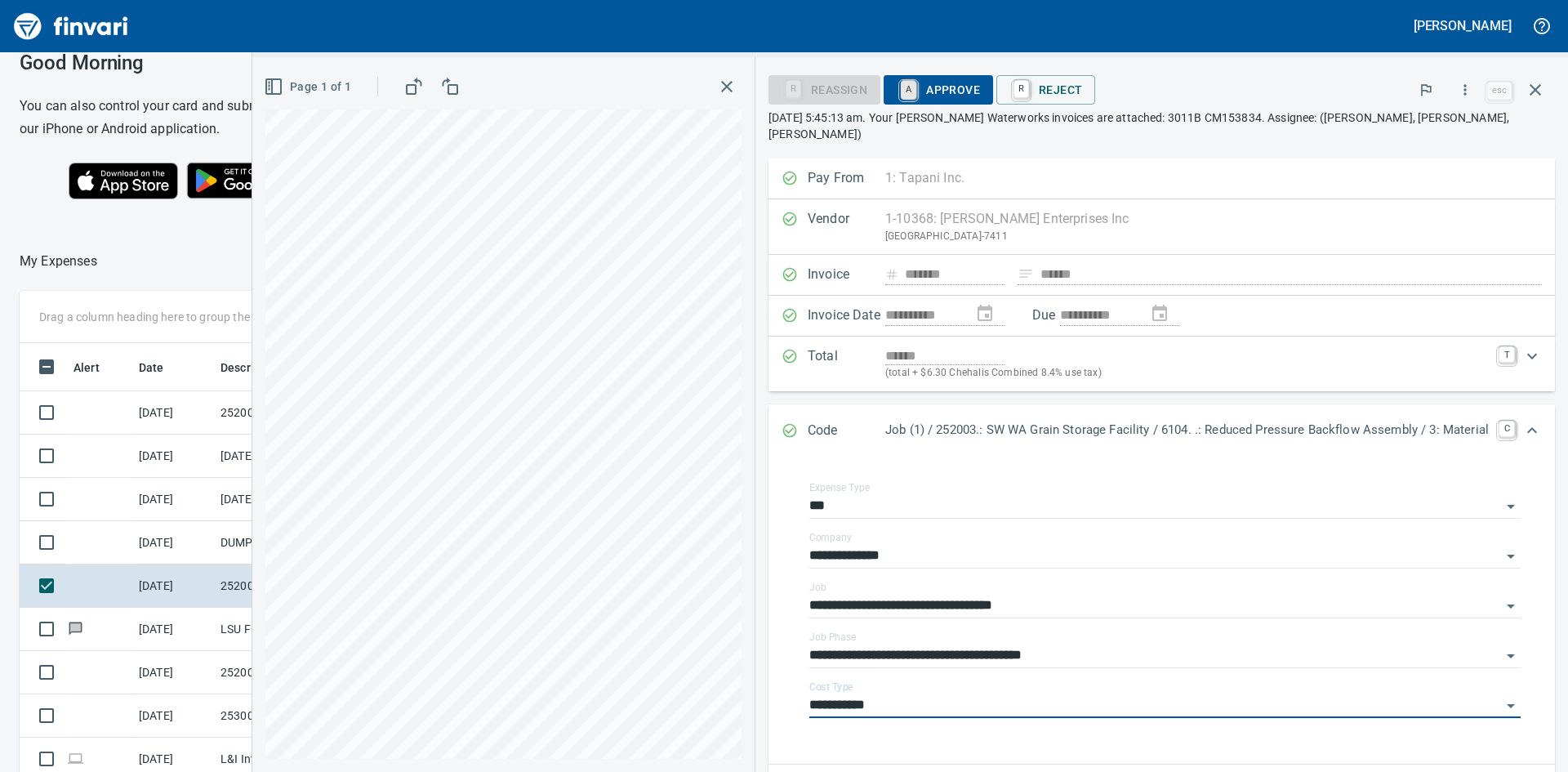
click at [907, 92] on link "A" at bounding box center [909, 90] width 16 height 18
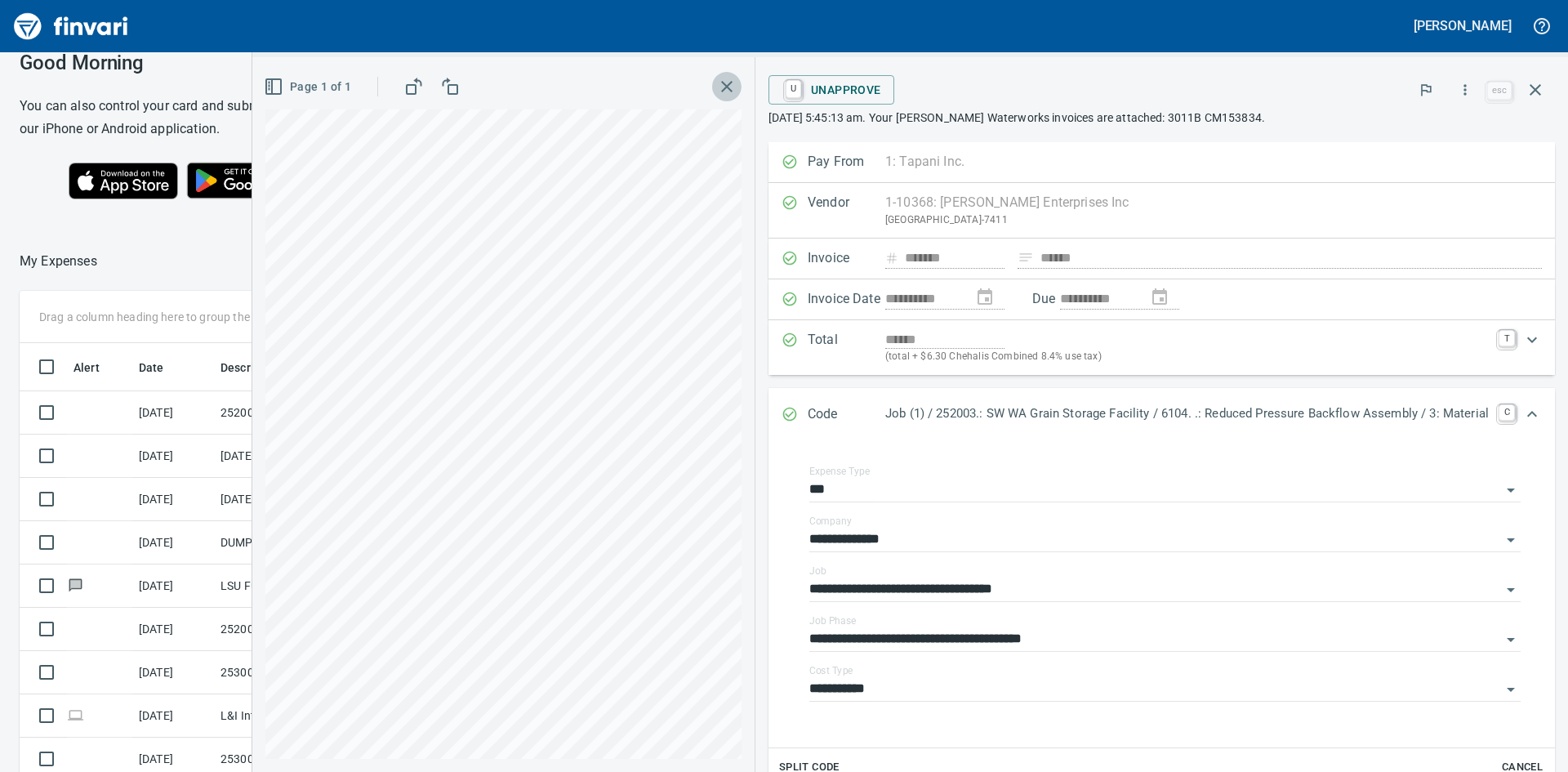
click at [717, 84] on icon "button" at bounding box center [727, 87] width 19 height 19
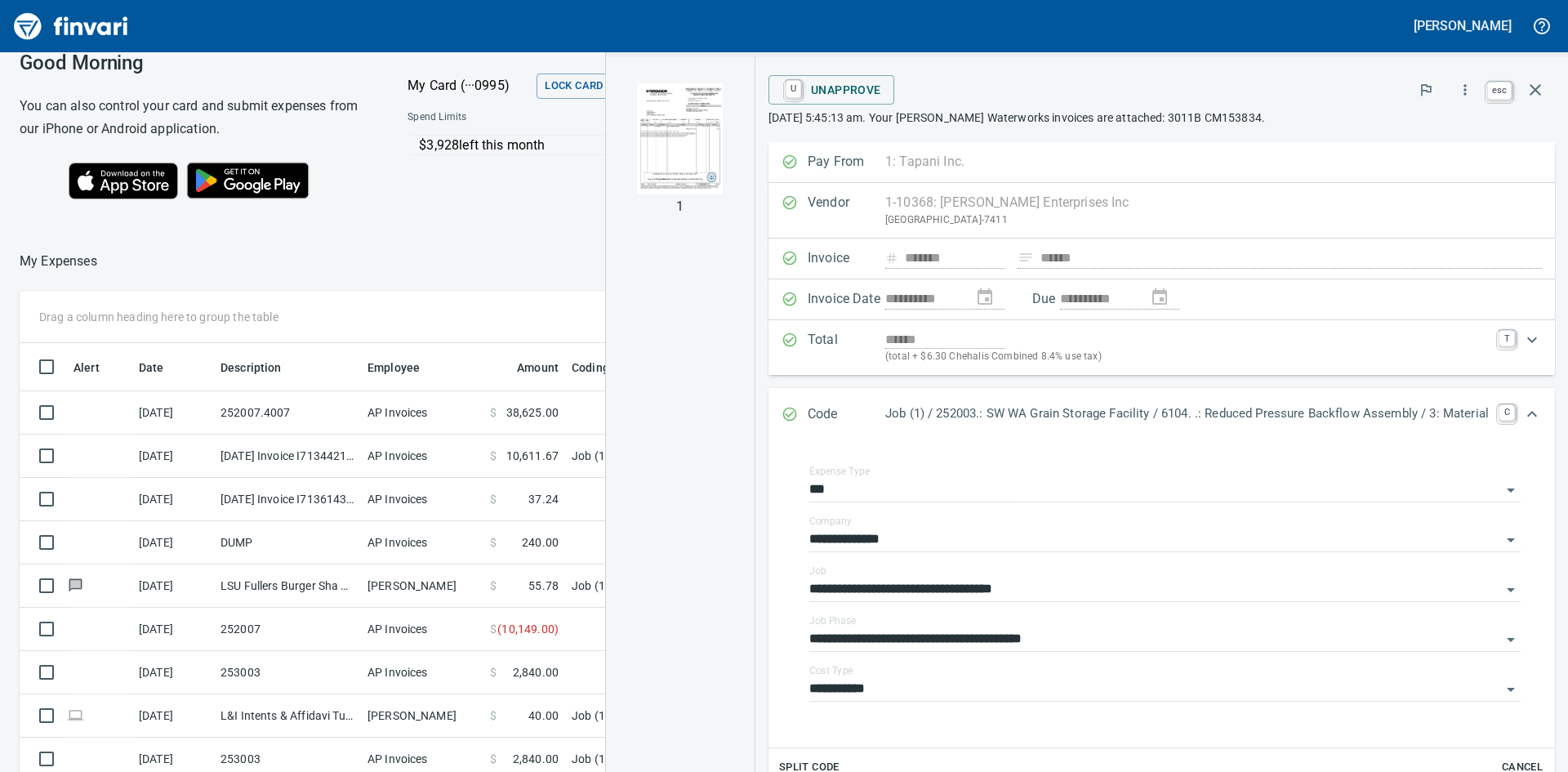
click at [1540, 86] on icon "button" at bounding box center [1536, 90] width 12 height 12
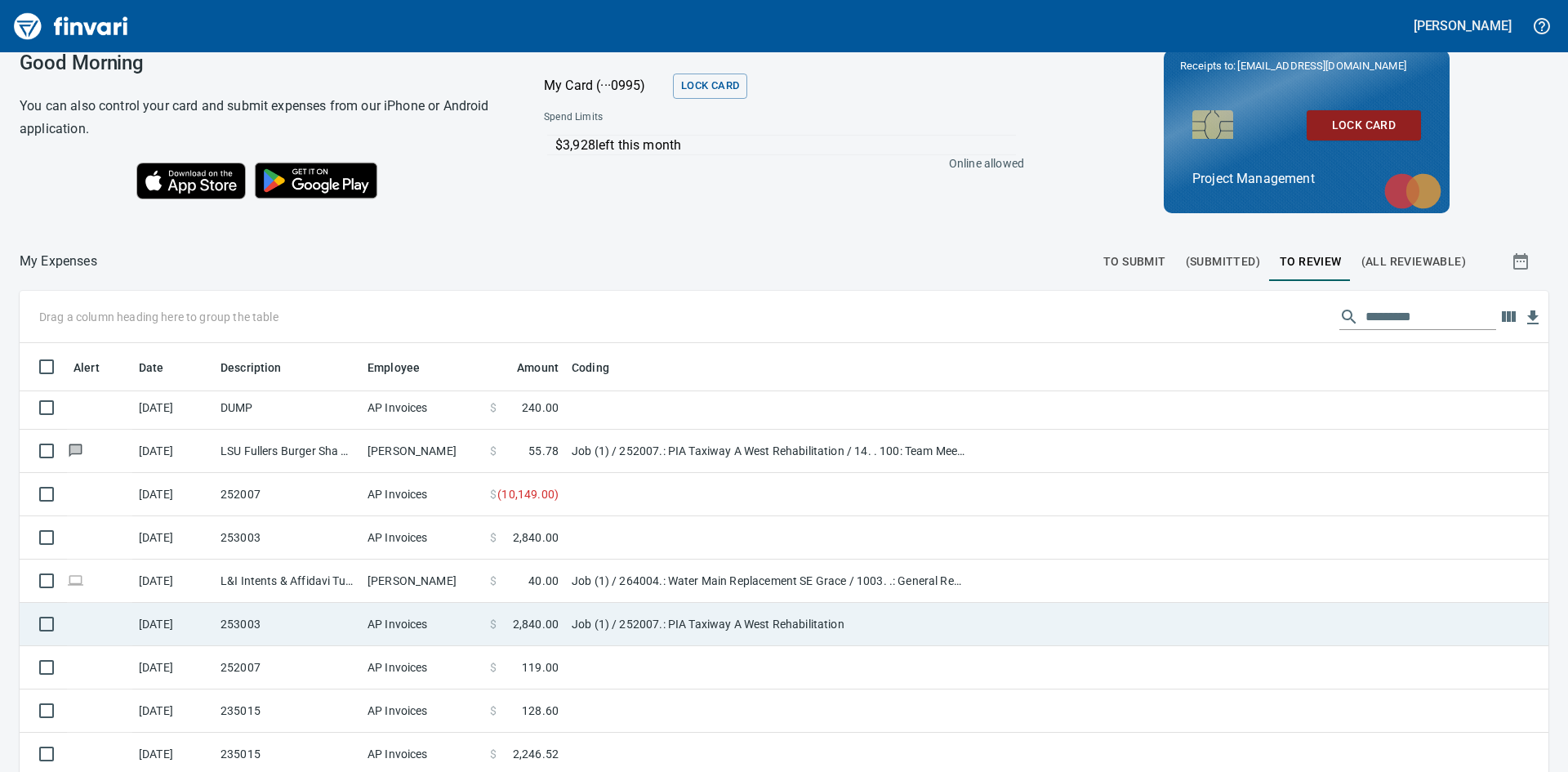
scroll to position [164, 0]
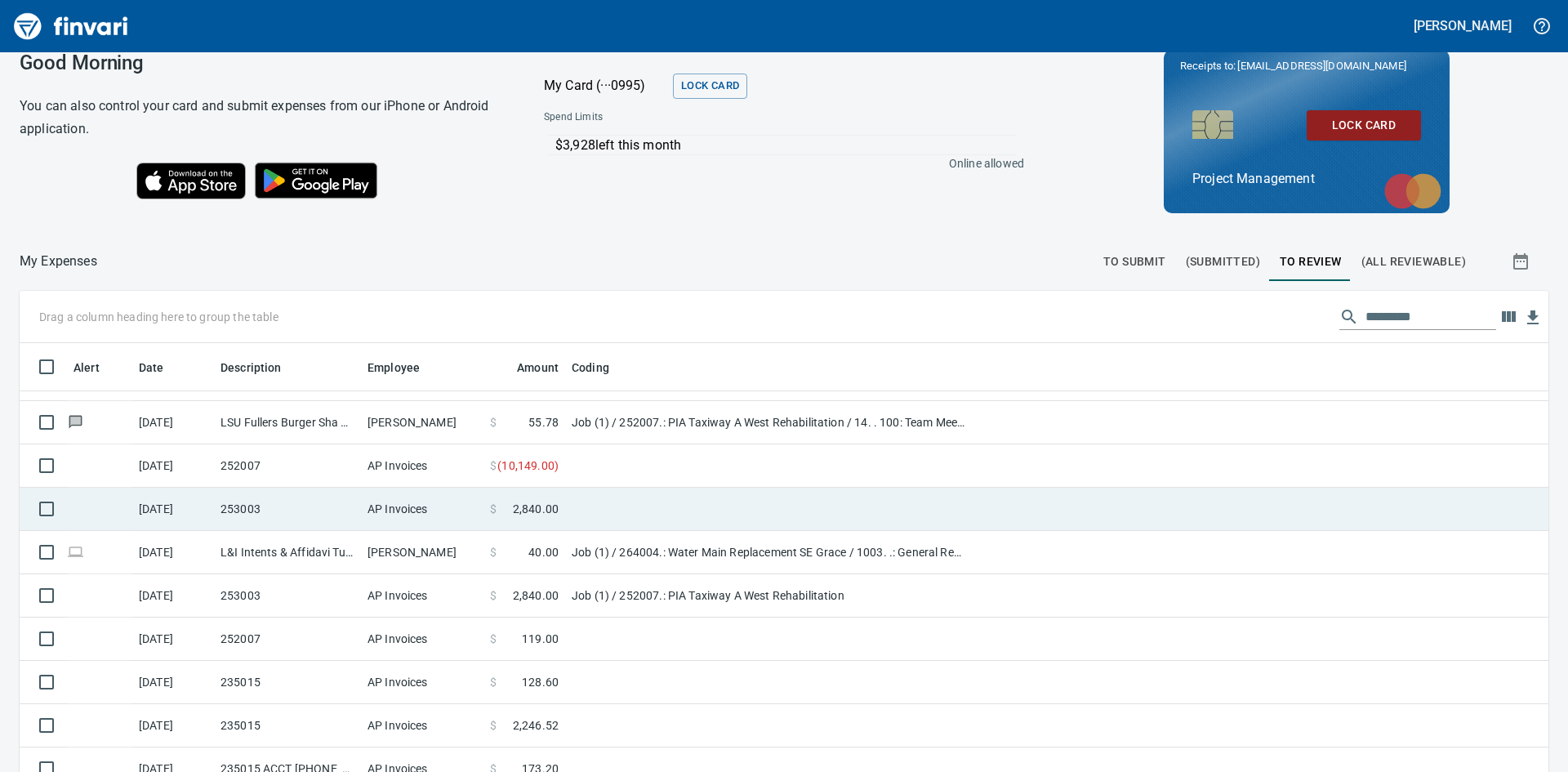
click at [300, 518] on td "253003" at bounding box center [287, 509] width 147 height 43
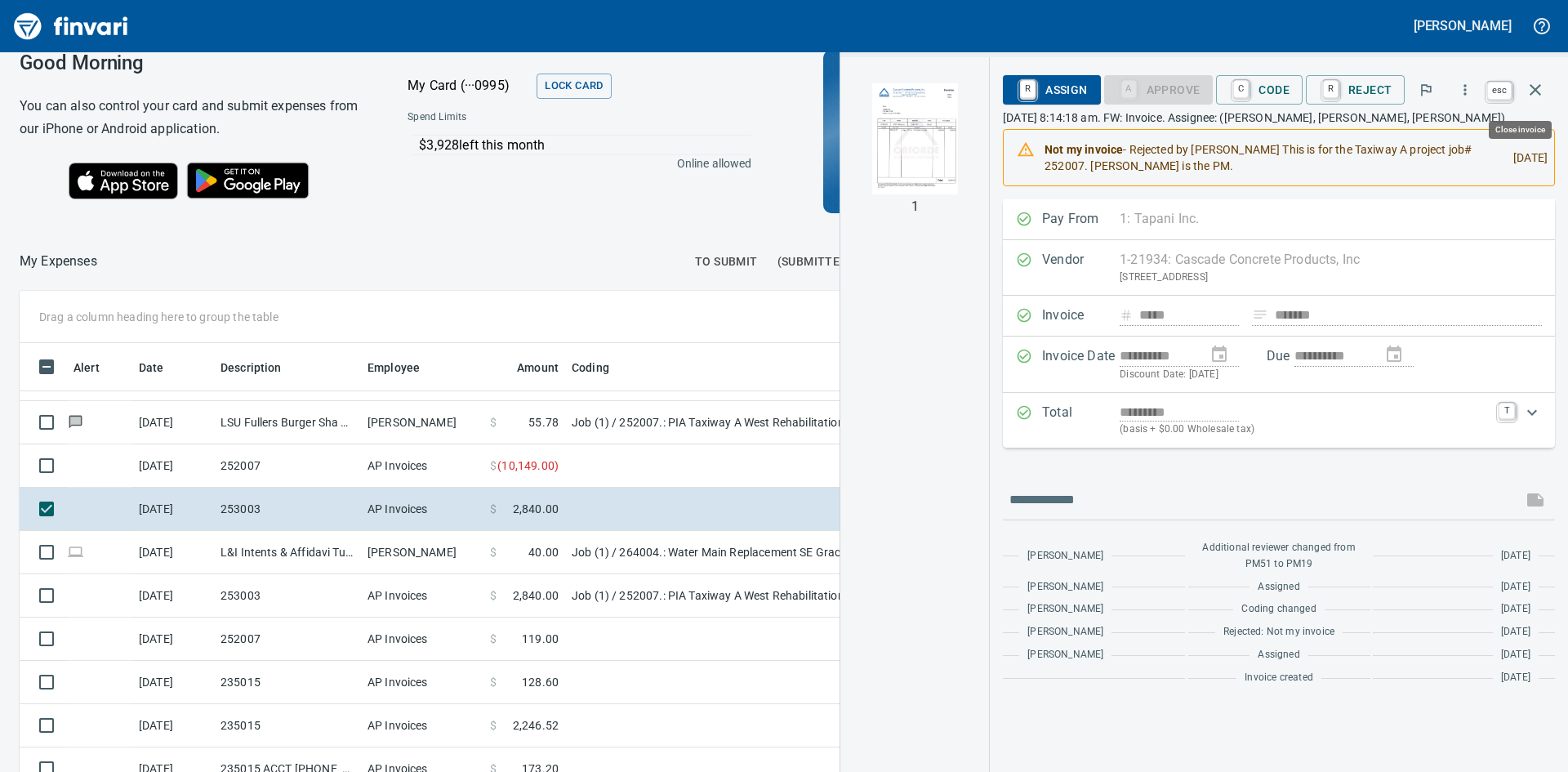
scroll to position [580, 1084]
click at [1542, 83] on icon "button" at bounding box center [1536, 90] width 19 height 19
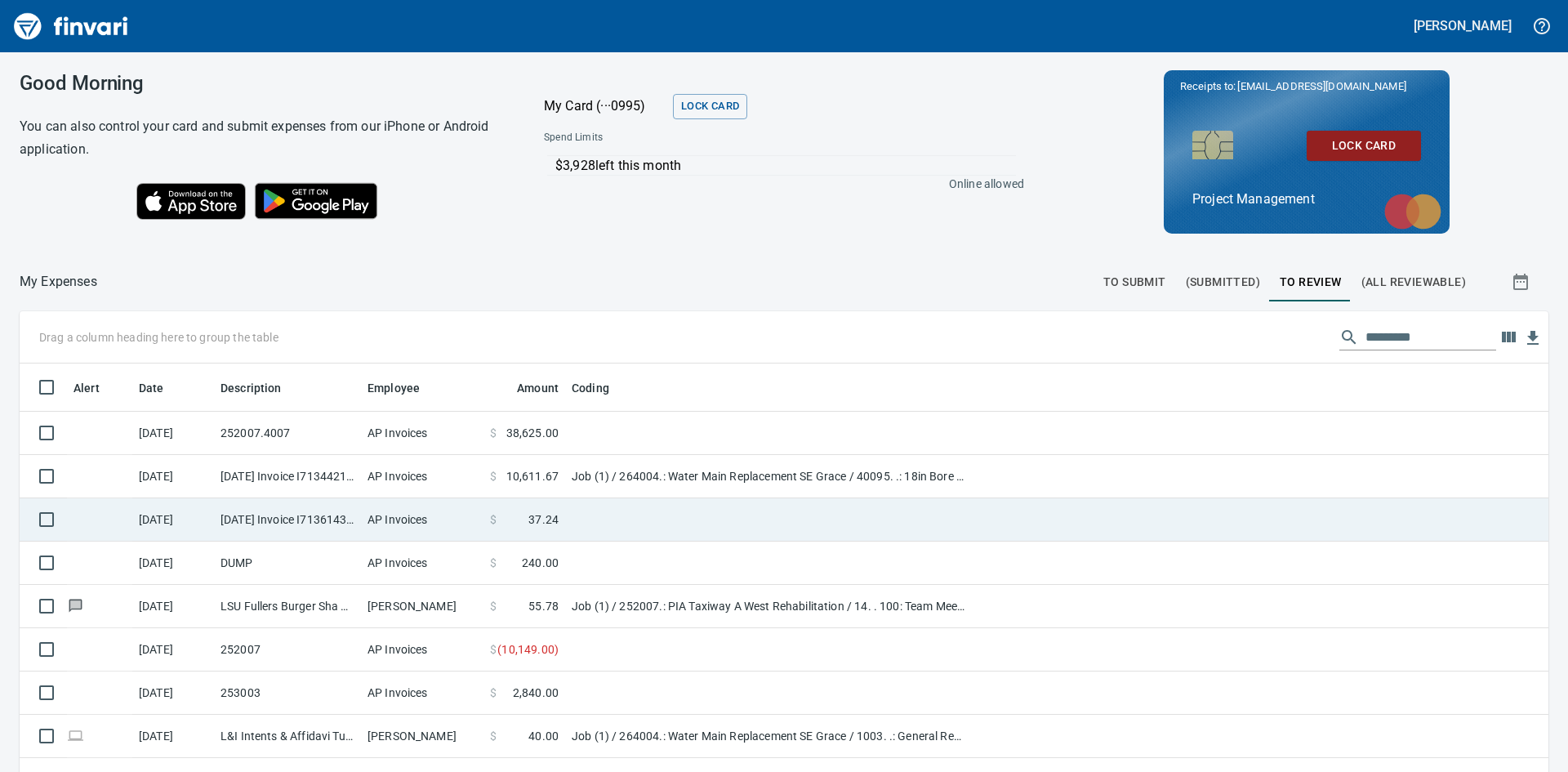
click at [287, 520] on td "9/23/2025 Invoice I7136143 from H.D. Fowler Company Inc. (1-10431)" at bounding box center [287, 520] width 147 height 43
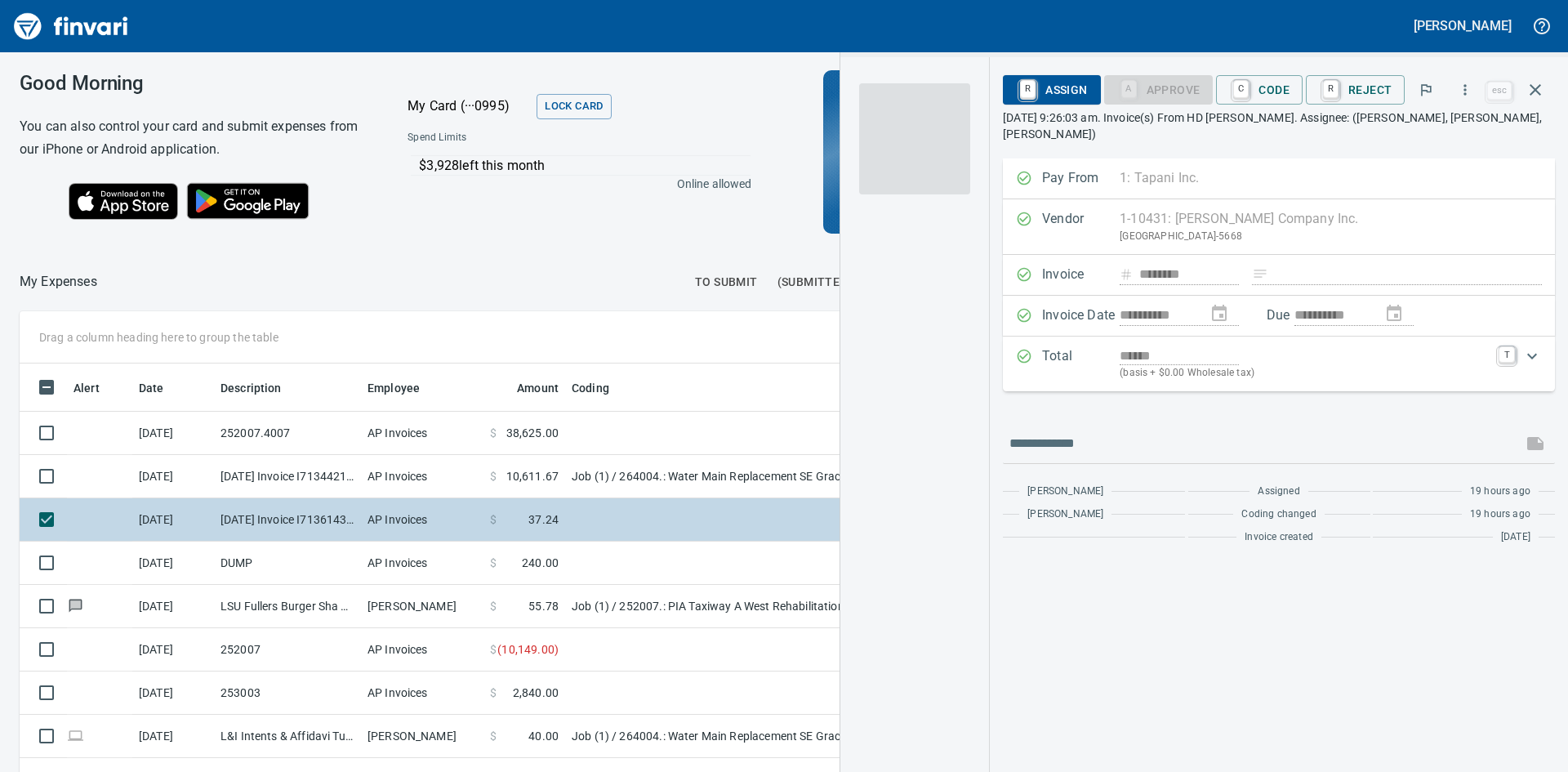
scroll to position [580, 1084]
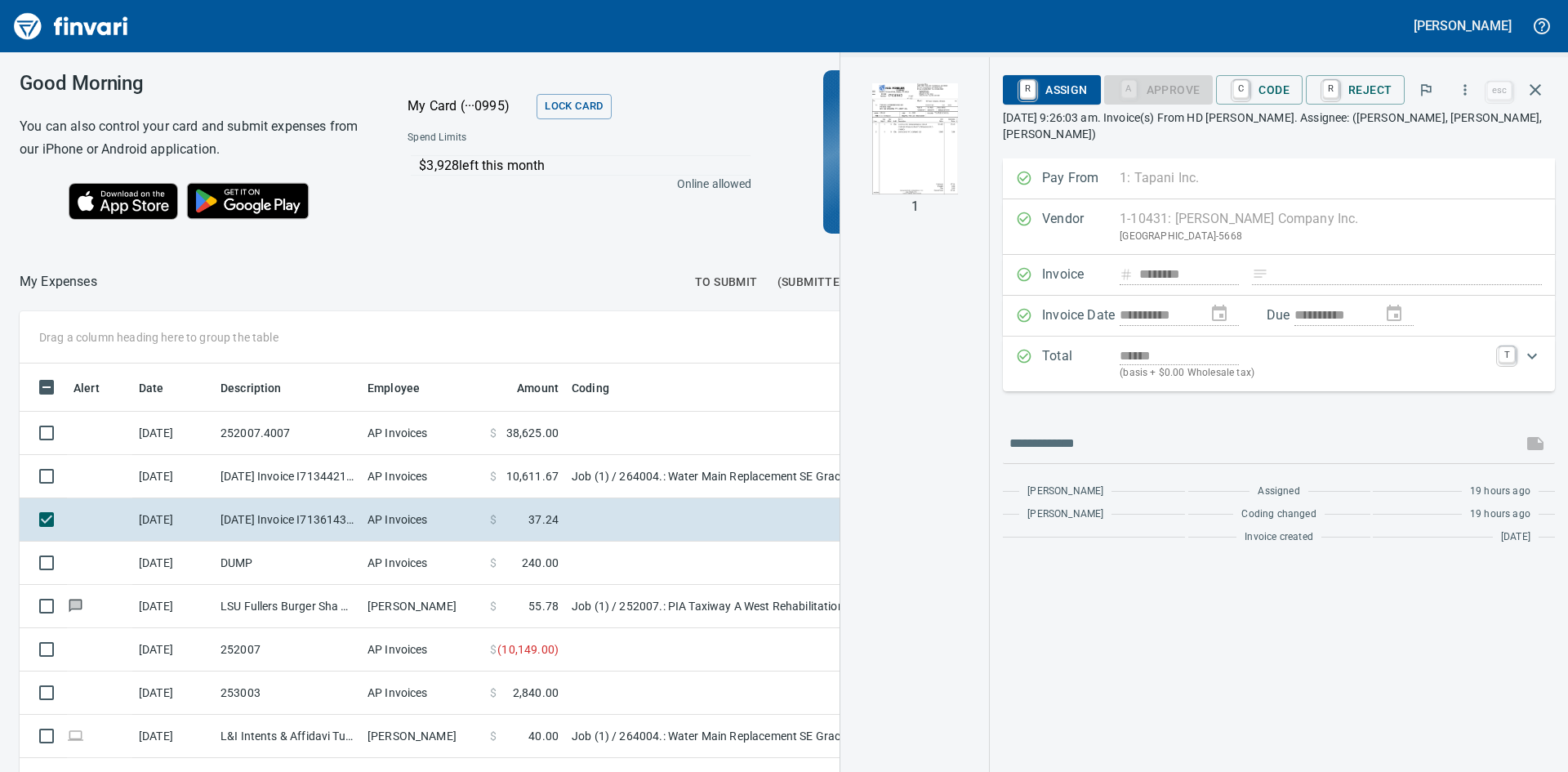
click at [938, 131] on img "button" at bounding box center [915, 138] width 111 height 111
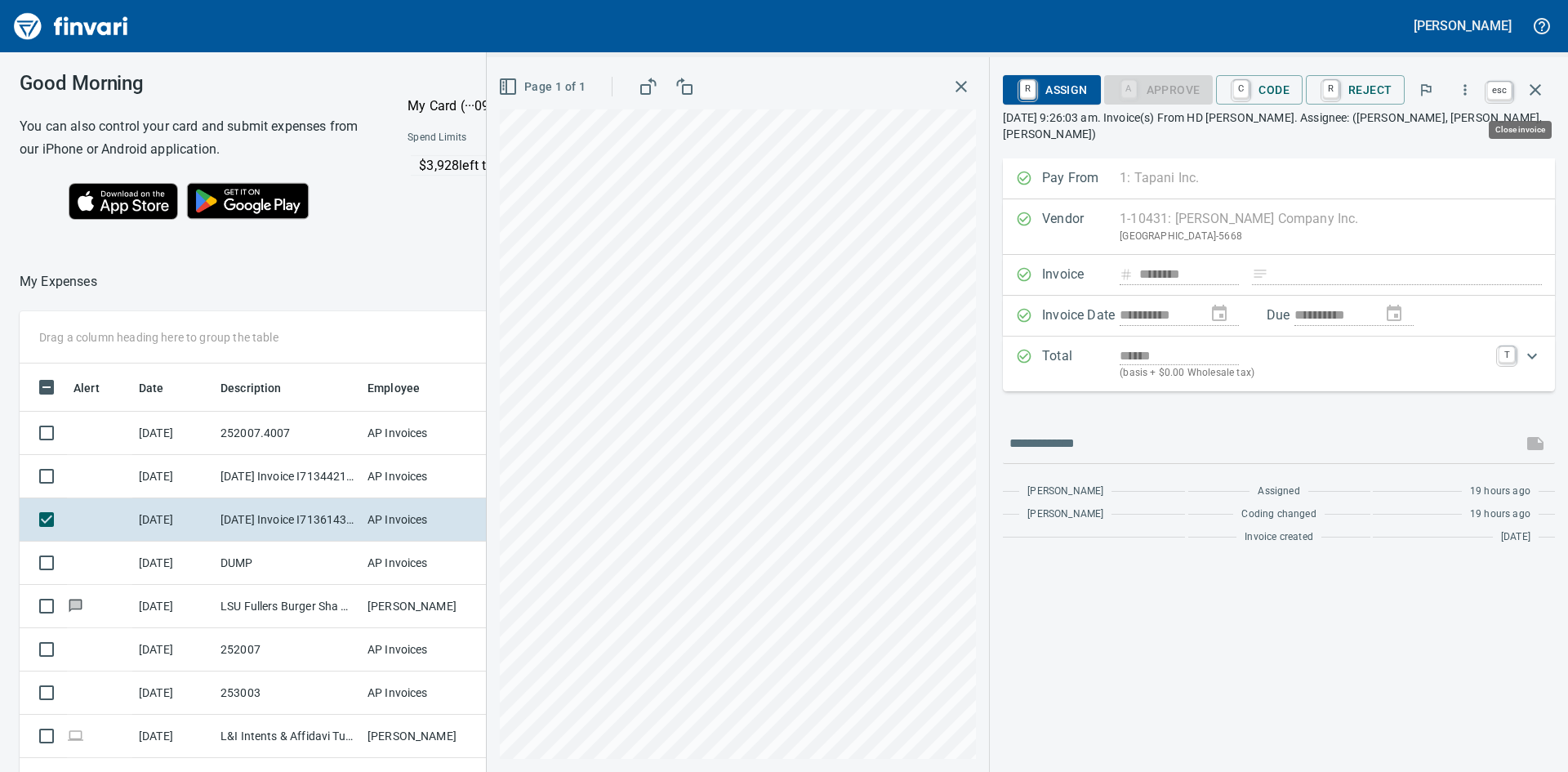
click at [1541, 84] on icon "button" at bounding box center [1536, 90] width 19 height 19
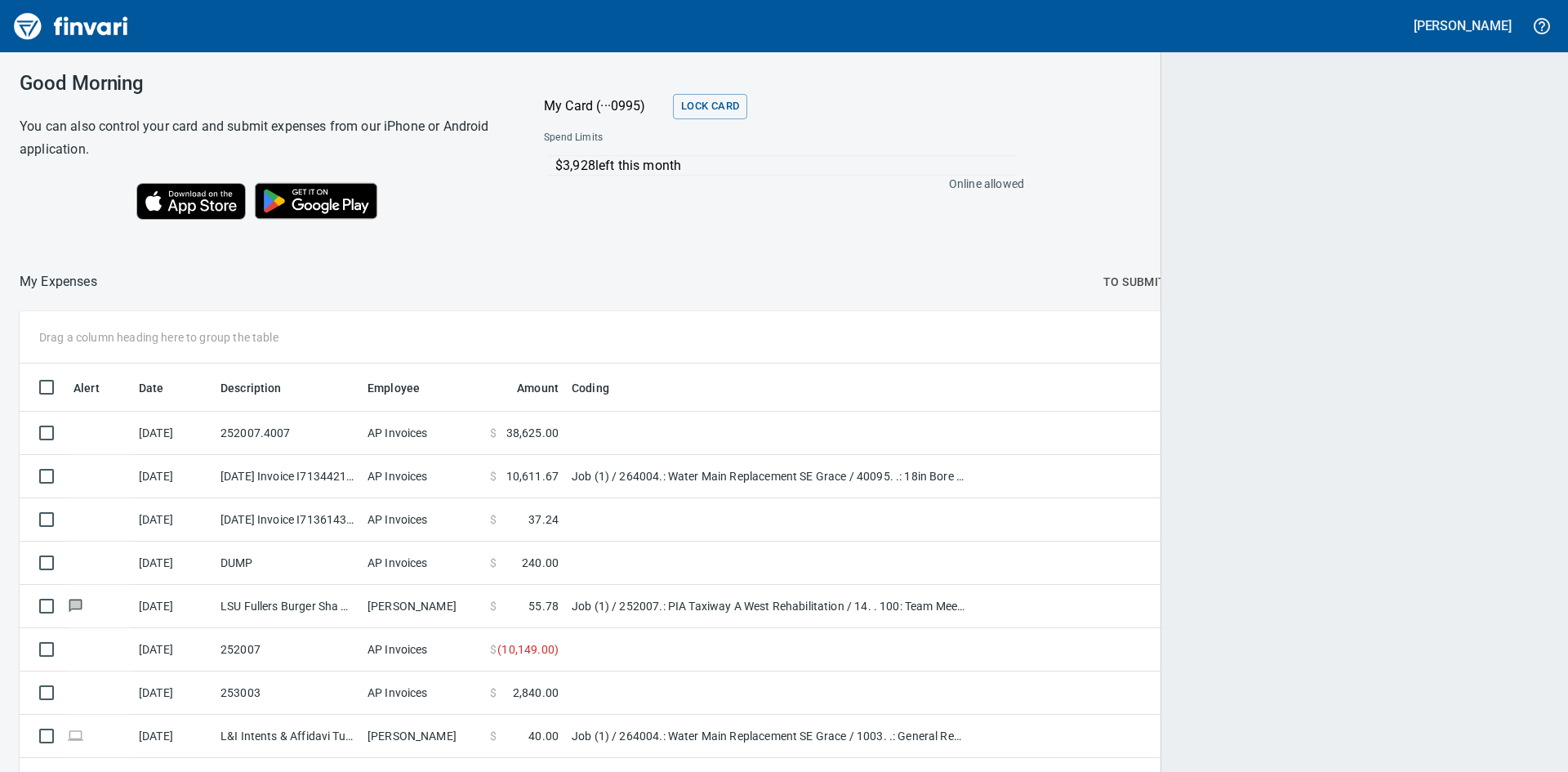
scroll to position [580, 1492]
